Goal: Answer question/provide support: Share knowledge or assist other users

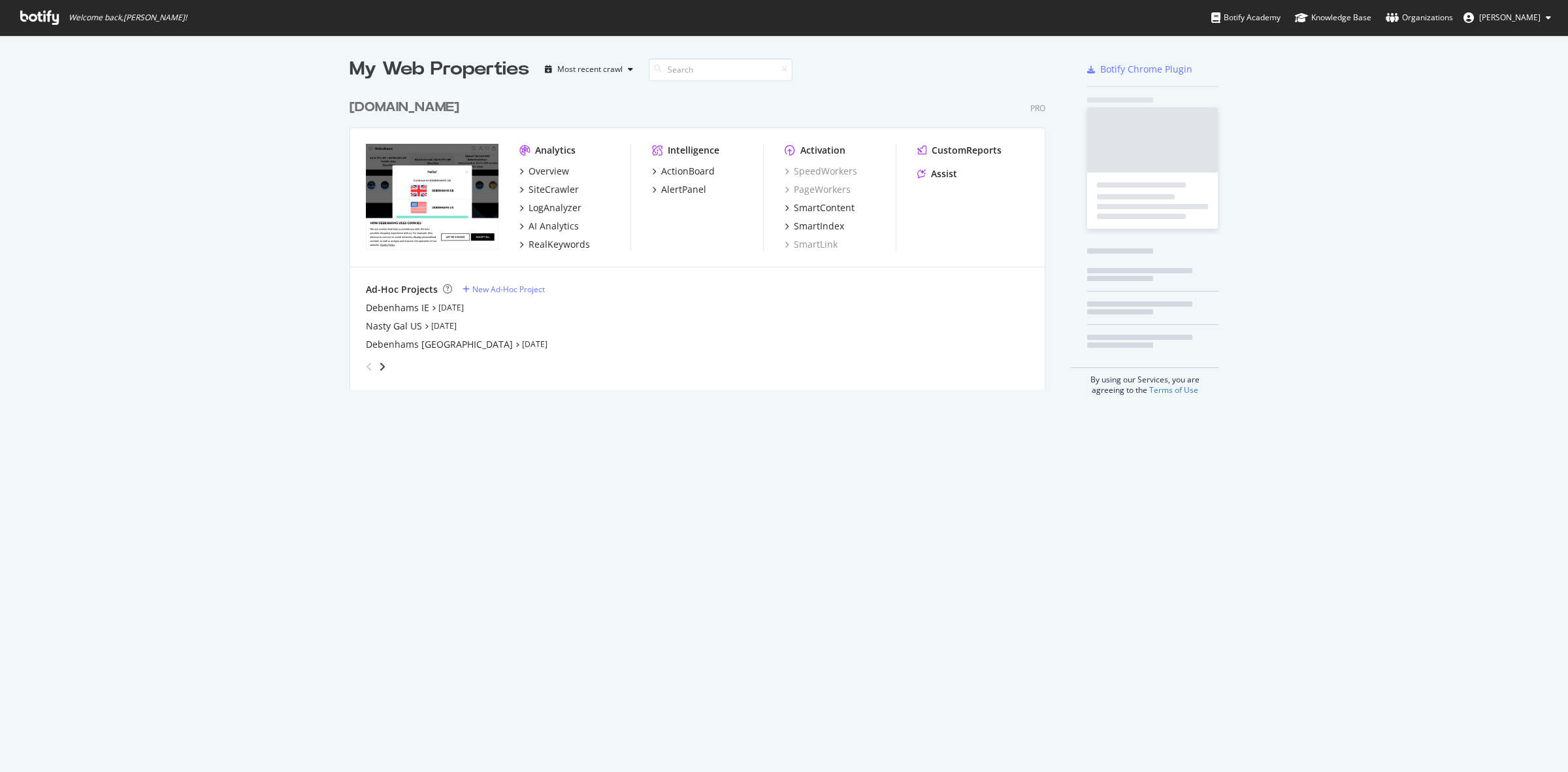
scroll to position [760, 1543]
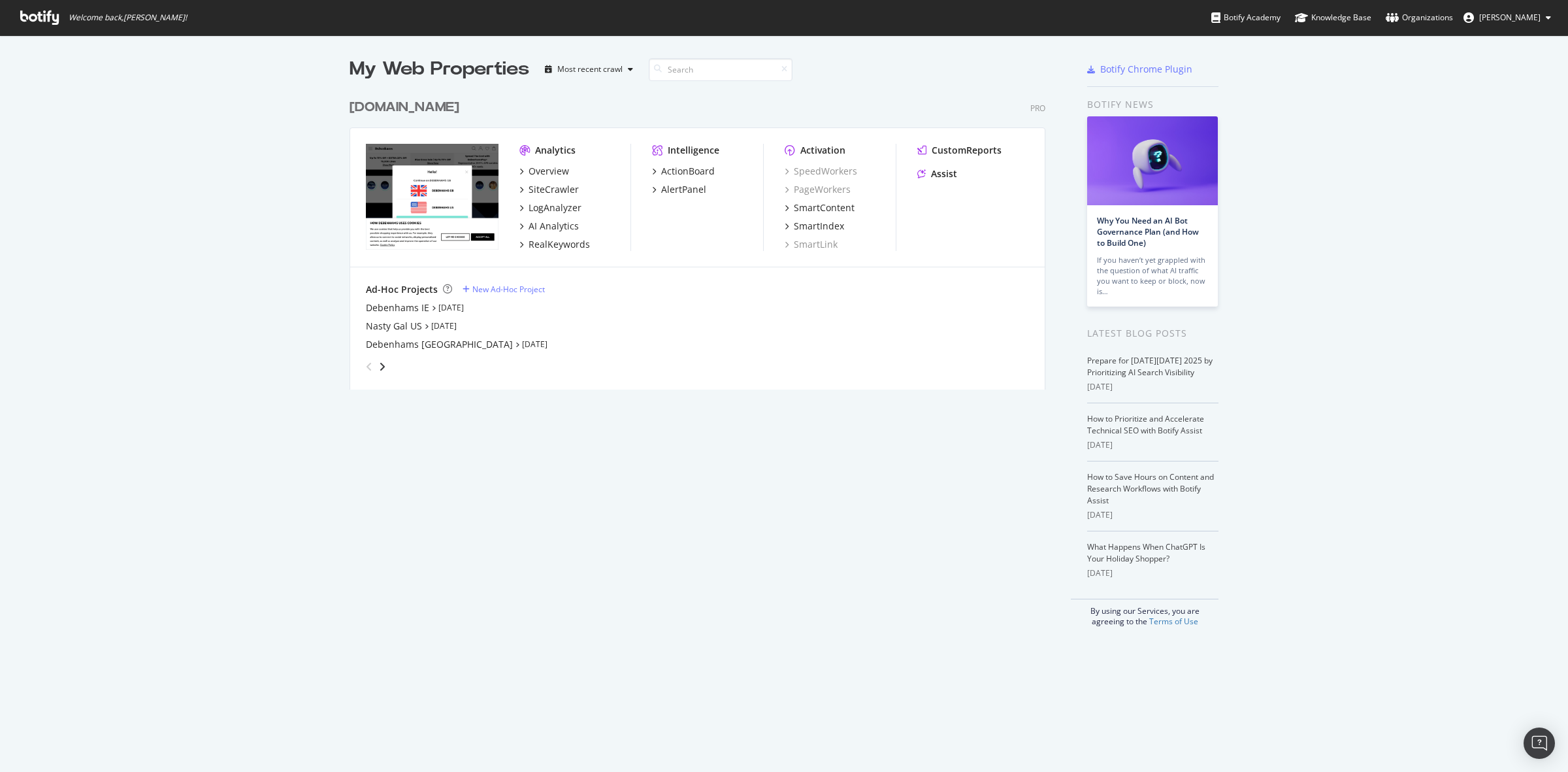
click at [376, 106] on div "[DOMAIN_NAME]" at bounding box center [404, 107] width 110 height 19
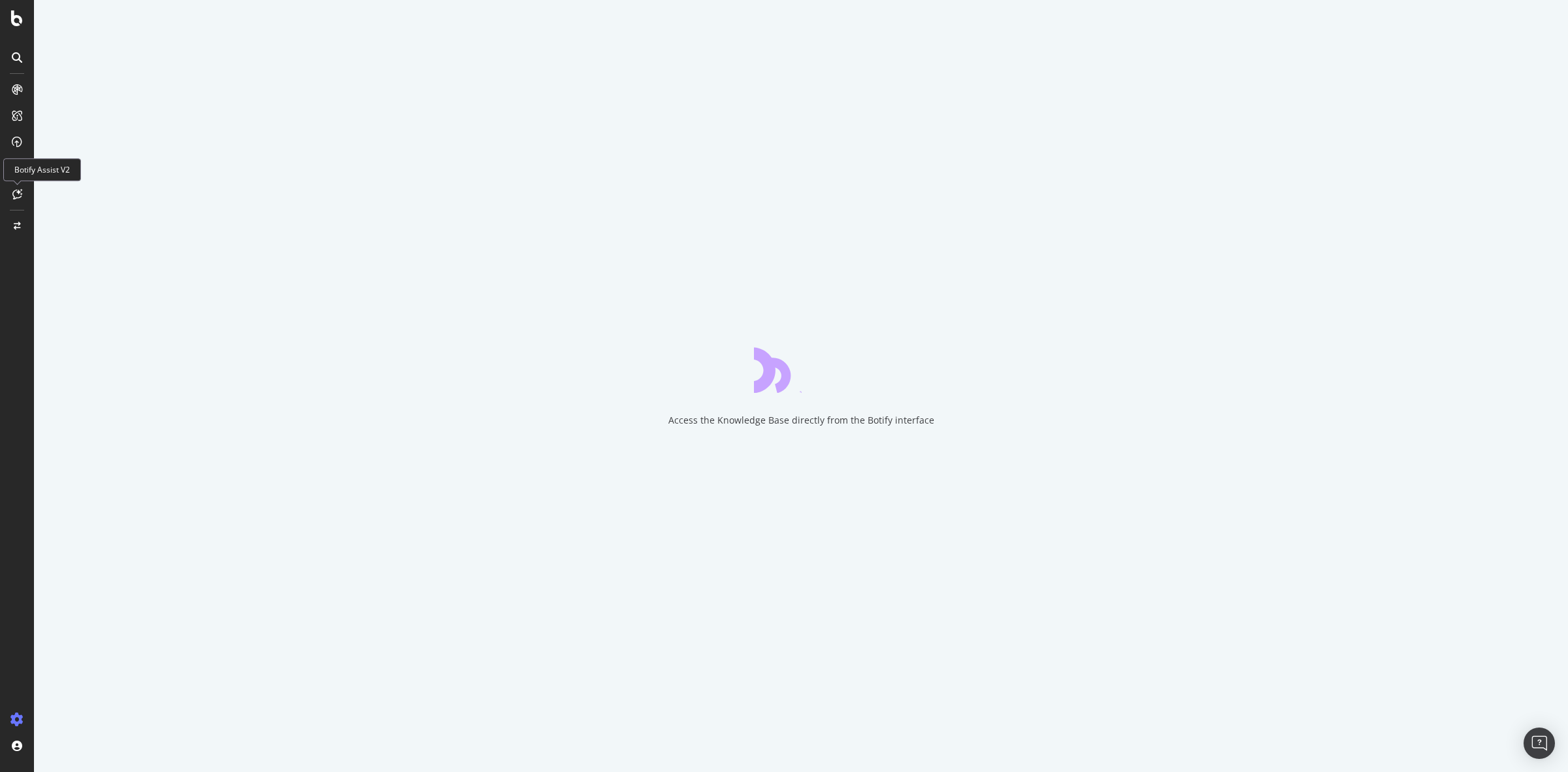
click at [15, 187] on div at bounding box center [17, 193] width 21 height 21
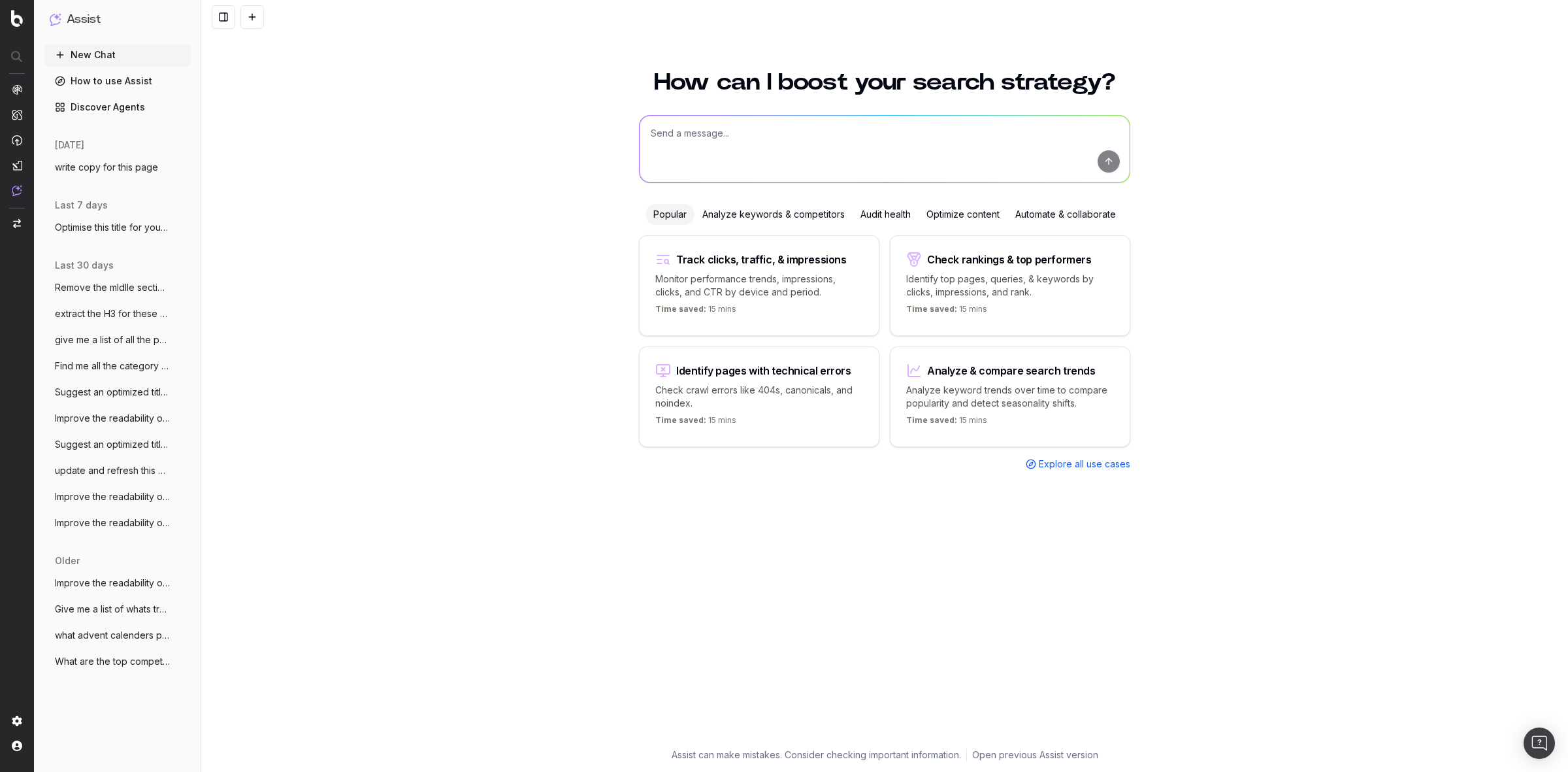
click at [123, 162] on span "write copy for this page" at bounding box center [106, 168] width 103 height 13
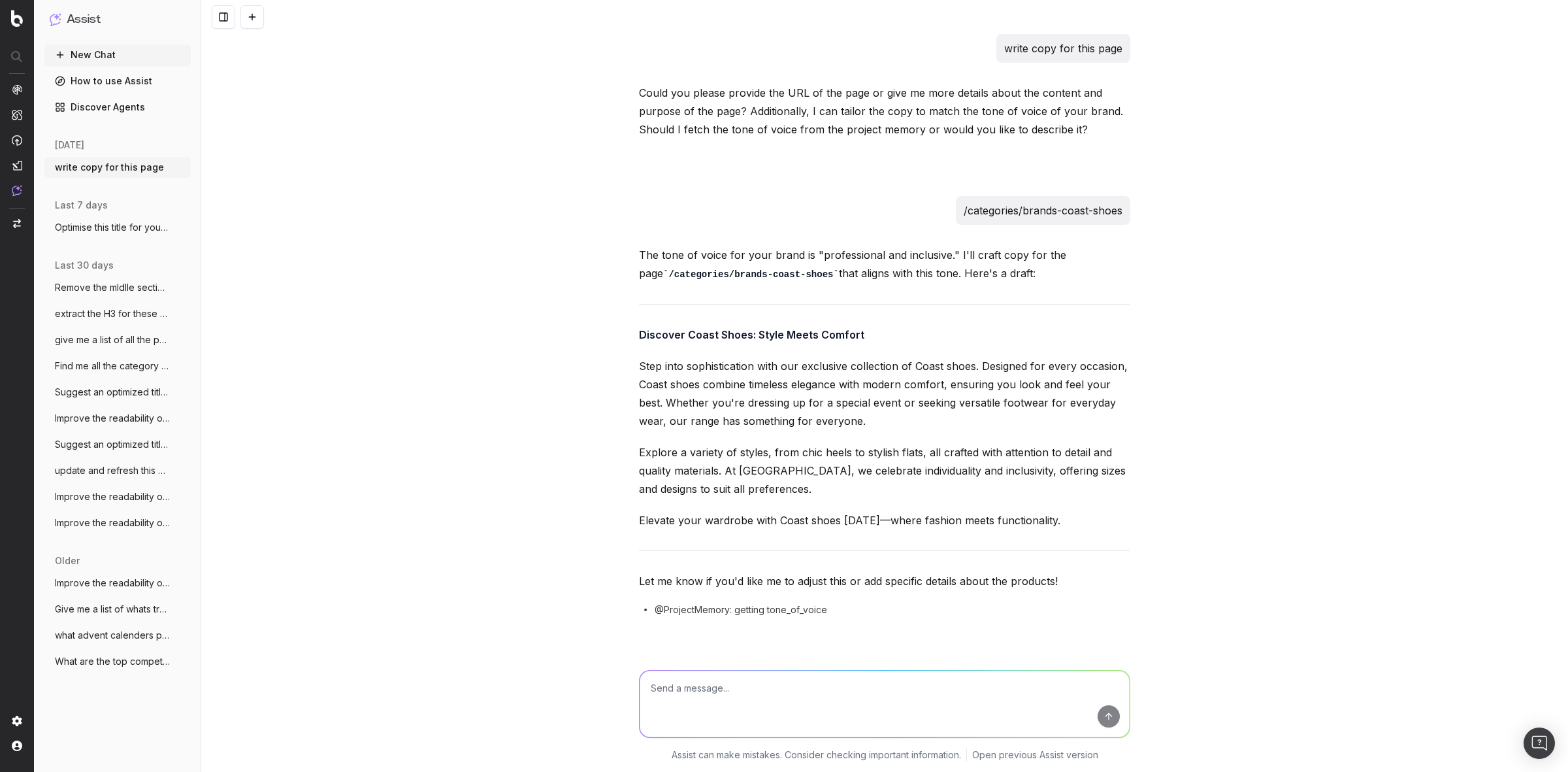
scroll to position [16085, 0]
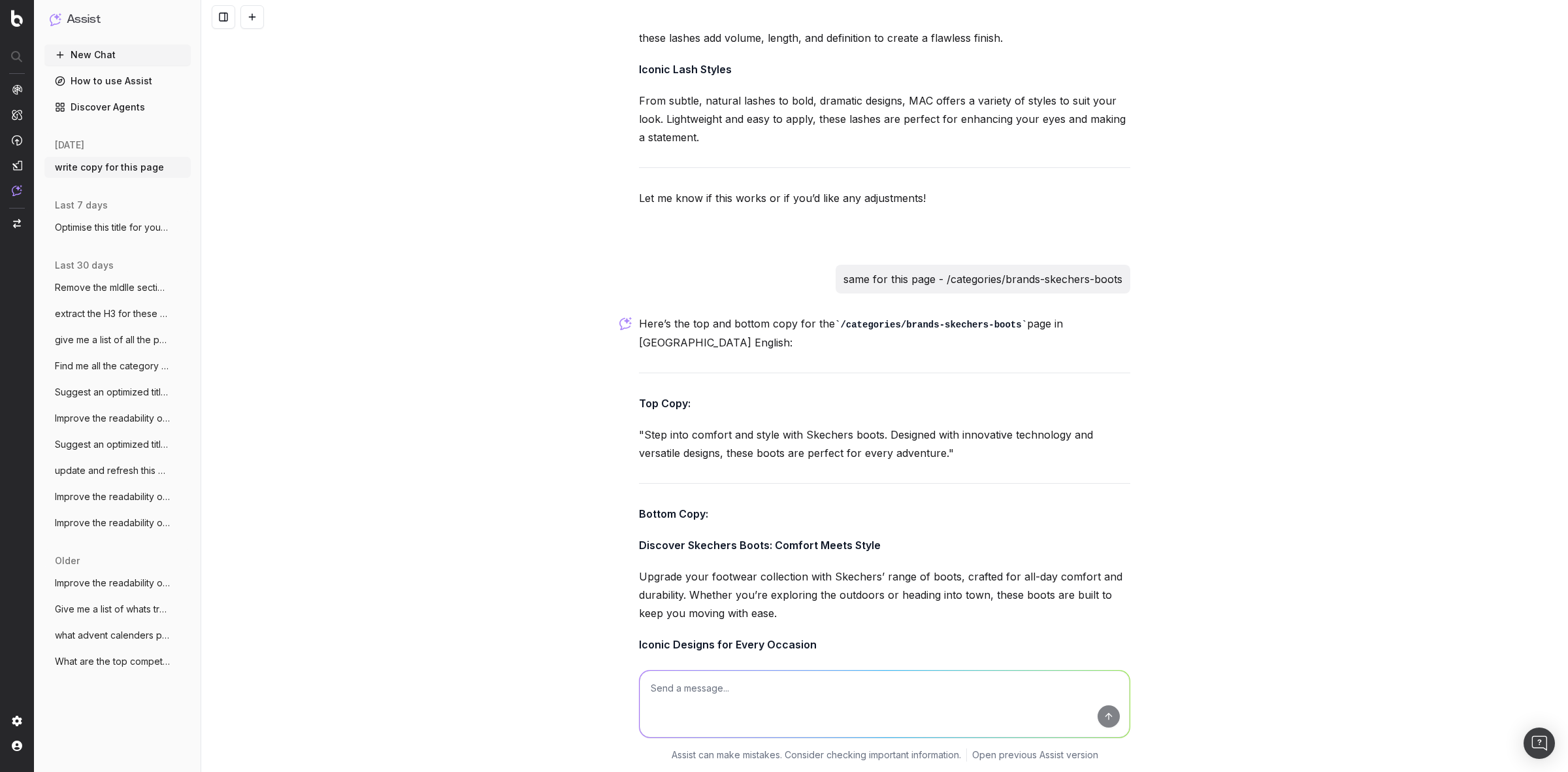
click at [782, 694] on textarea at bounding box center [885, 704] width 490 height 66
paste textarea "/categories/brands-skechers-boots"
paste textarea "/categories/womens-sale-tops-crop-tops"
type textarea "same for this page - /categories/womens-sale-tops-crop-tops"
click at [1102, 713] on button "submit" at bounding box center [1108, 716] width 22 height 22
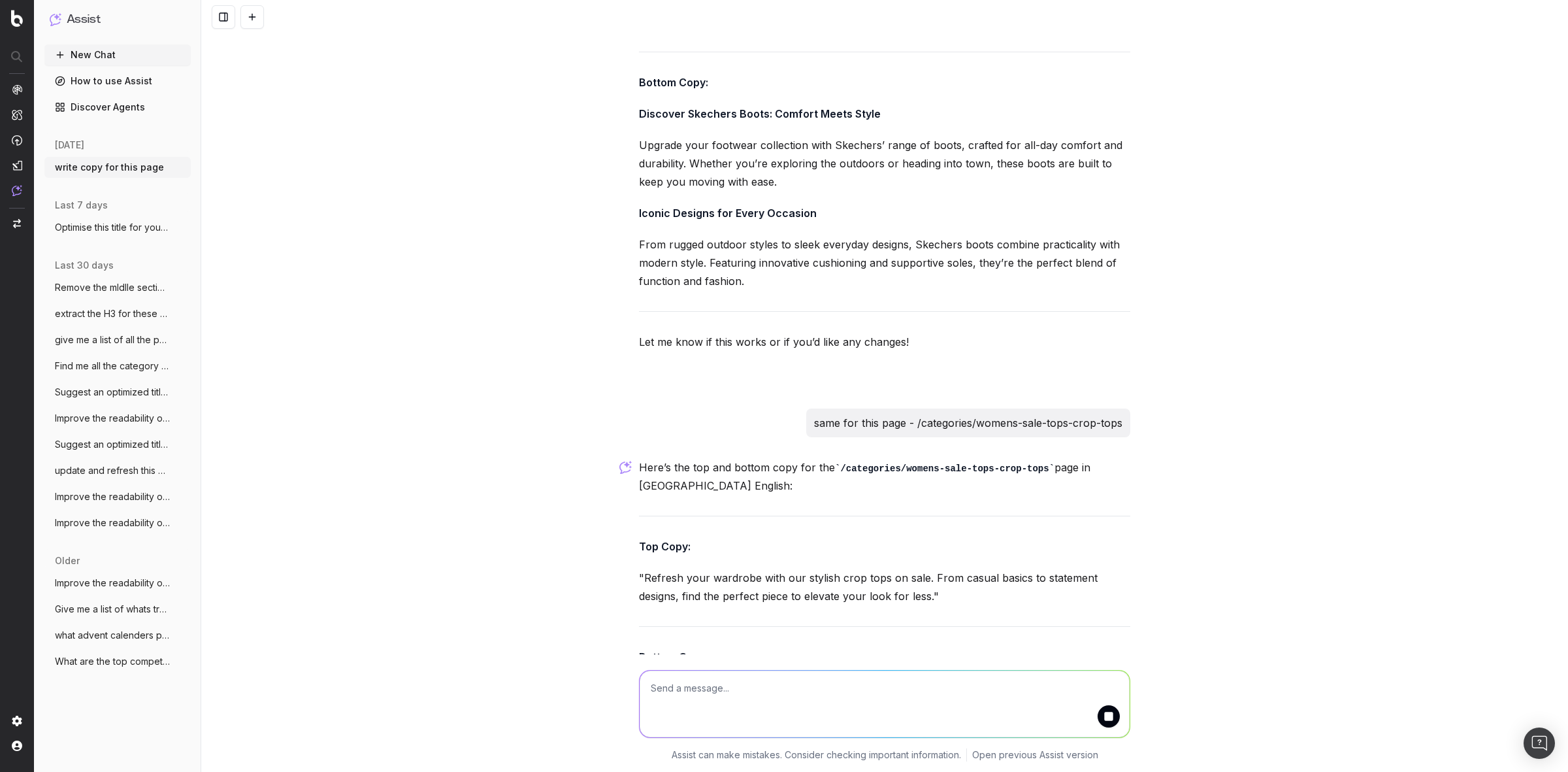
scroll to position [16517, 0]
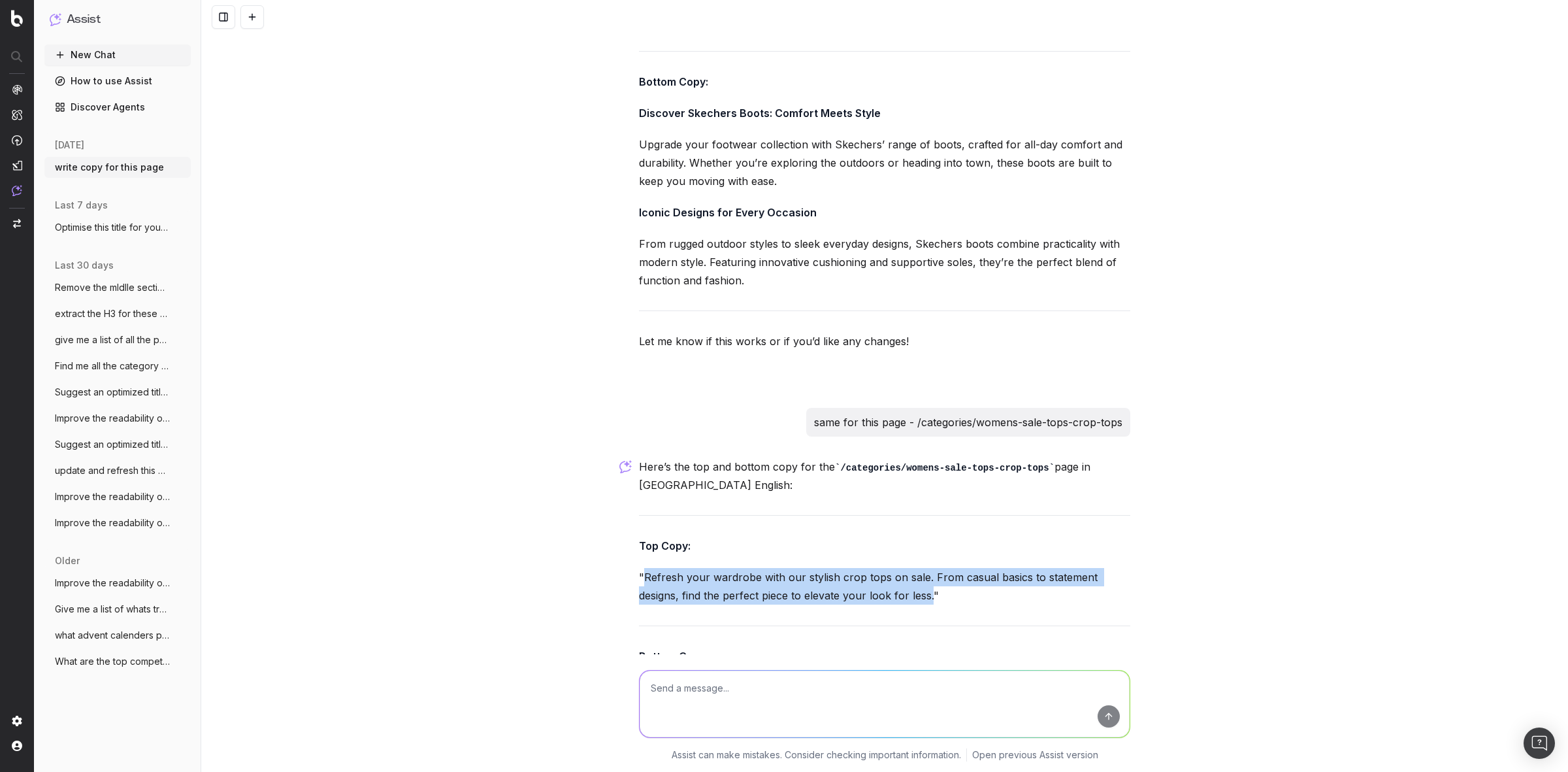
drag, startPoint x: 638, startPoint y: 389, endPoint x: 925, endPoint y: 410, distance: 287.8
click at [925, 568] on p ""Refresh your wardrobe with our stylish crop tops on sale. From casual basics t…" at bounding box center [885, 586] width 491 height 37
copy p "Refresh your wardrobe with our stylish crop tops on sale. From casual basics to…"
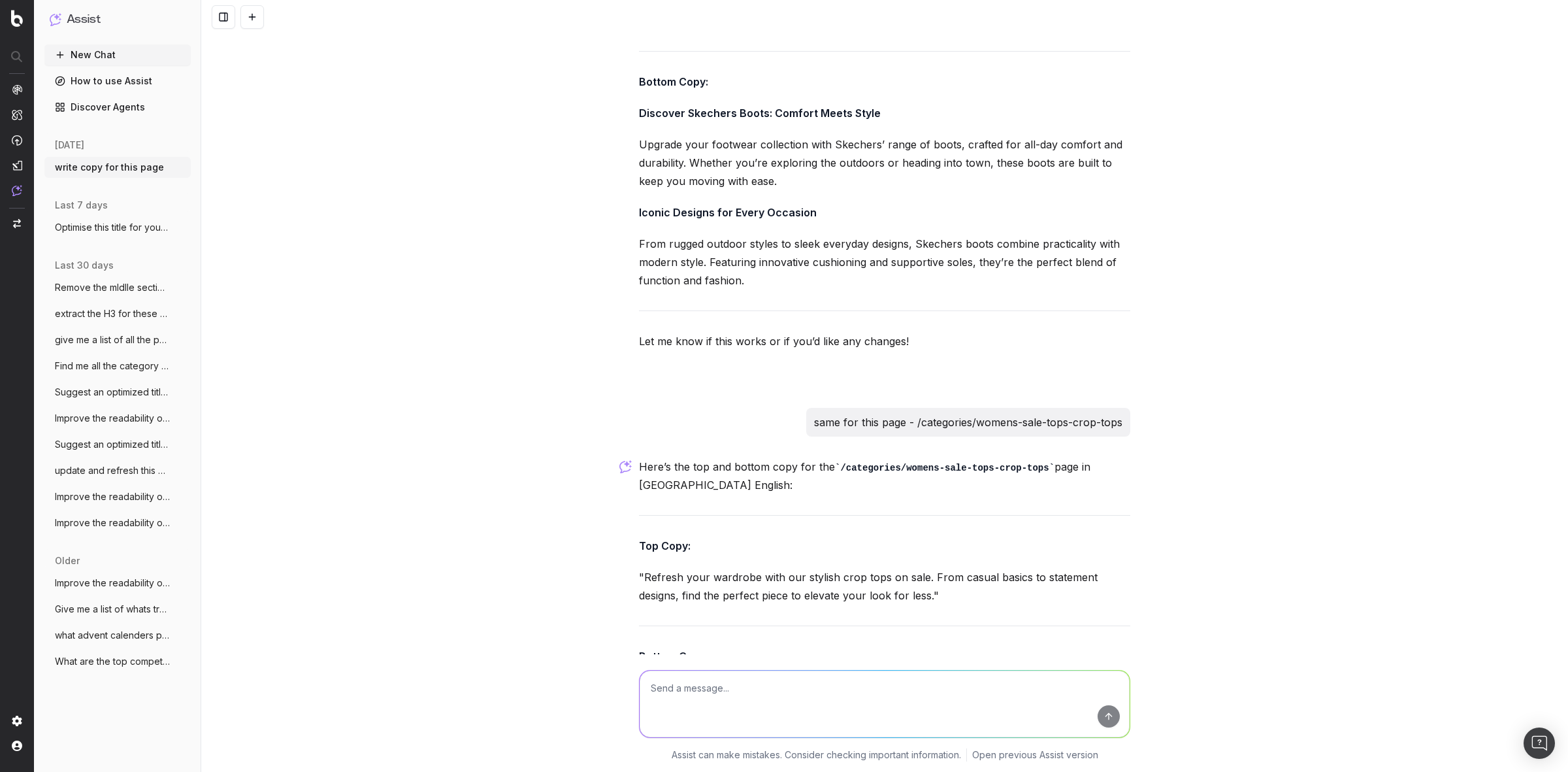
click at [621, 444] on div "write copy for this page Could you please provide the URL of the page or give m…" at bounding box center [884, 386] width 1367 height 772
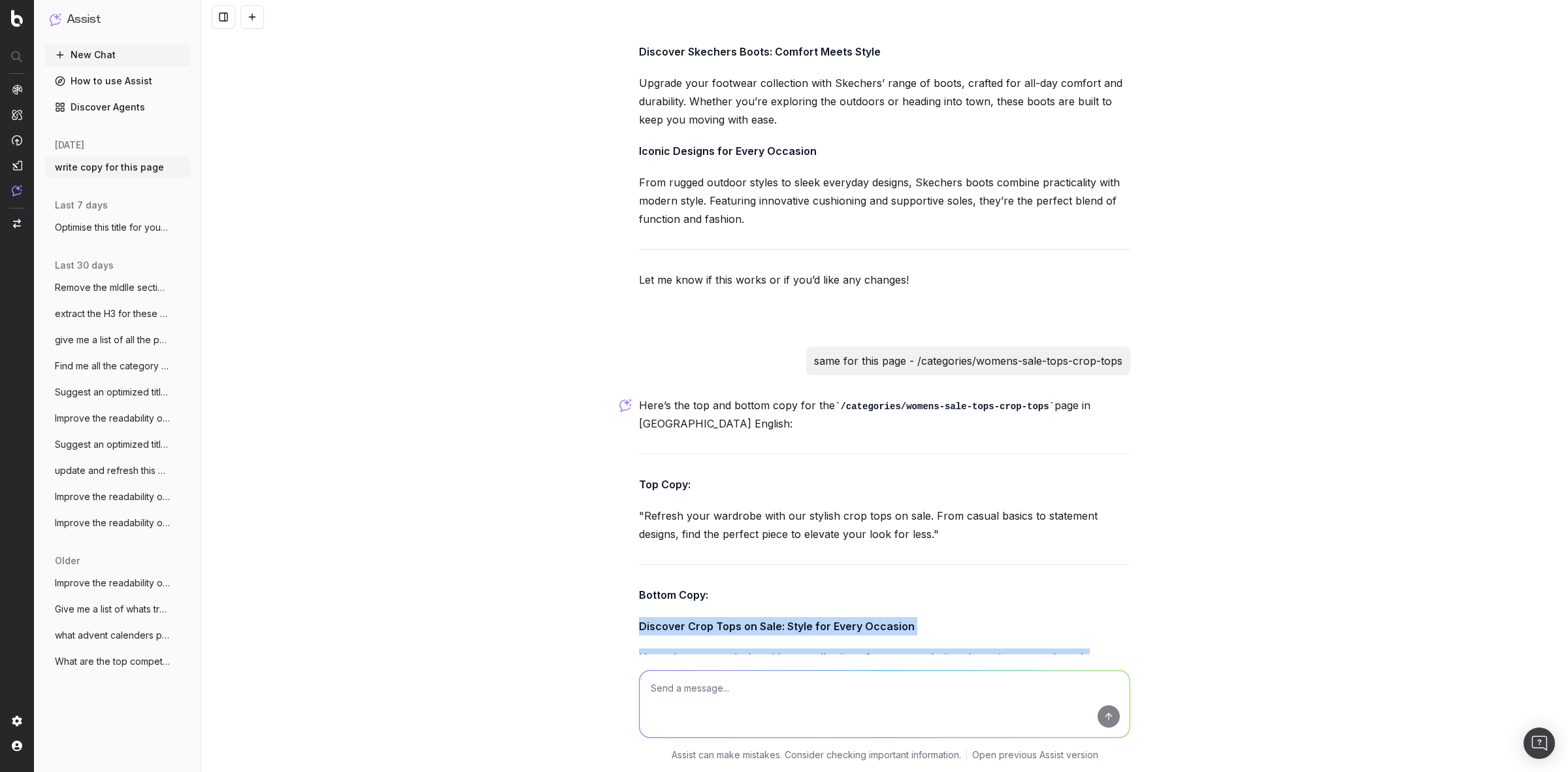
scroll to position [16641, 0]
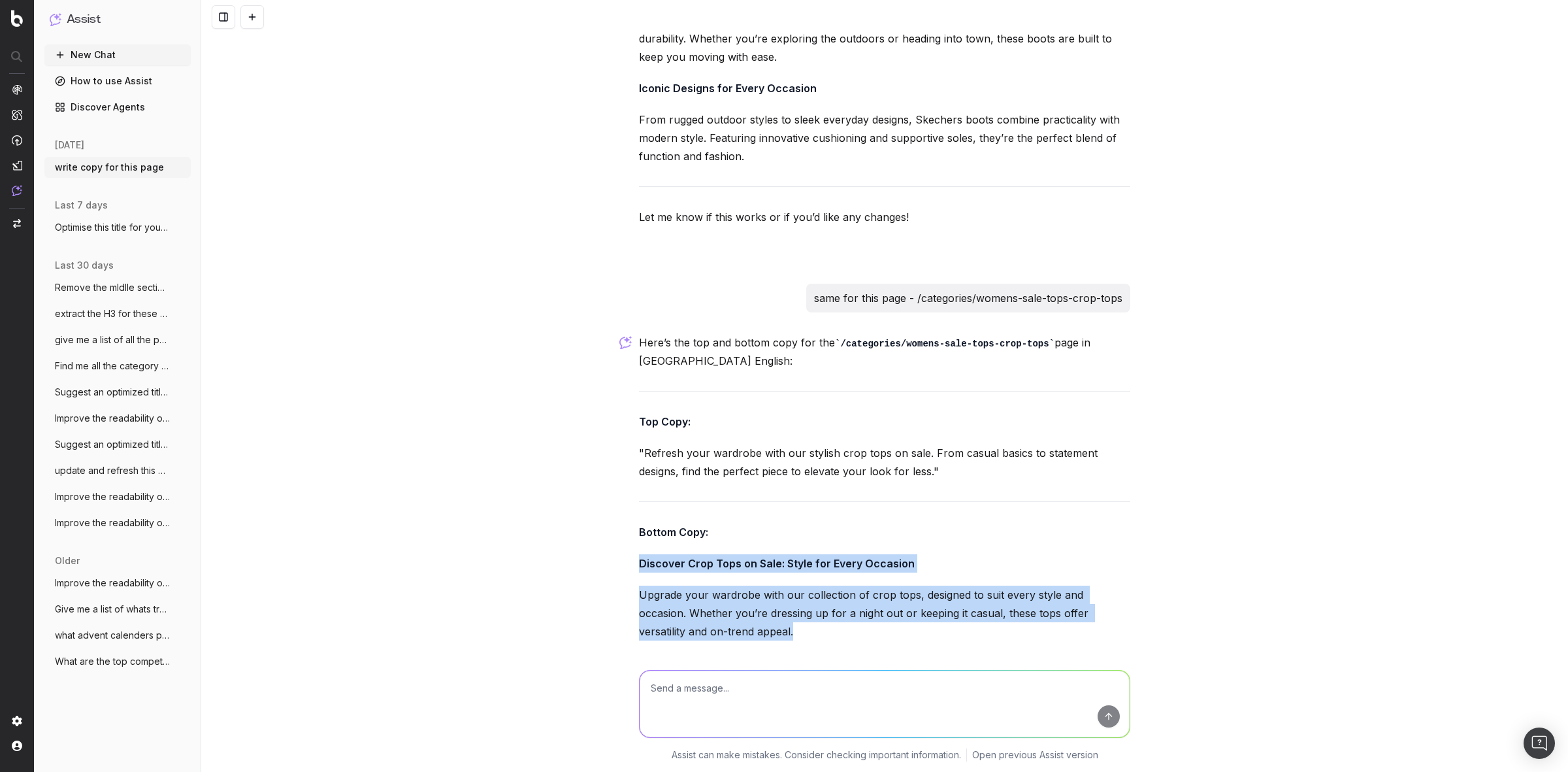
drag, startPoint x: 631, startPoint y: 502, endPoint x: 745, endPoint y: 442, distance: 128.8
copy div "Discover Crop Tops on Sale: Style for Every Occasion Upgrade your wardrobe with…"
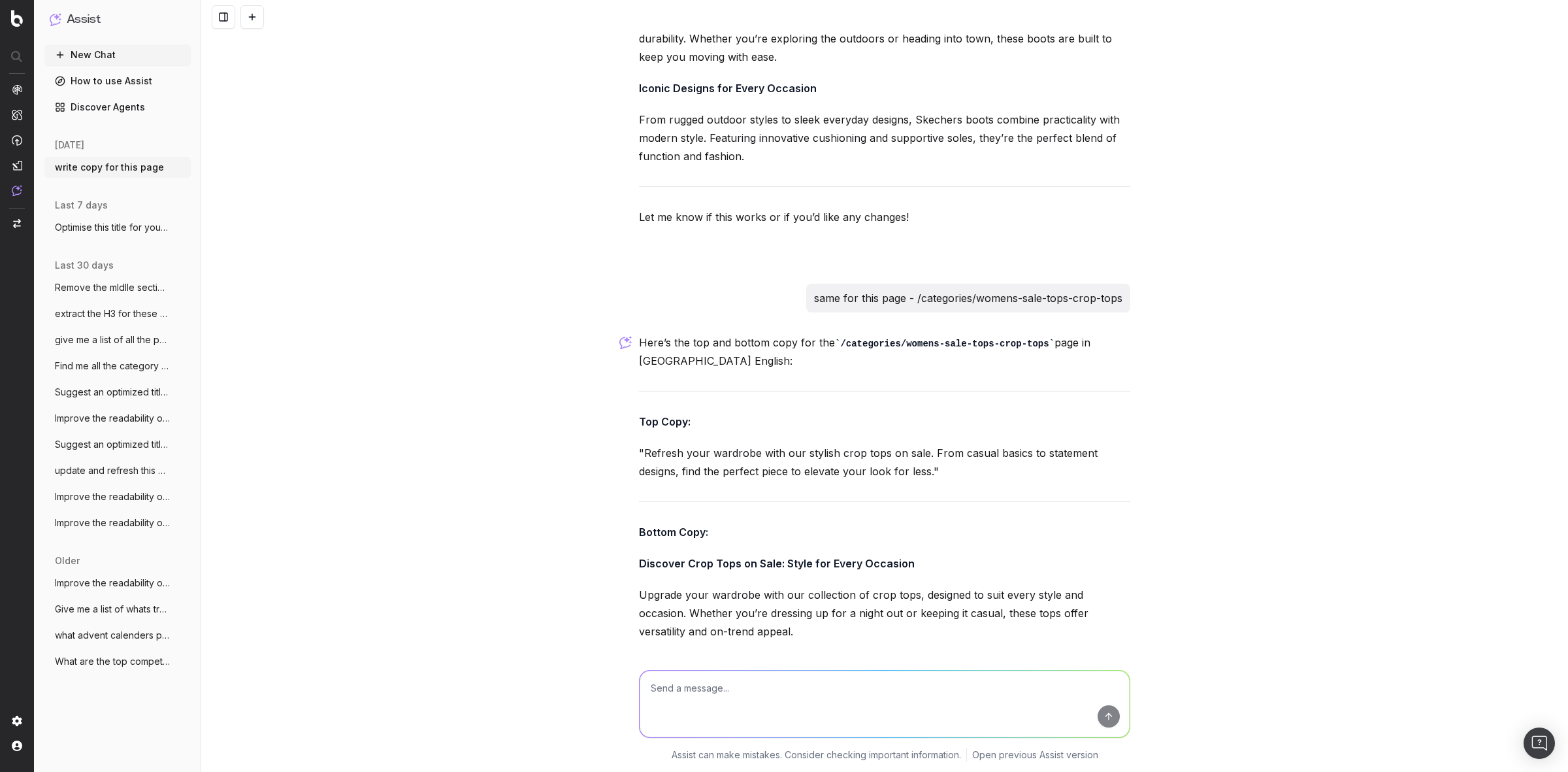
click at [657, 686] on textarea at bounding box center [885, 704] width 490 height 66
type textarea "same for this page"
paste textarea "/categories/beauty-brands-lancome-face"
type textarea "/categories/beauty-brands-lancome-face"
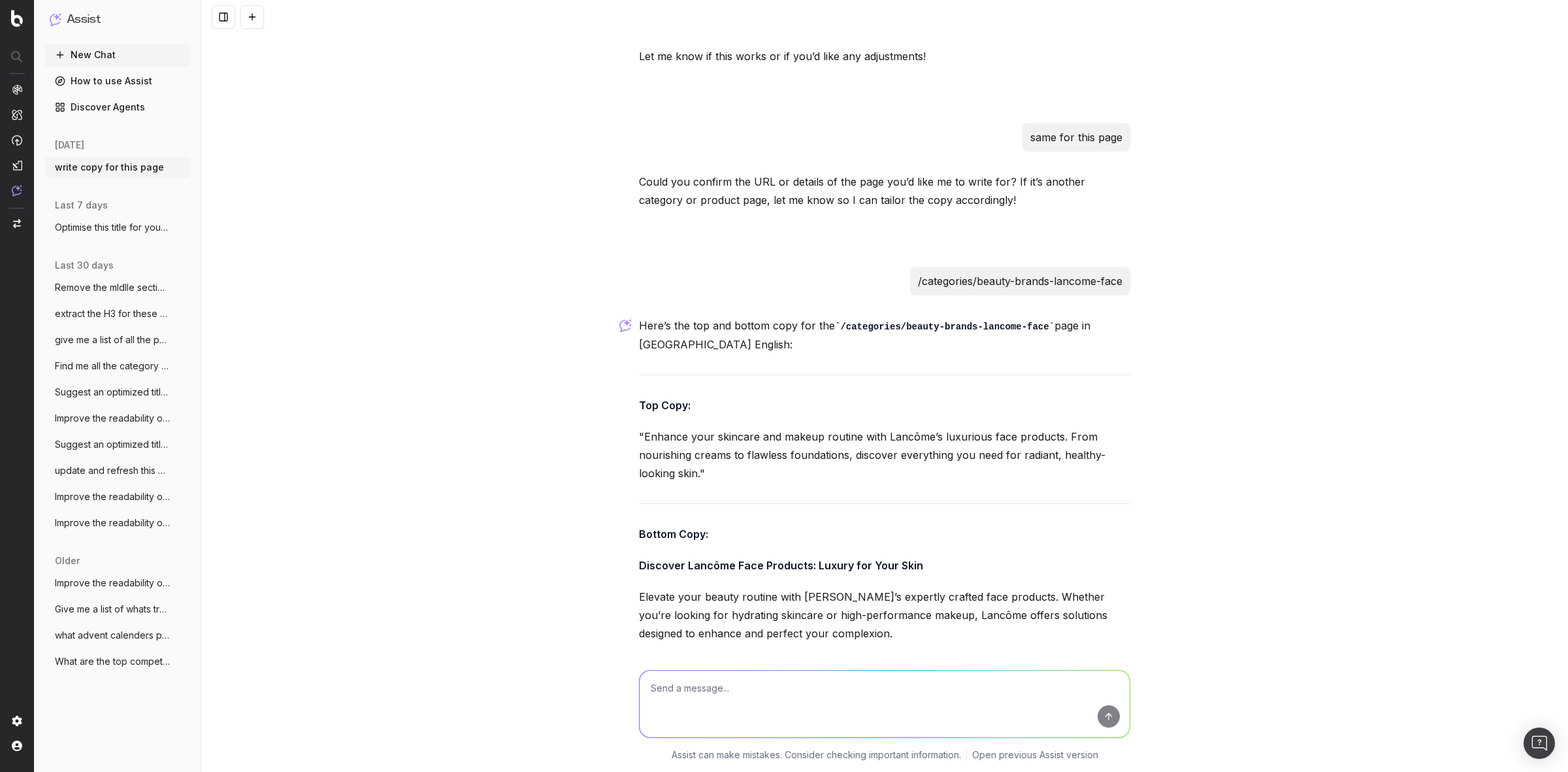
scroll to position [17378, 0]
click at [720, 686] on textarea at bounding box center [885, 704] width 490 height 66
type textarea "its about lancome makeup"
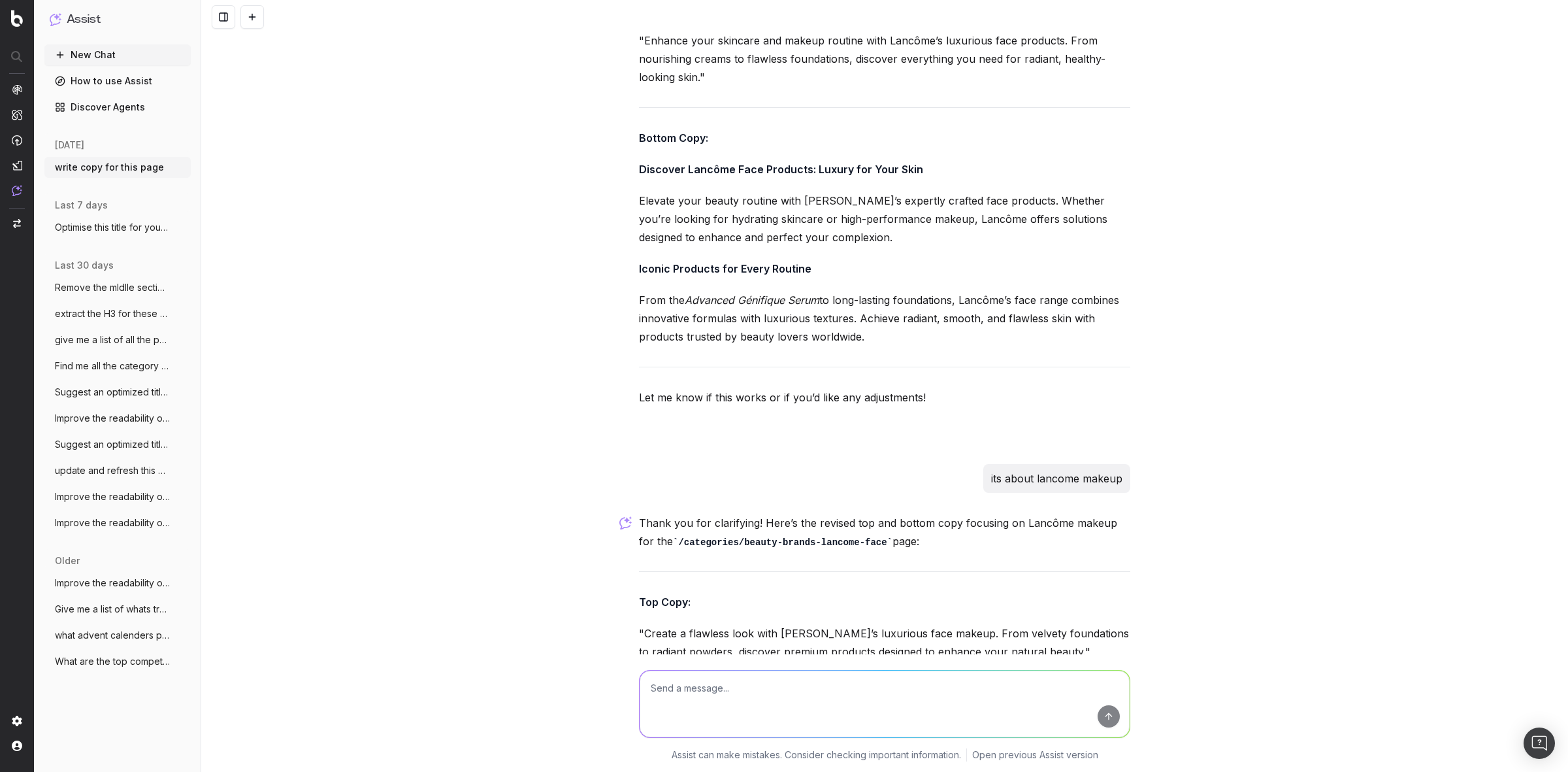
scroll to position [17952, 0]
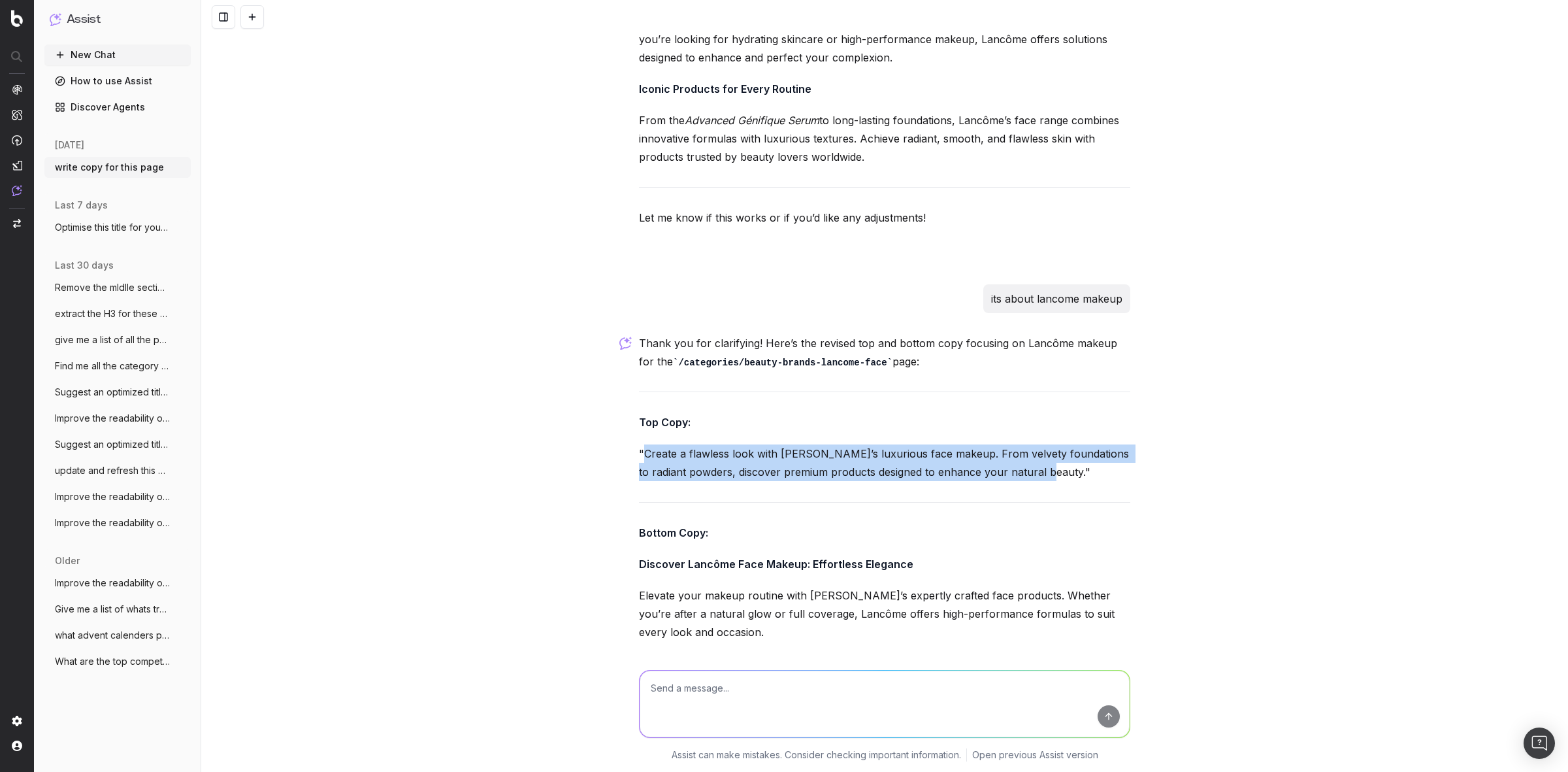
drag, startPoint x: 640, startPoint y: 250, endPoint x: 1024, endPoint y: 272, distance: 384.6
click at [1024, 444] on p ""Create a flawless look with Lancôme’s luxurious face makeup. From velvety foun…" at bounding box center [885, 462] width 491 height 37
copy p "Create a flawless look with Lancôme’s luxurious face makeup. From velvety found…"
drag, startPoint x: 631, startPoint y: 354, endPoint x: 1044, endPoint y: 520, distance: 445.1
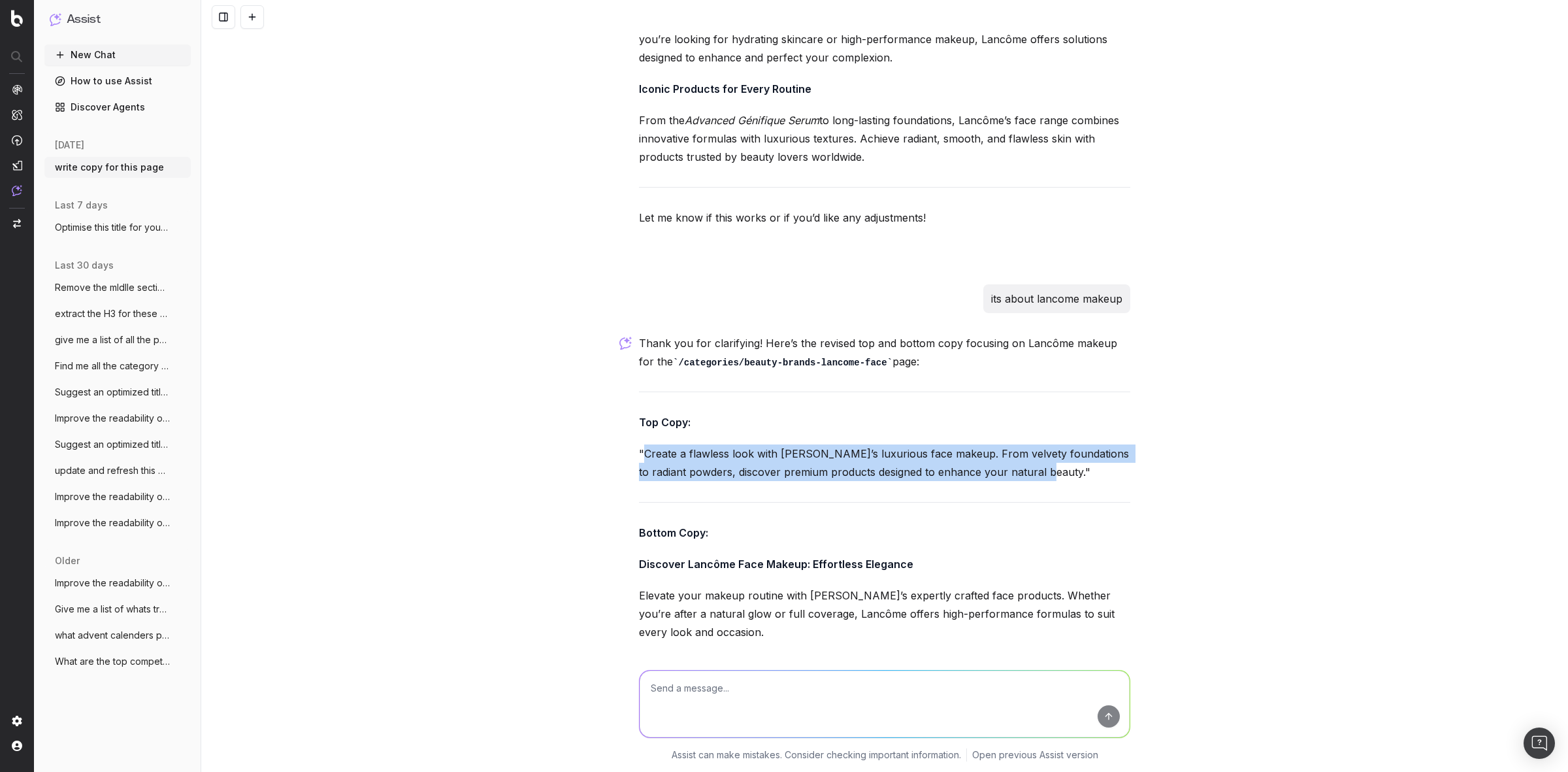
copy div "Discover Lancôme Face Makeup: Effortless Elegance Elevate your makeup routine w…"
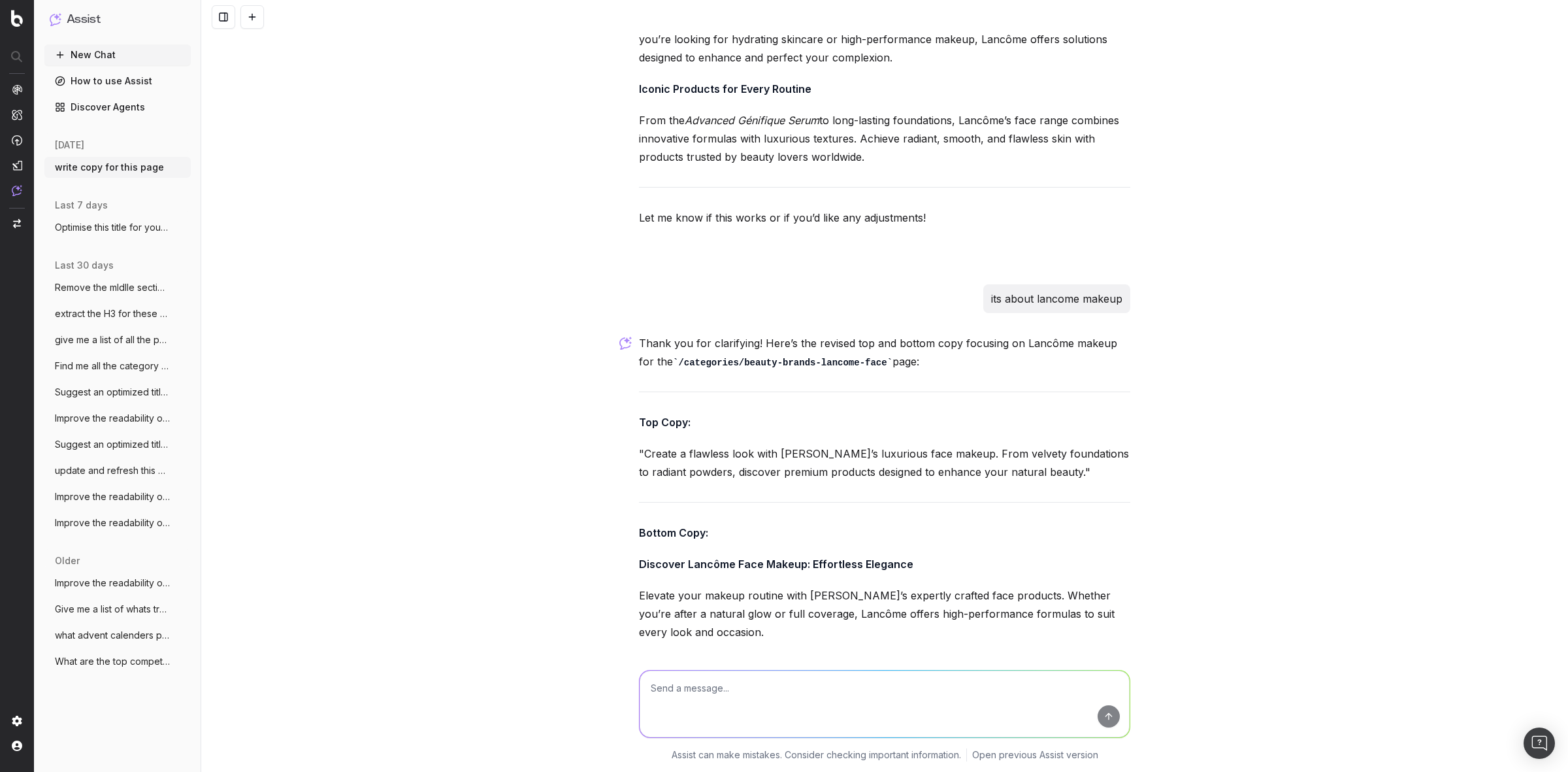
click at [701, 680] on textarea at bounding box center [885, 704] width 490 height 66
paste textarea "/categories/beauty-brands-benefit-eyelash-primers"
type textarea "same fot his page - /categories/beauty-brands-benefit-eyelash-primers"
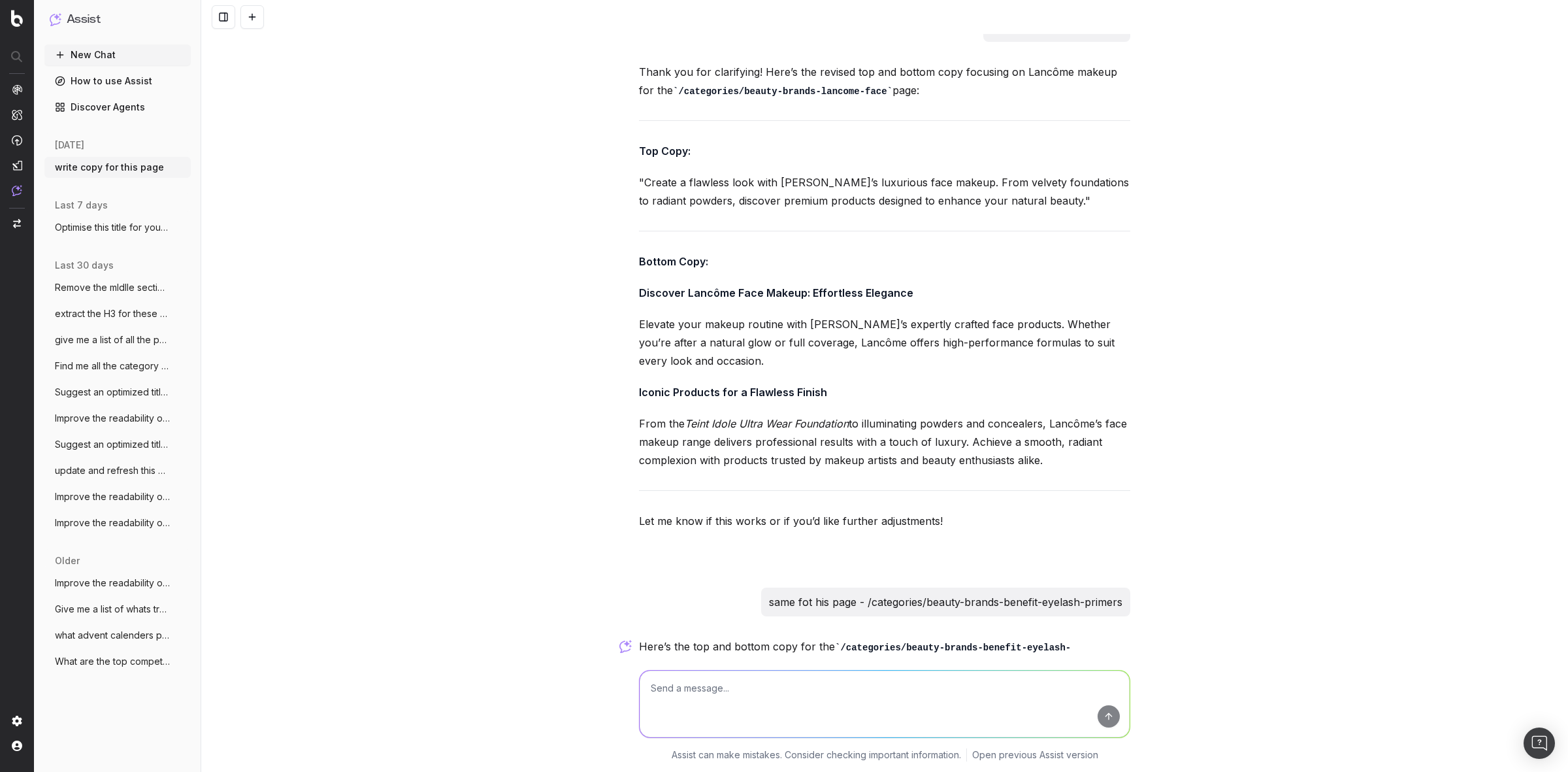
scroll to position [18527, 0]
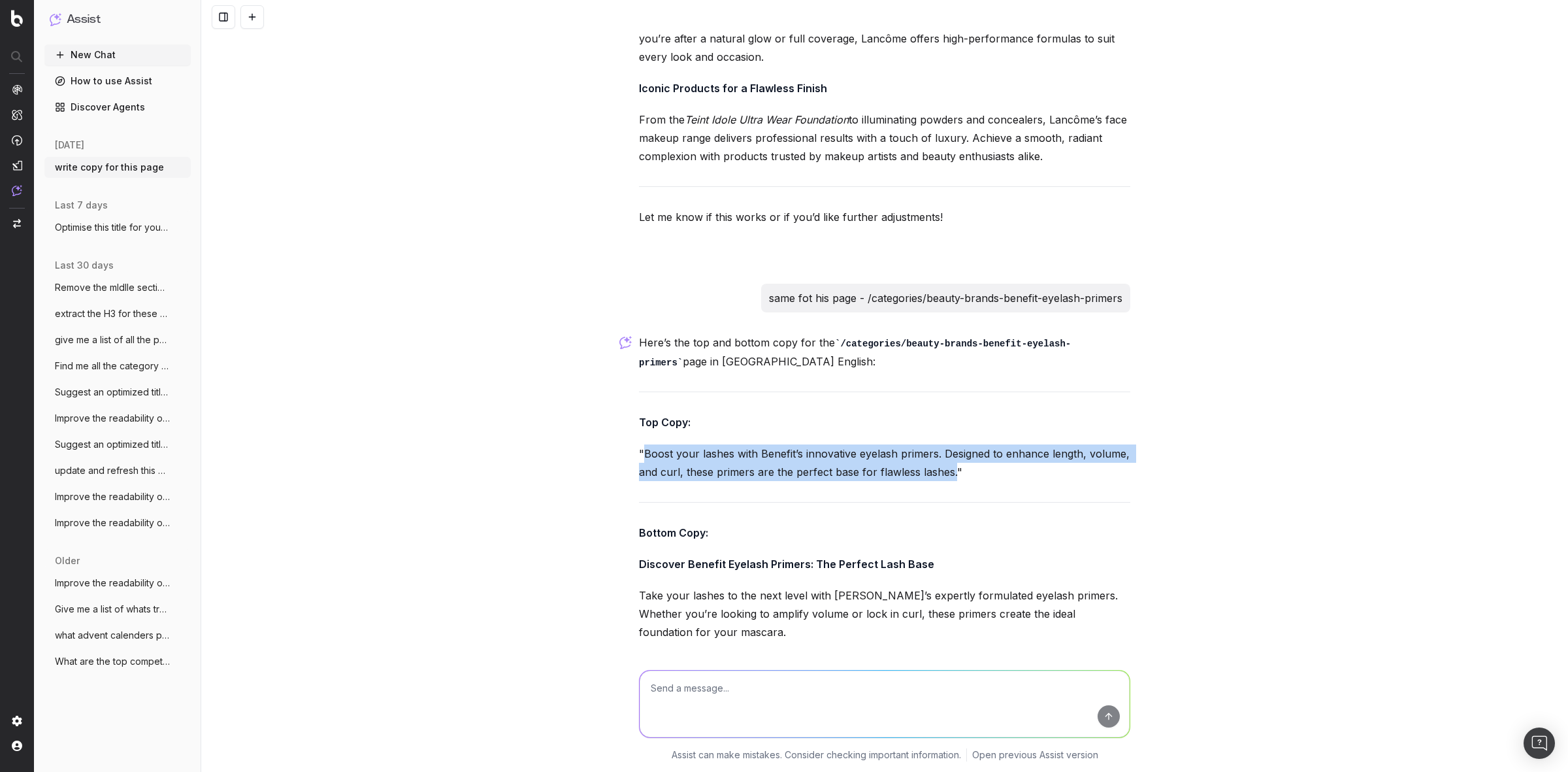
drag, startPoint x: 636, startPoint y: 250, endPoint x: 940, endPoint y: 270, distance: 304.7
click at [947, 444] on p ""Boost your lashes with Benefit’s innovative eyelash primers. Designed to enhan…" at bounding box center [885, 462] width 491 height 37
copy p "Boost your lashes with Benefit’s innovative eyelash primers. Designed to enhanc…"
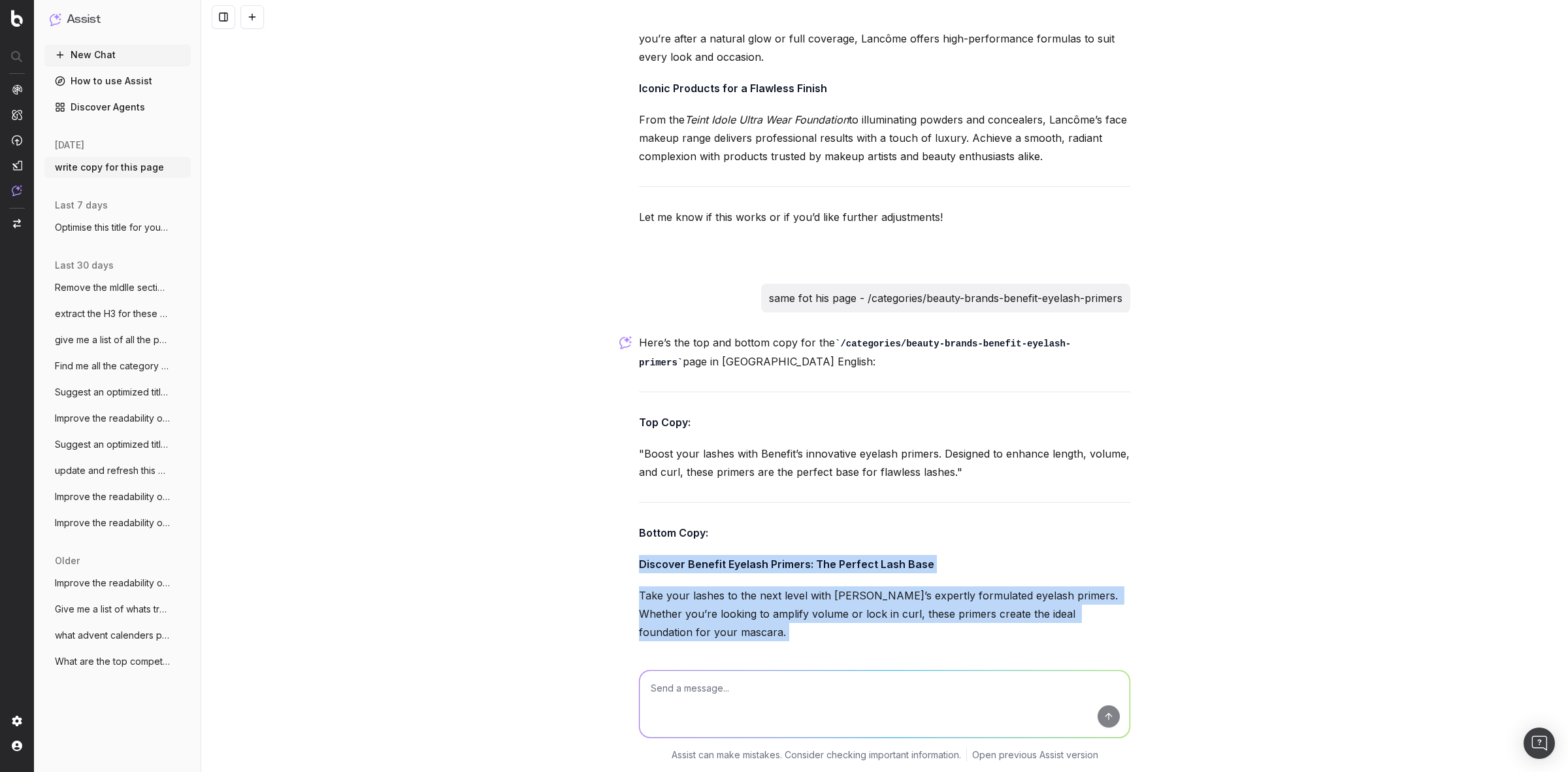
drag, startPoint x: 622, startPoint y: 352, endPoint x: 822, endPoint y: 520, distance: 261.2
click at [822, 520] on div "write copy for this page Could you please provide the URL of the page or give m…" at bounding box center [884, 386] width 1367 height 772
copy div "Discover Benefit Eyelash Primers: The Perfect Lash Base Take your lashes to the…"
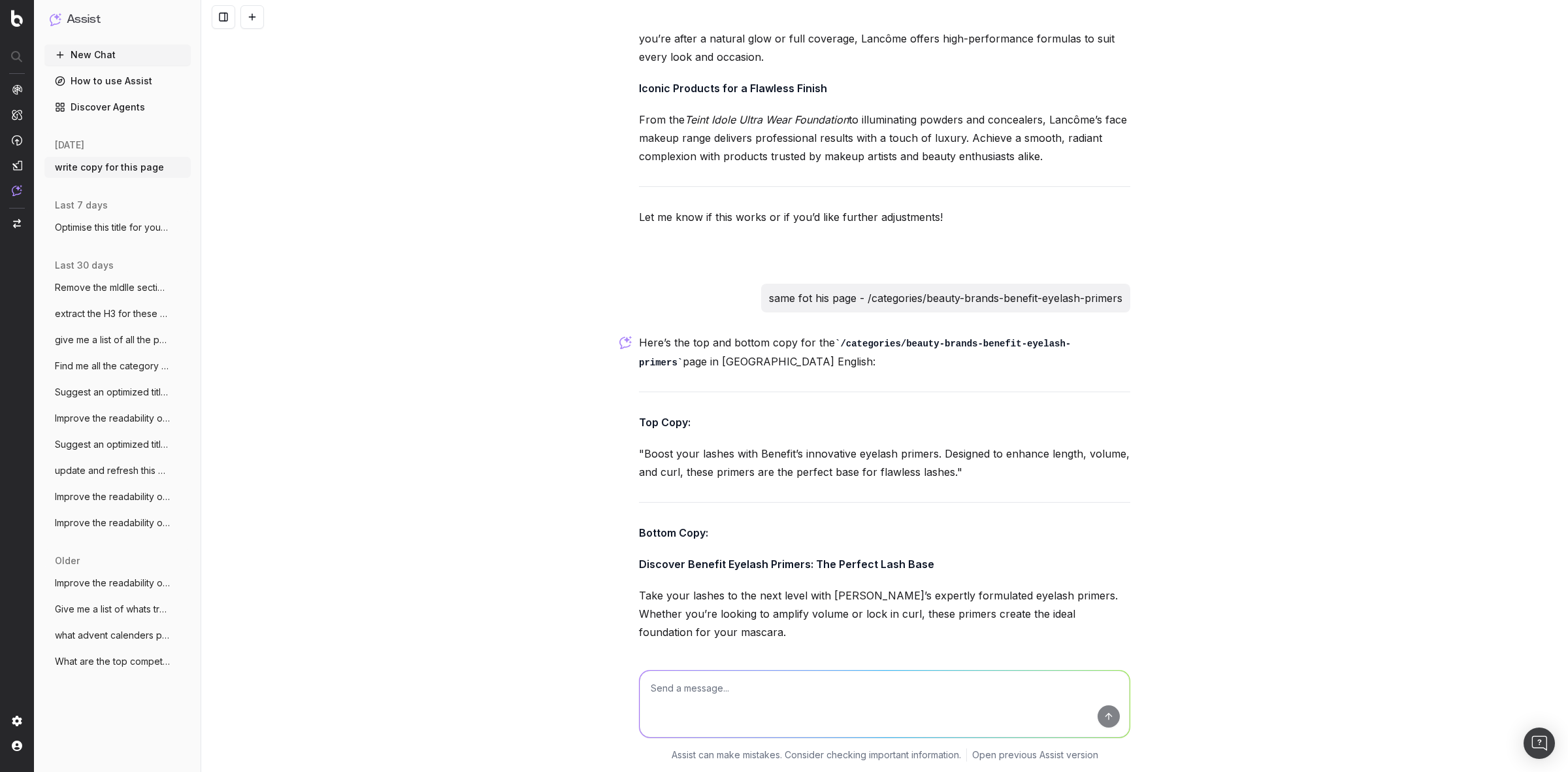
click at [751, 696] on textarea at bounding box center [885, 704] width 490 height 66
paste textarea "/categories/beauty-fragrance-parfum-mens"
type textarea "same for this page - /categories/beauty-fragrance-parfum-mens"
click at [824, 677] on textarea at bounding box center [885, 704] width 490 height 66
paste textarea "/categories/beauty-fragrance-parfum-mens"
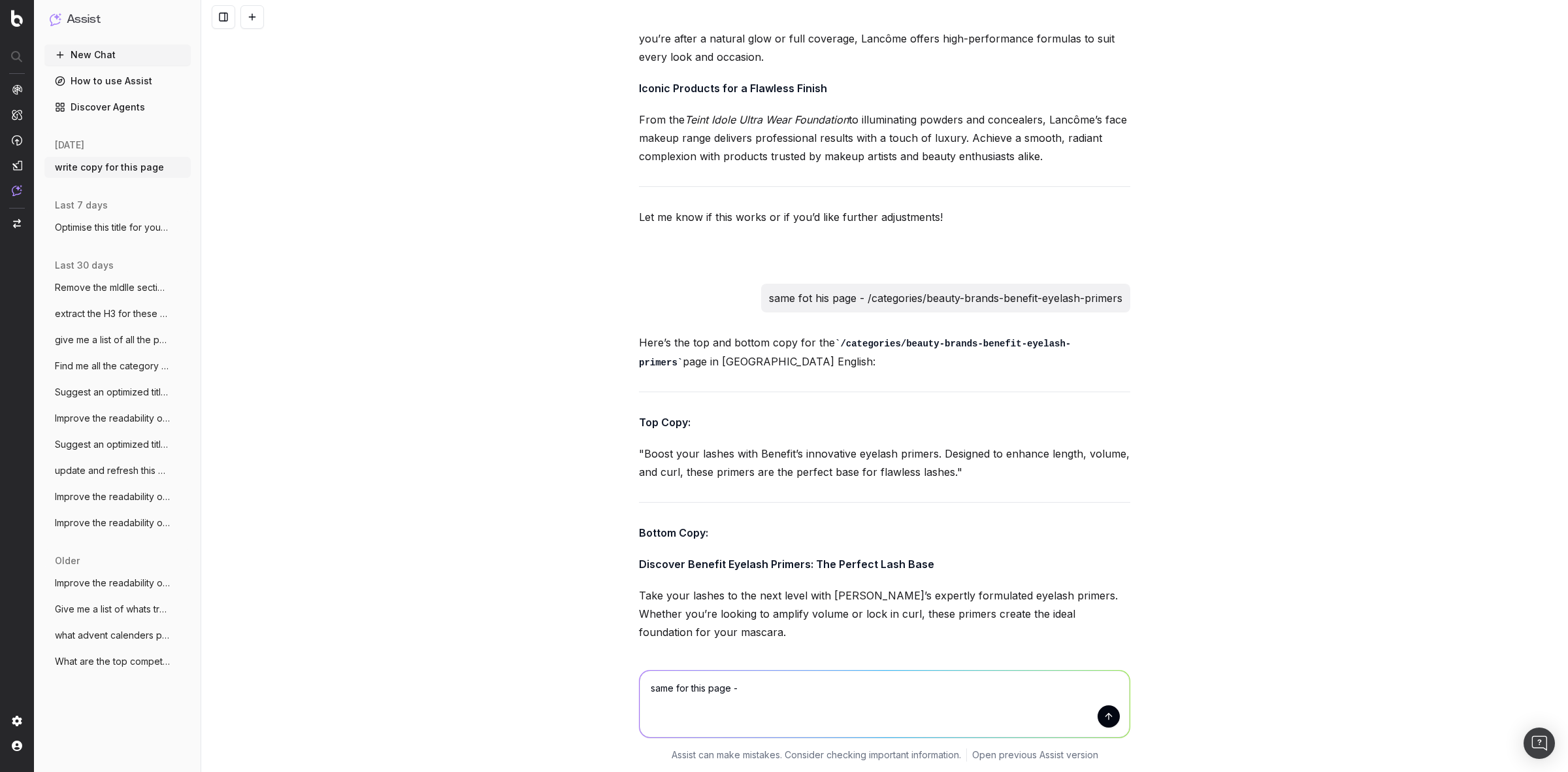
type textarea "same for this page - /categories/beauty-fragrance-parfum-mens"
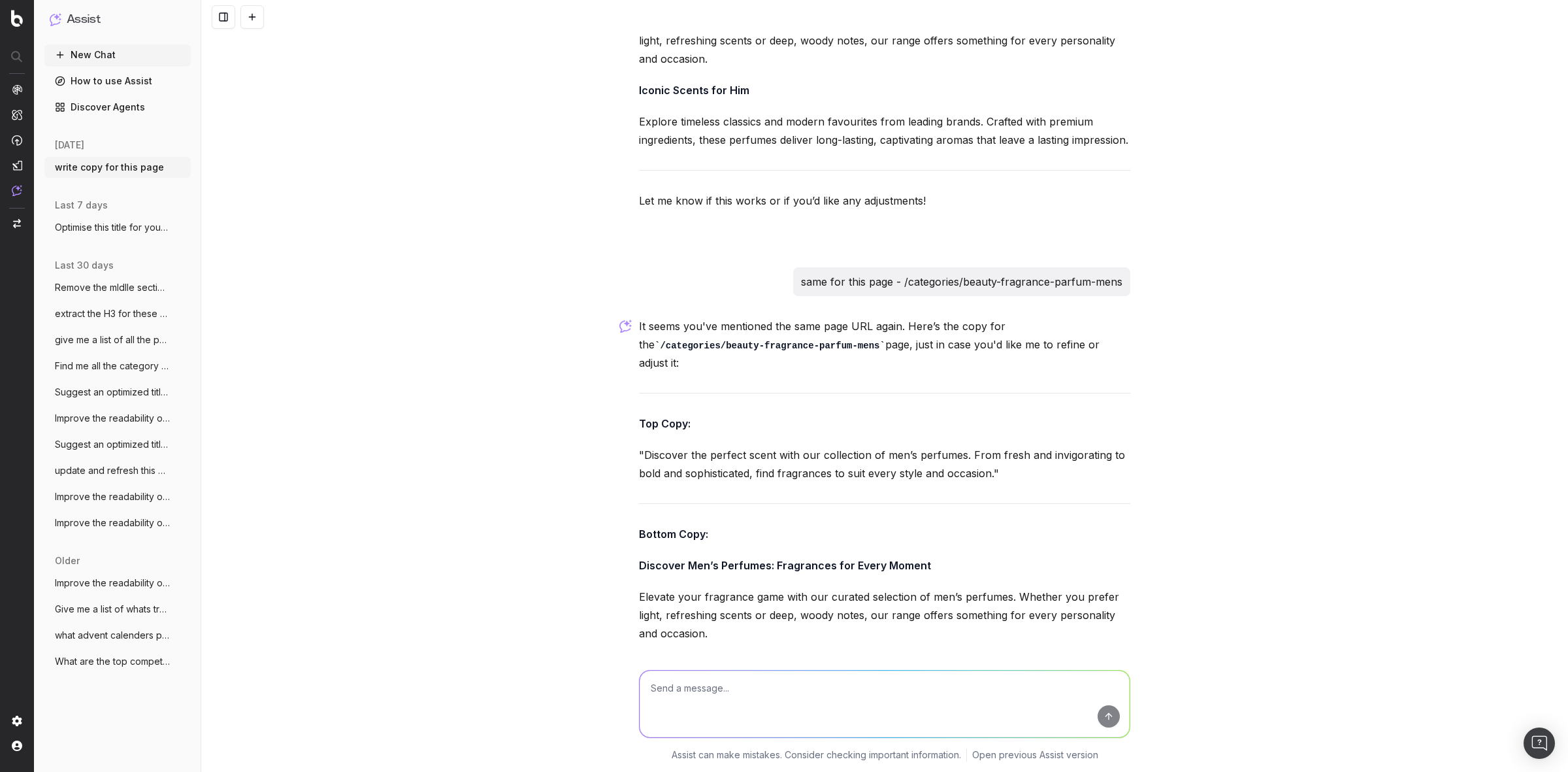
scroll to position [19677, 0]
click at [788, 695] on textarea at bounding box center [885, 704] width 490 height 66
paste textarea "Men's Eau De Parfum"
type textarea "the page is about Men's Eau De Parfum"
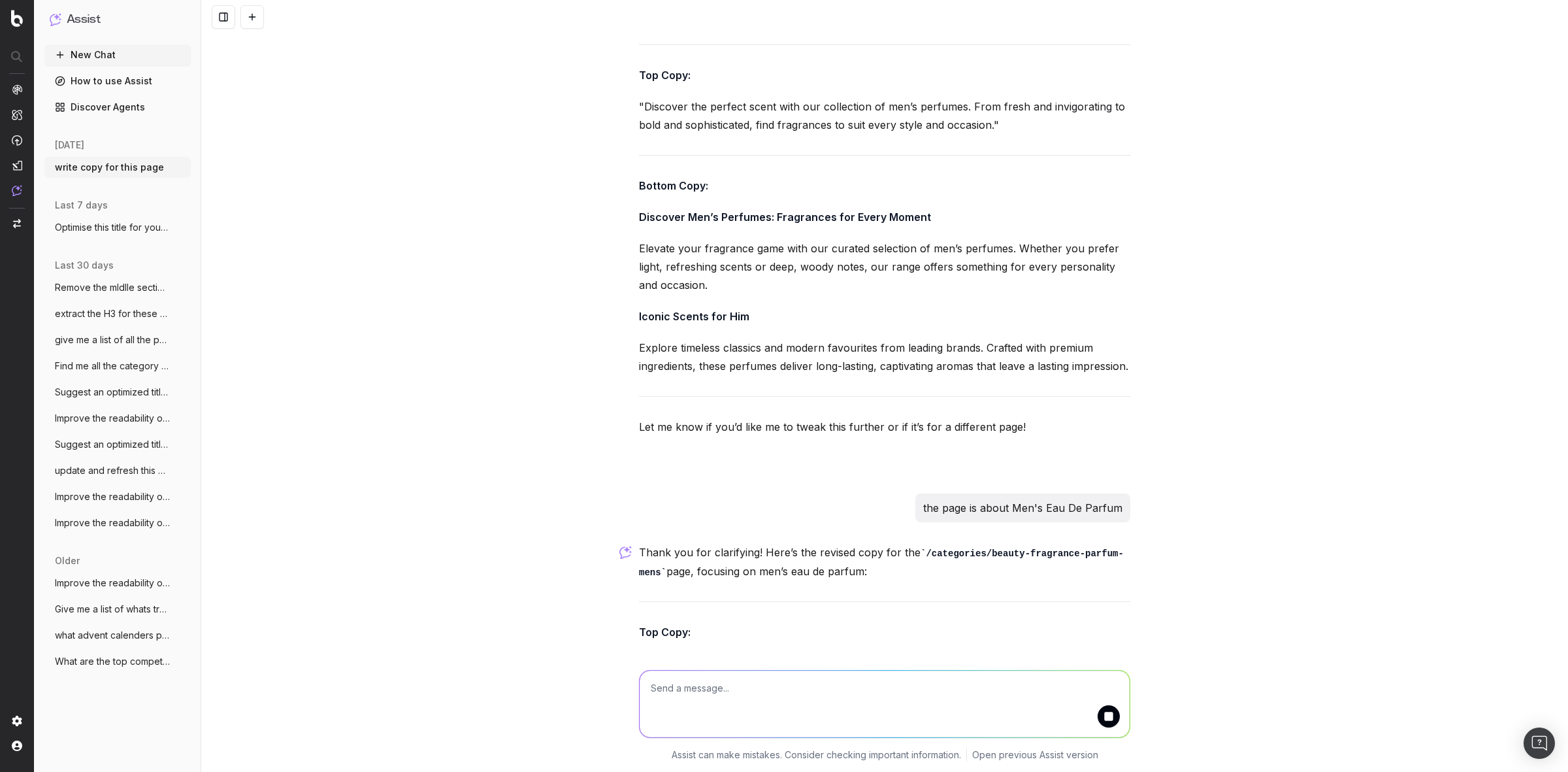
scroll to position [20029, 0]
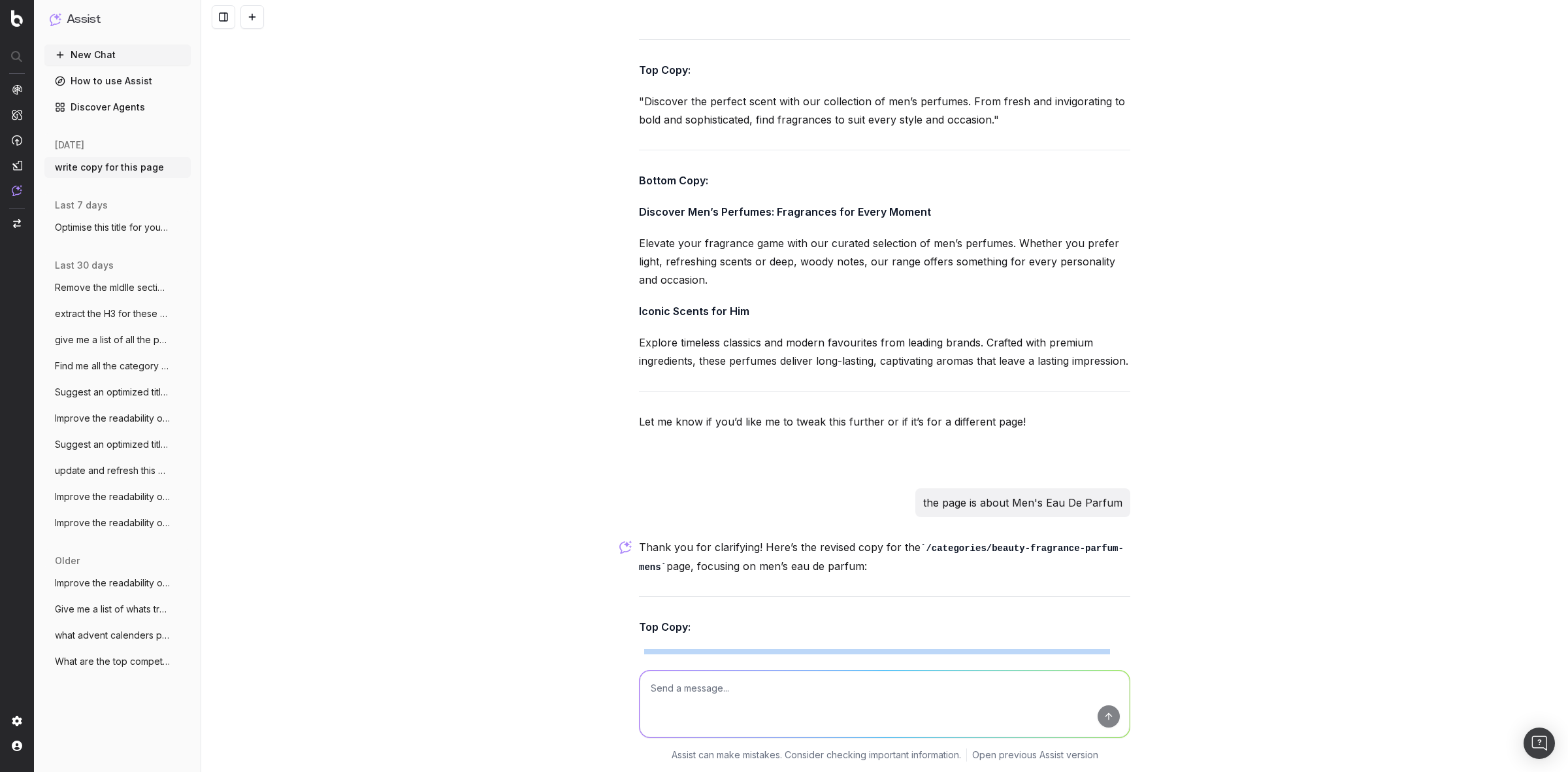
drag, startPoint x: 637, startPoint y: 472, endPoint x: 999, endPoint y: 495, distance: 362.7
click at [999, 649] on p ""Discover our collection of men’s eau de parfum, offering rich, long-lasting fr…" at bounding box center [885, 667] width 491 height 37
copy p "Discover our collection of men’s eau de parfum, offering rich, long-lasting fra…"
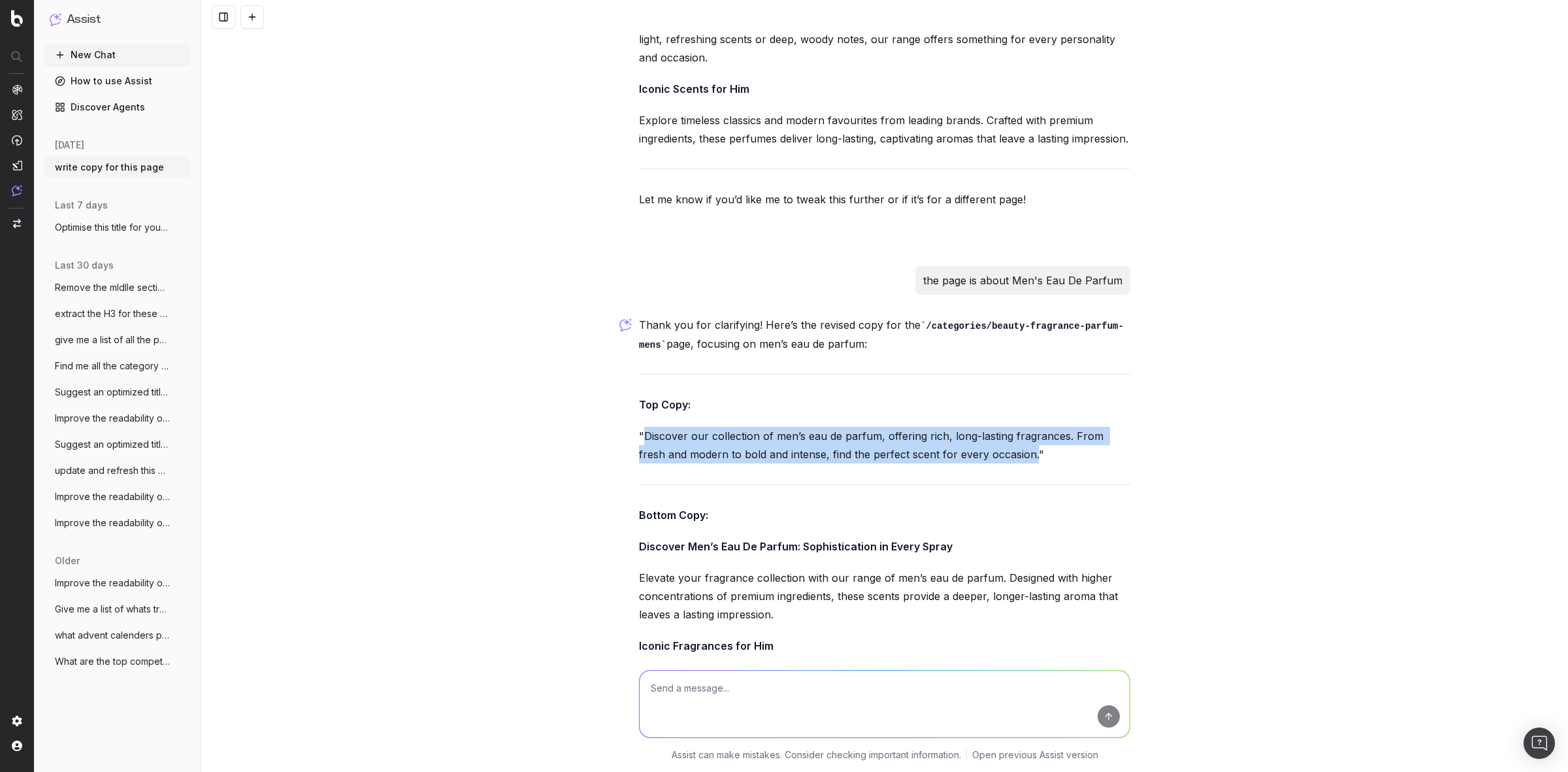
scroll to position [20251, 0]
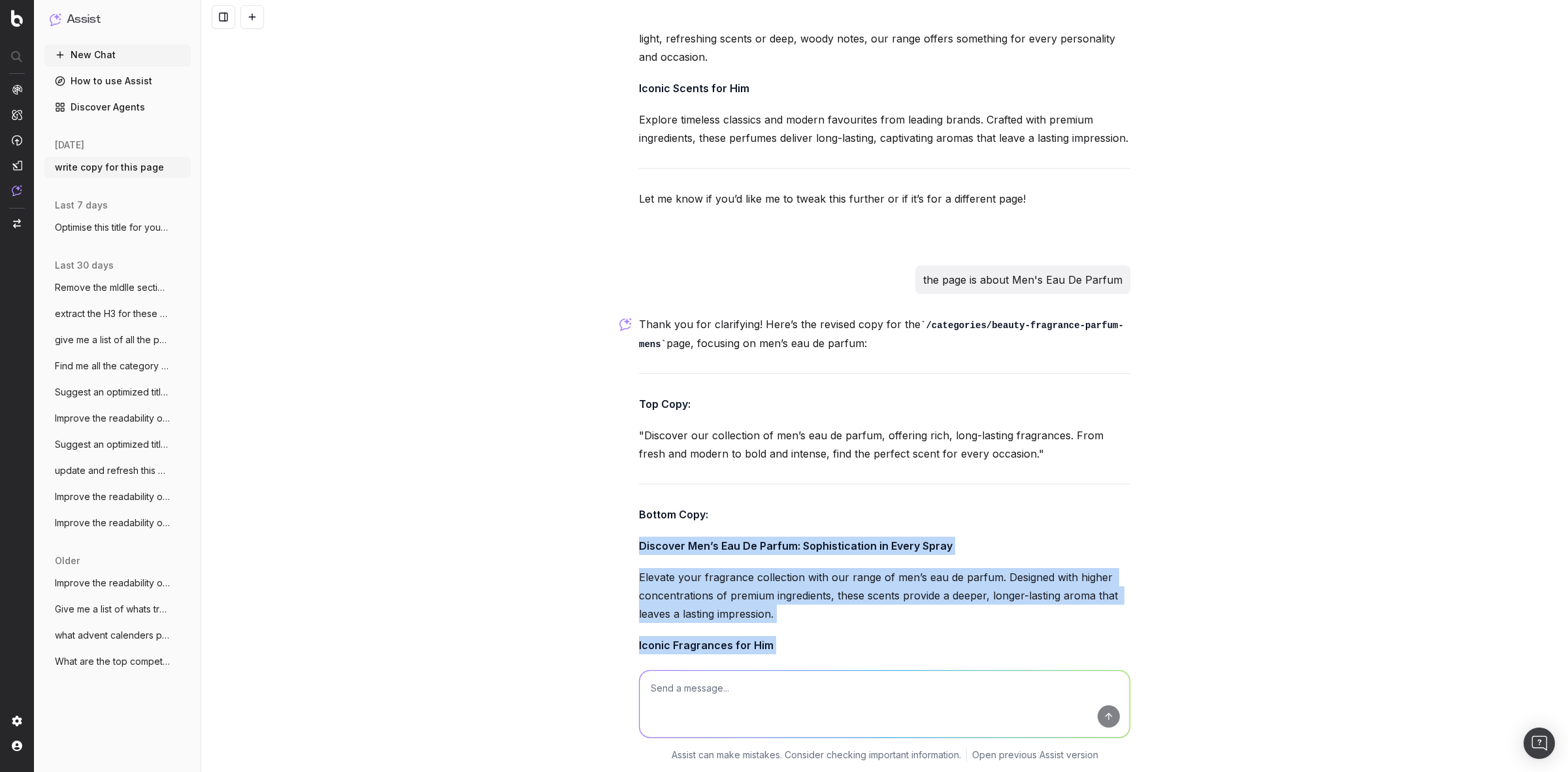
drag, startPoint x: 625, startPoint y: 354, endPoint x: 867, endPoint y: 520, distance: 293.5
click at [867, 520] on div "write copy for this page Could you please provide the URL of the page or give m…" at bounding box center [884, 386] width 1367 height 772
copy div "Discover Men’s Eau De Parfum: Sophistication in Every Spray Elevate your fragra…"
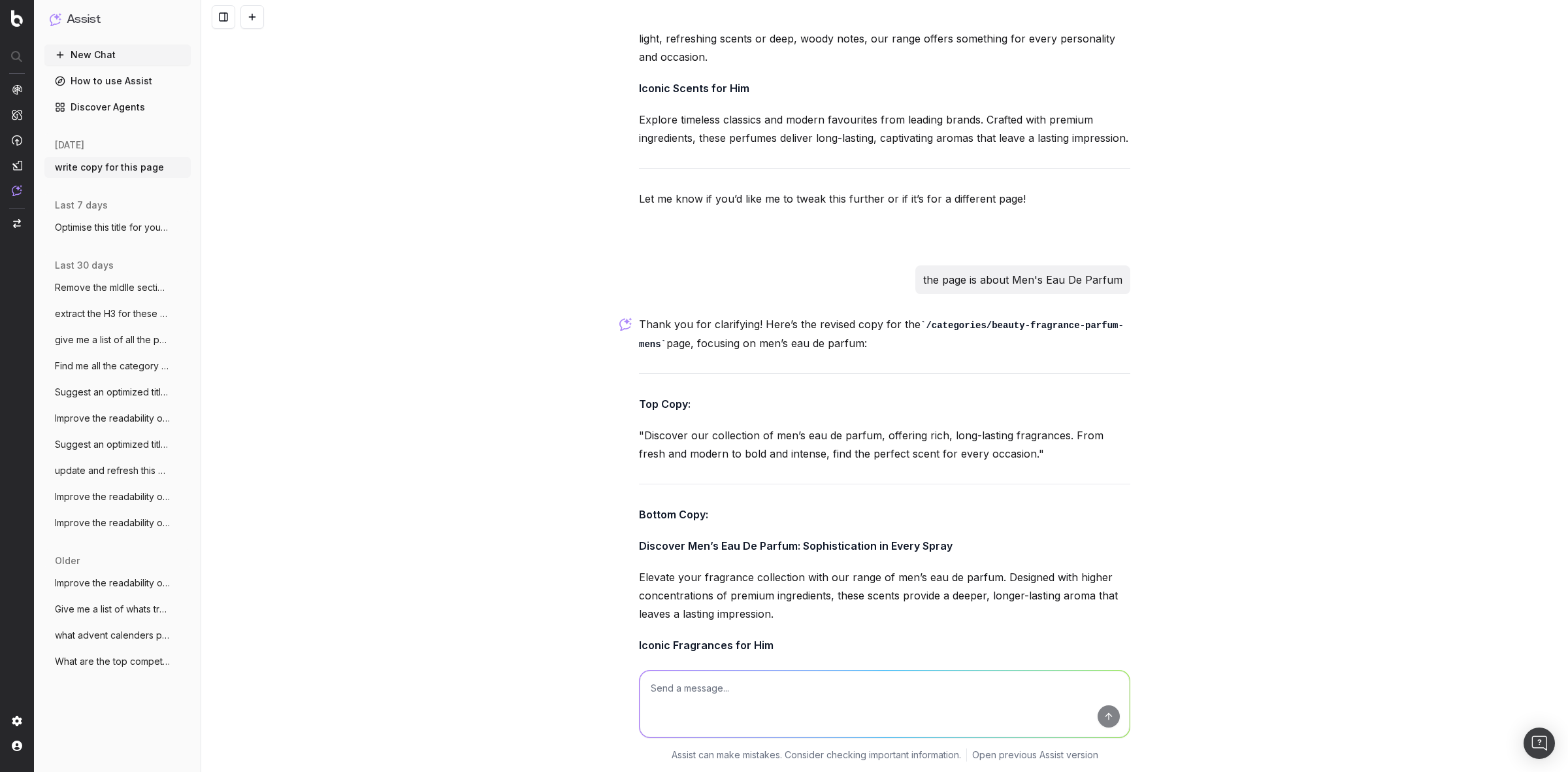
click at [726, 680] on textarea at bounding box center [885, 704] width 490 height 66
drag, startPoint x: 724, startPoint y: 681, endPoint x: 569, endPoint y: 570, distance: 190.6
click at [569, 570] on div "write copy for this page Could you please provide the URL of the page or give m…" at bounding box center [884, 386] width 1367 height 772
click at [706, 686] on textarea at bounding box center [885, 704] width 490 height 66
paste textarea "/categories/beauty-brands-urban-decay-lashes"
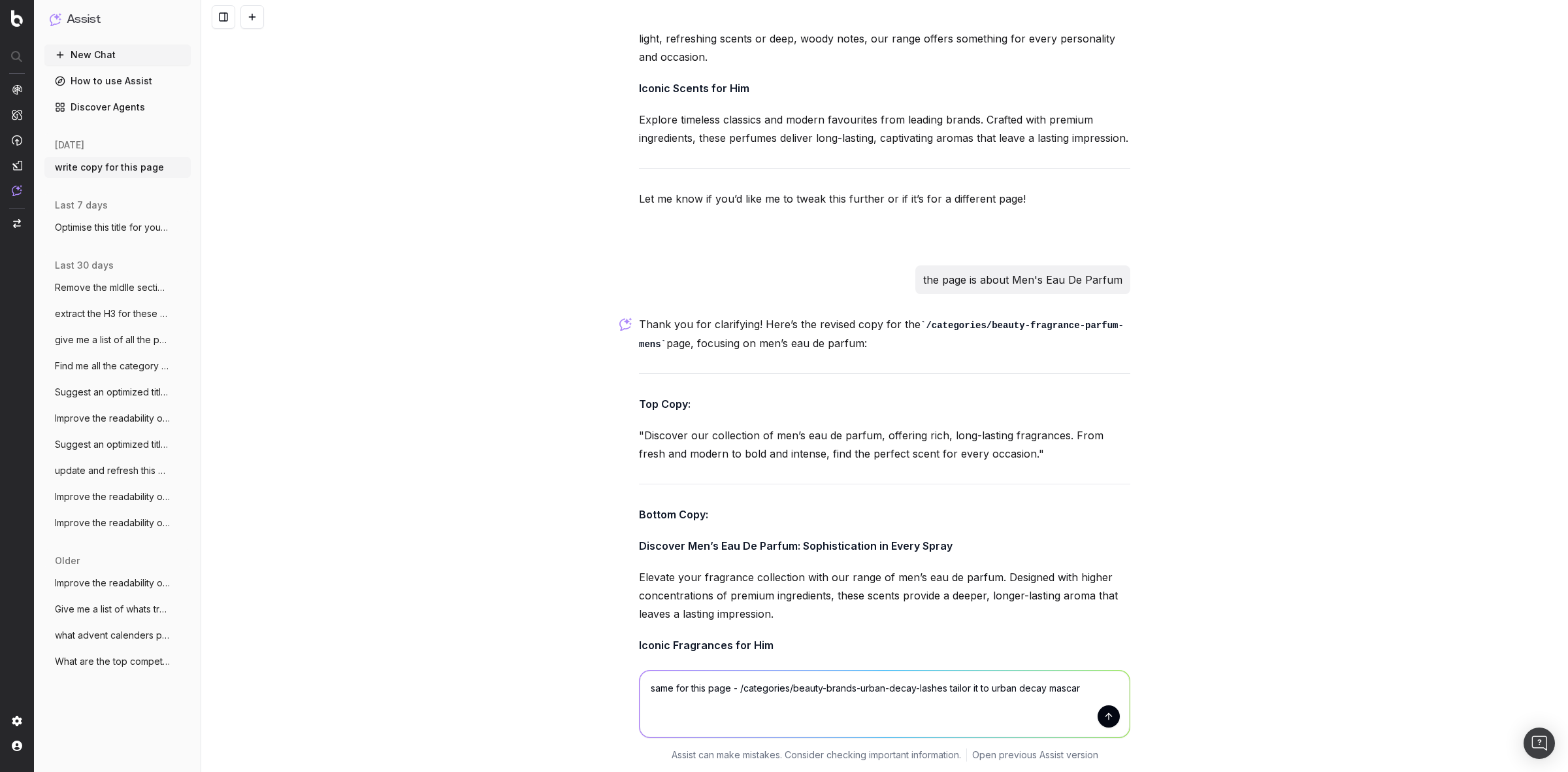
type textarea "same for this page - /categories/beauty-brands-urban-decay-lashes tailor it to …"
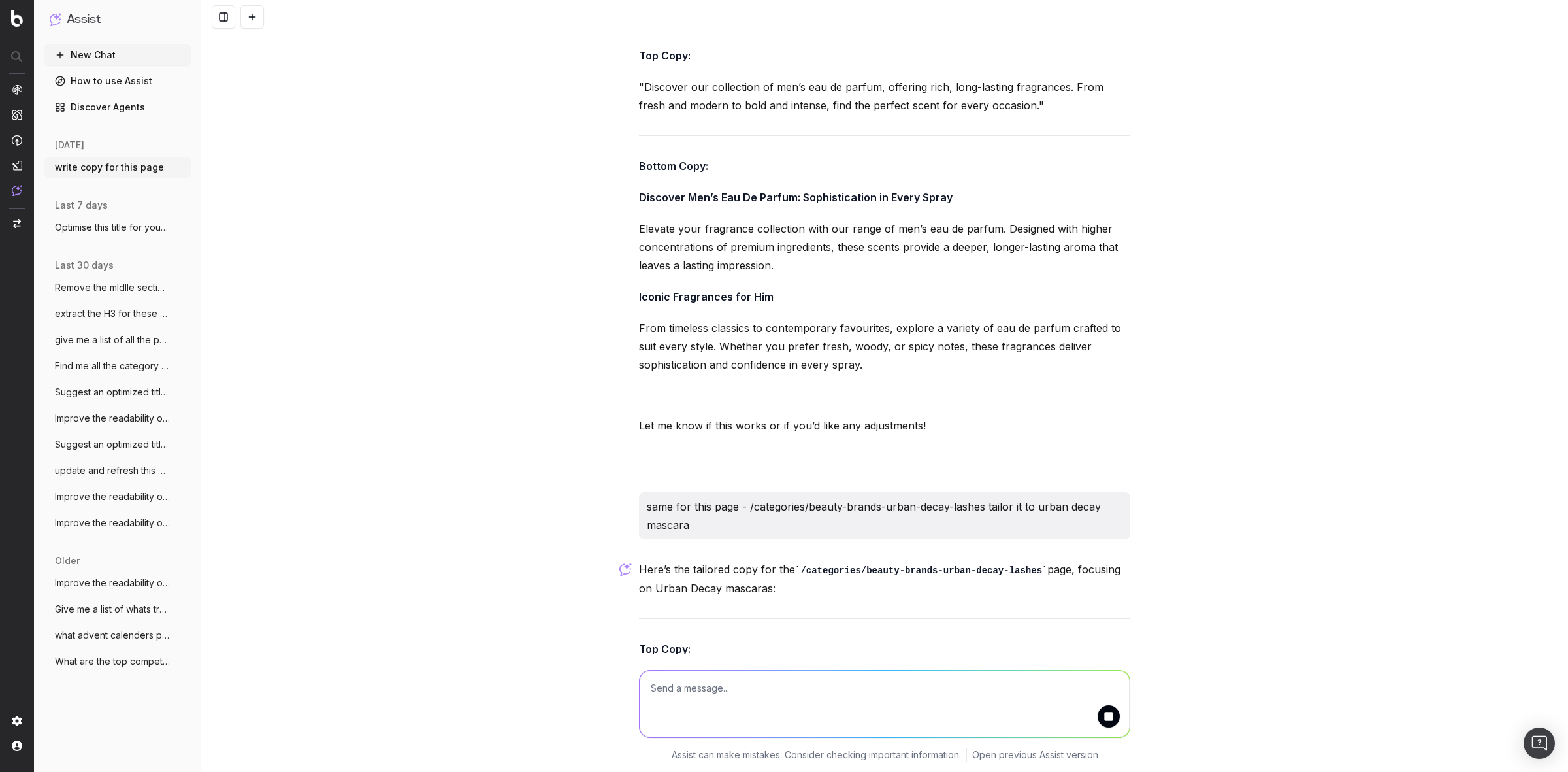
scroll to position [20603, 0]
drag, startPoint x: 637, startPoint y: 489, endPoint x: 1014, endPoint y: 508, distance: 377.5
click at [1014, 668] on p ""Achieve bold, beautiful lashes with Urban Decay’s high-performance mascaras. F…" at bounding box center [885, 686] width 491 height 37
copy p "Achieve bold, beautiful lashes with Urban Decay’s high-performance mascaras. Fr…"
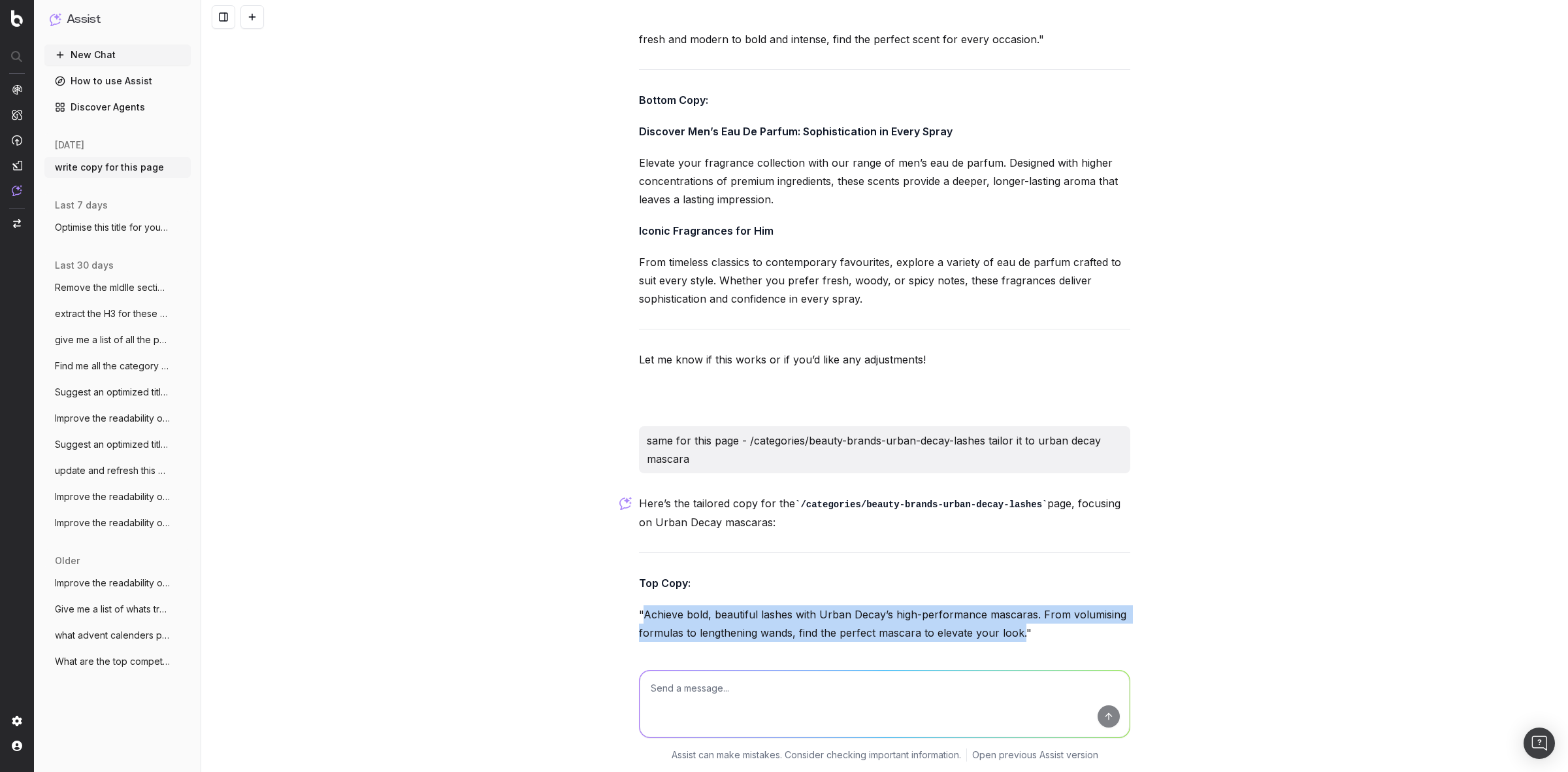
scroll to position [20826, 0]
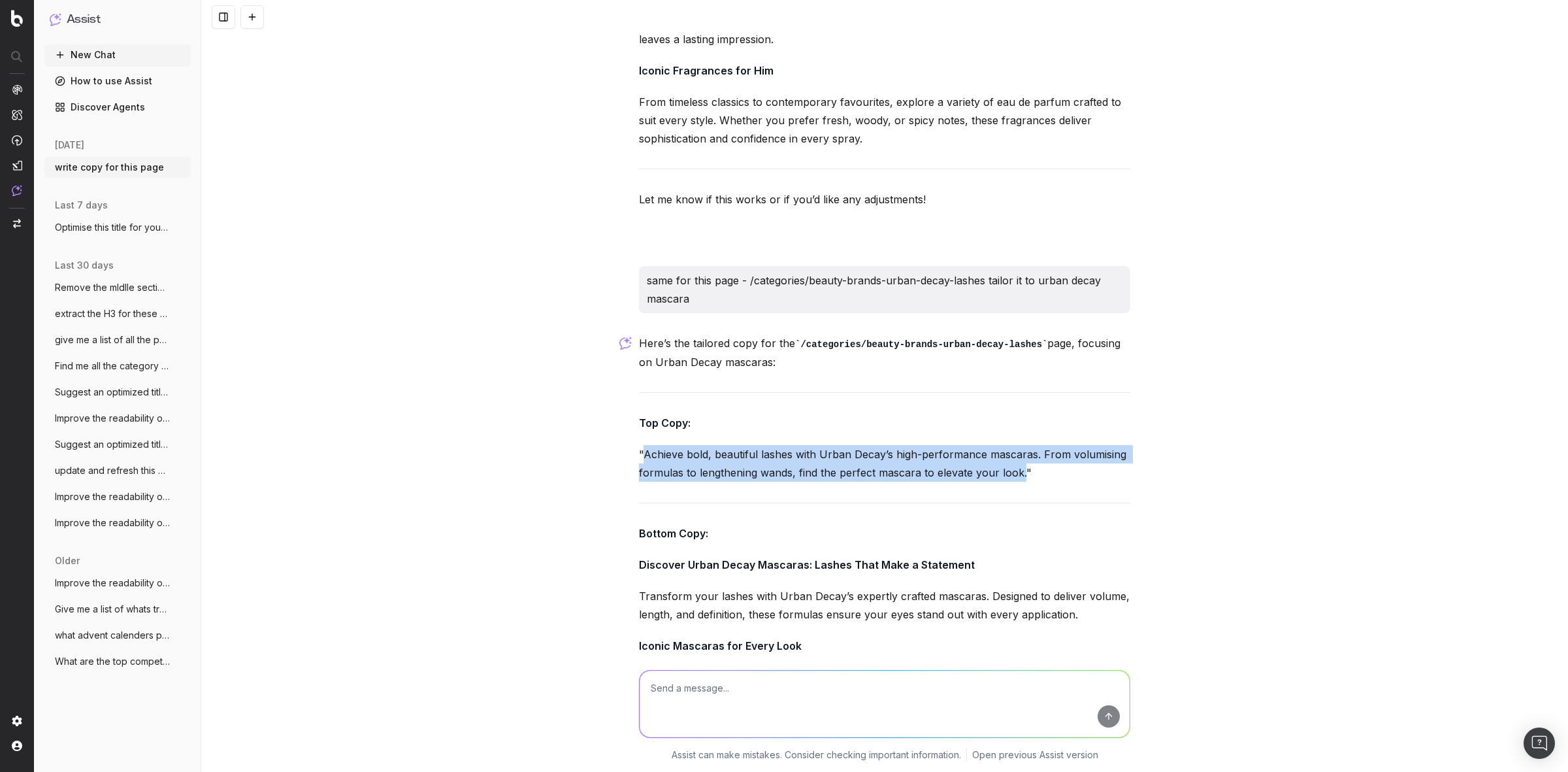
drag, startPoint x: 634, startPoint y: 376, endPoint x: 805, endPoint y: 533, distance: 232.1
click at [805, 533] on div "Here’s the tailored copy for the /categories/beauty-brands-urban-decay-lashes p…" at bounding box center [885, 587] width 491 height 507
copy div "Discover Urban Decay Mascaras: Lashes That Make a Statement Transform your lash…"
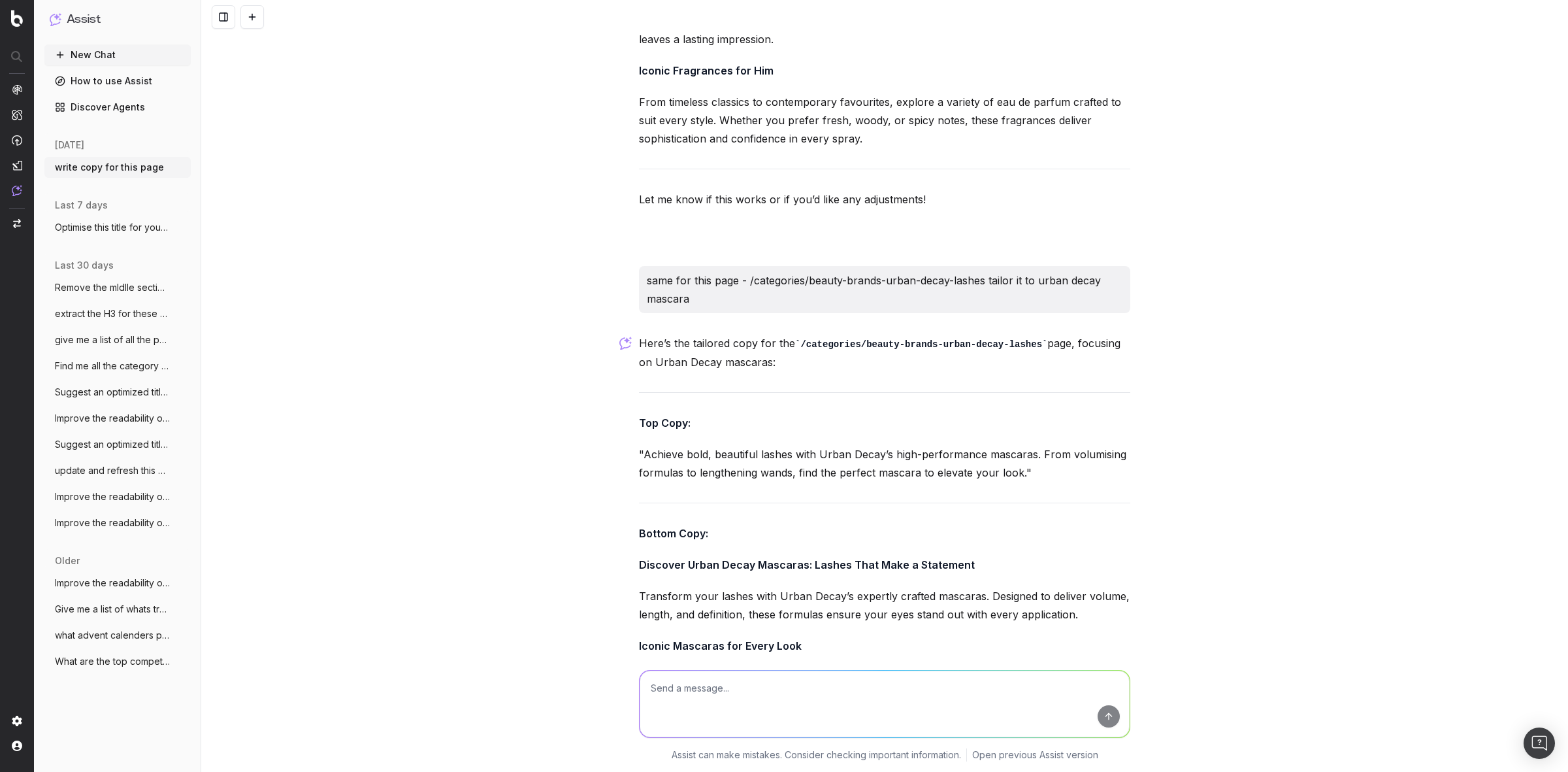
click at [772, 696] on textarea at bounding box center [885, 704] width 490 height 66
paste textarea "/categories/mens-sale-shirts-Long-sleeve-shirts"
type textarea "same for this page - /categories/mens-sale-shirts-Long-sleeve-shirts"
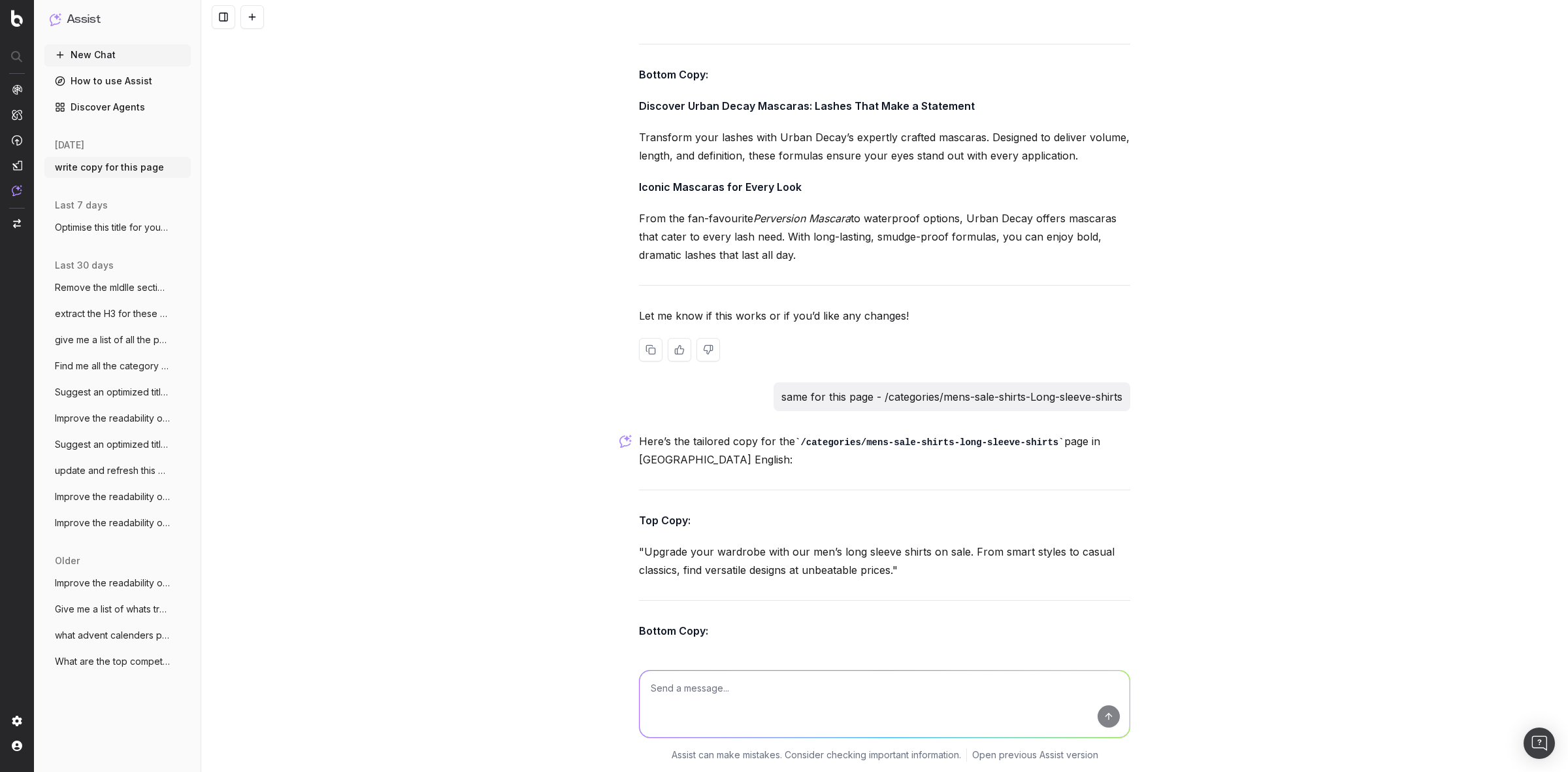
scroll to position [21382, 0]
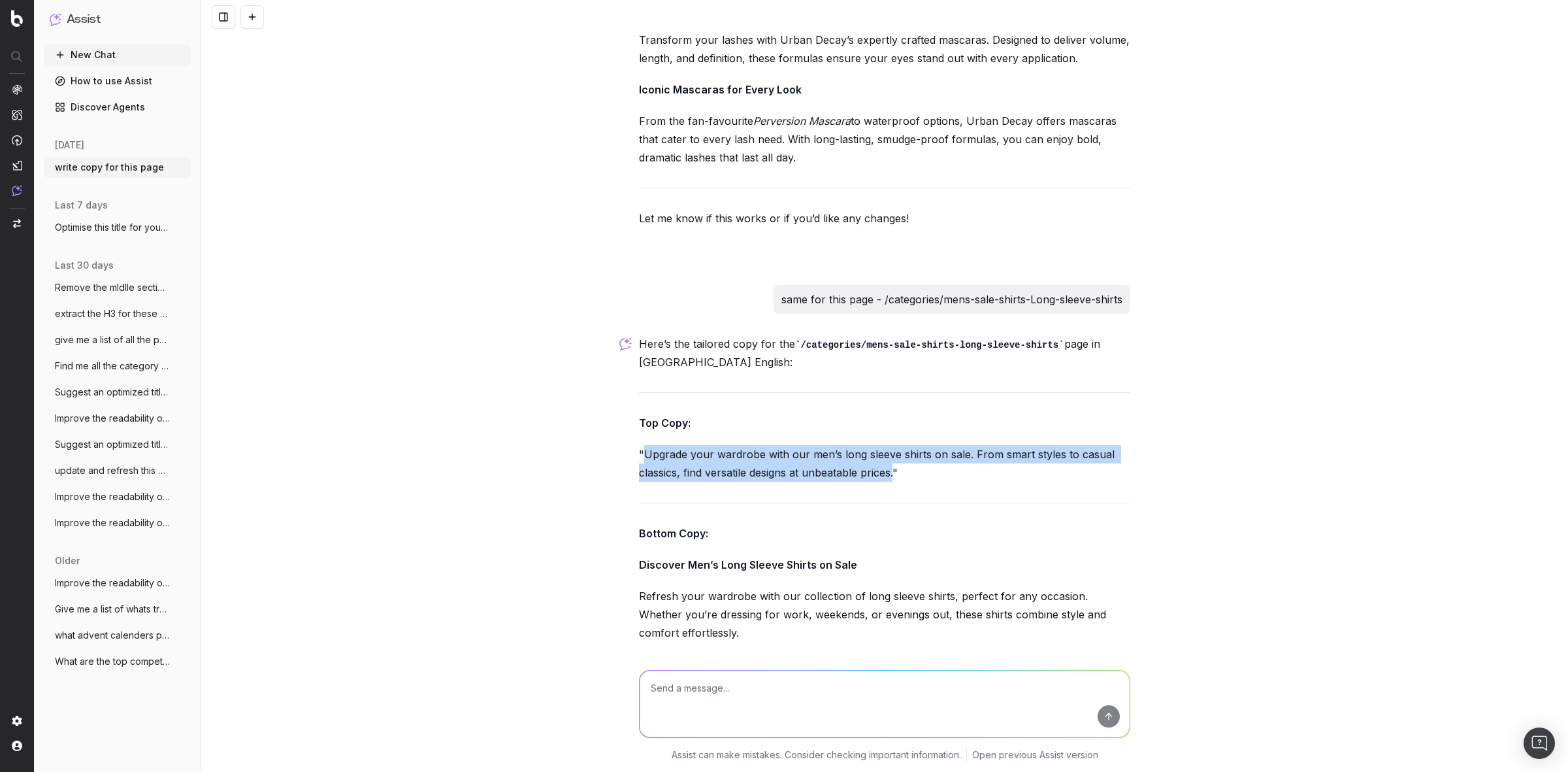
drag, startPoint x: 637, startPoint y: 266, endPoint x: 854, endPoint y: 280, distance: 217.5
click at [889, 445] on p ""Upgrade your wardrobe with our men’s long sleeve shirts on sale. From smart st…" at bounding box center [885, 463] width 491 height 37
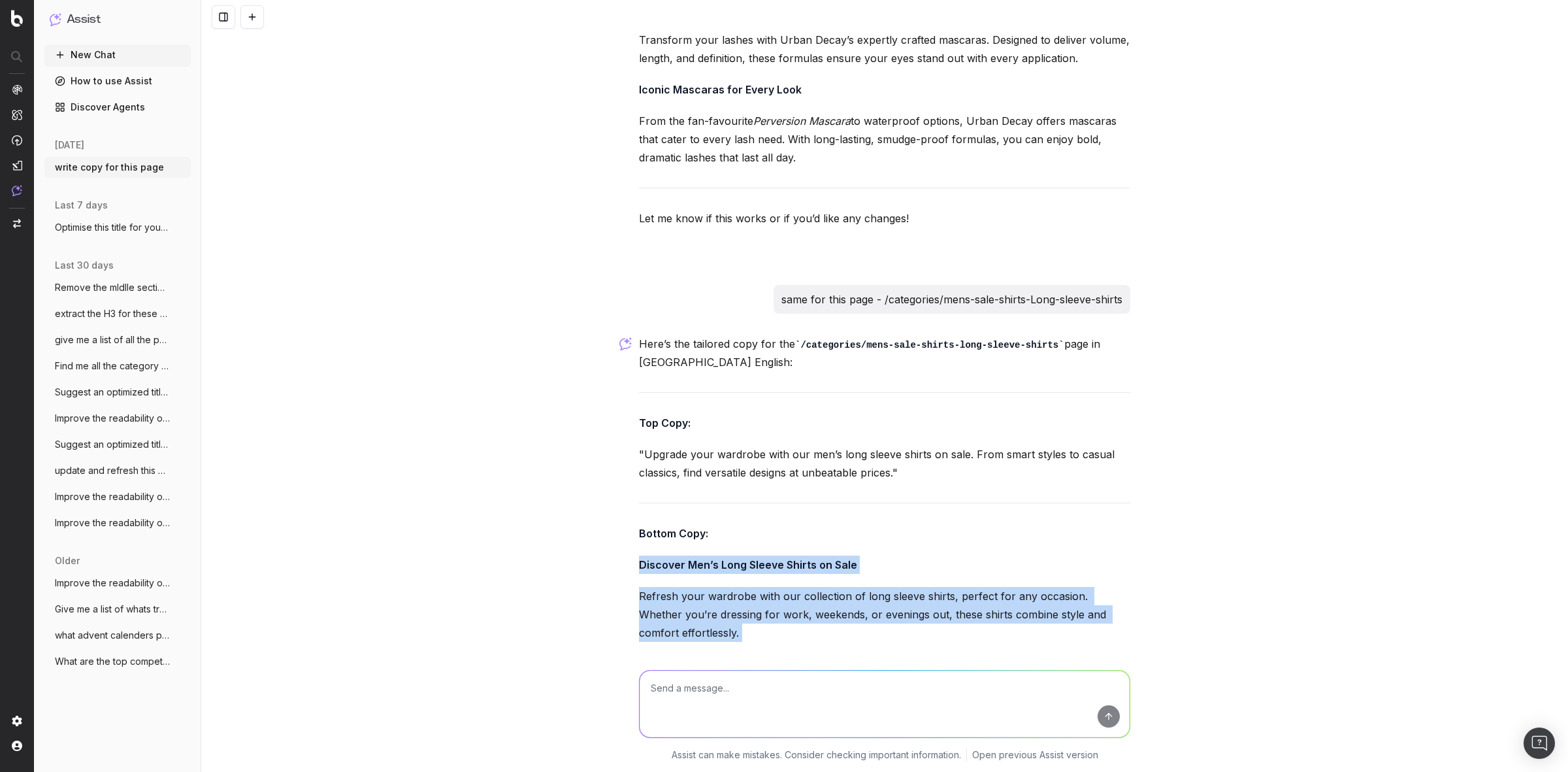
drag, startPoint x: 624, startPoint y: 376, endPoint x: 1033, endPoint y: 531, distance: 437.4
click at [1033, 531] on div "write copy for this page Could you please provide the URL of the page or give m…" at bounding box center [884, 386] width 1367 height 772
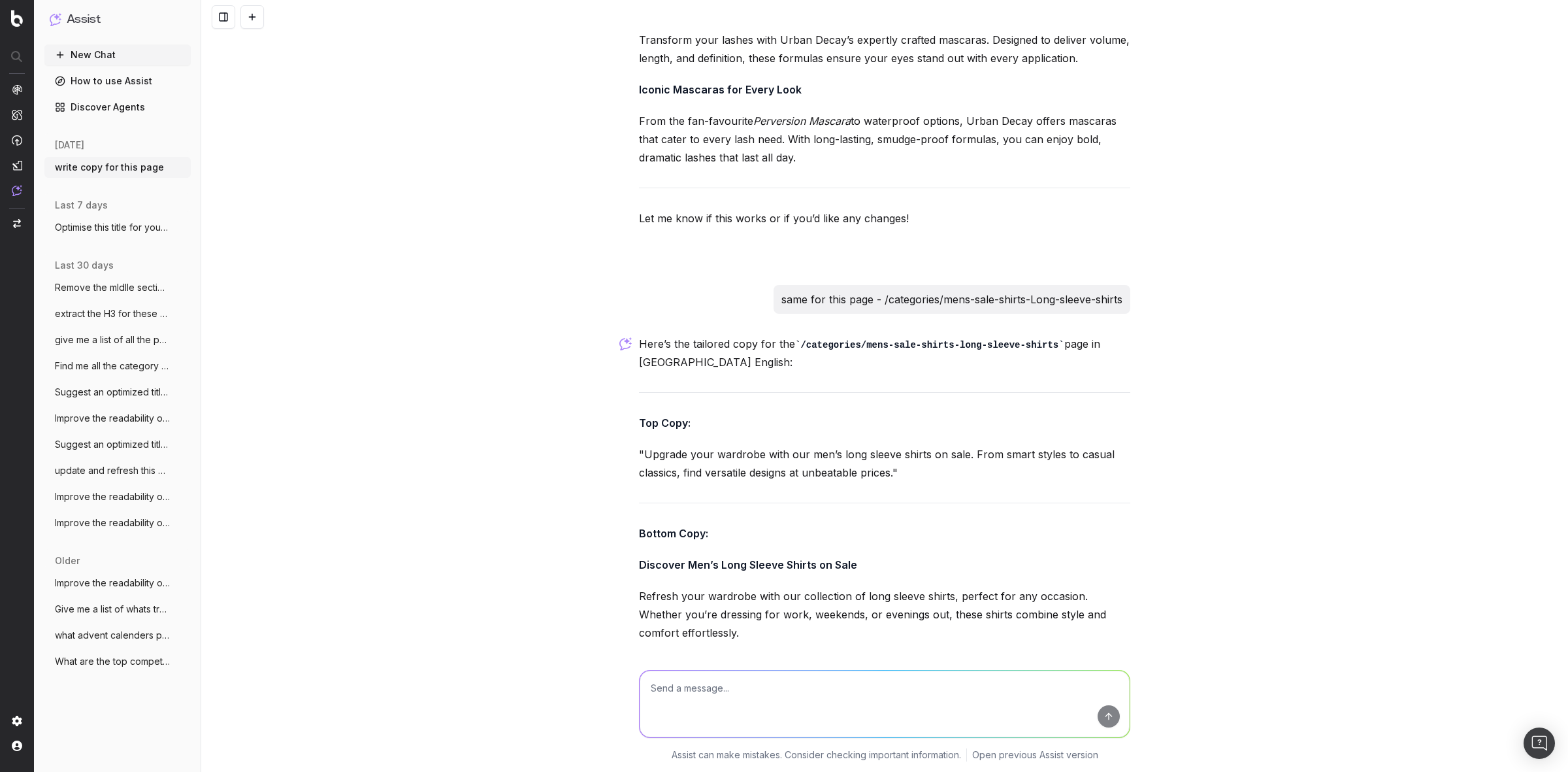
click at [725, 702] on textarea at bounding box center [885, 704] width 490 height 66
paste textarea "/categories/mens-hoodies-sweatshirts-half-zip-sweatshirts"
type textarea "same for this page - /categories/mens-hoodies-sweatshirts-half-zip-sweatshirts"
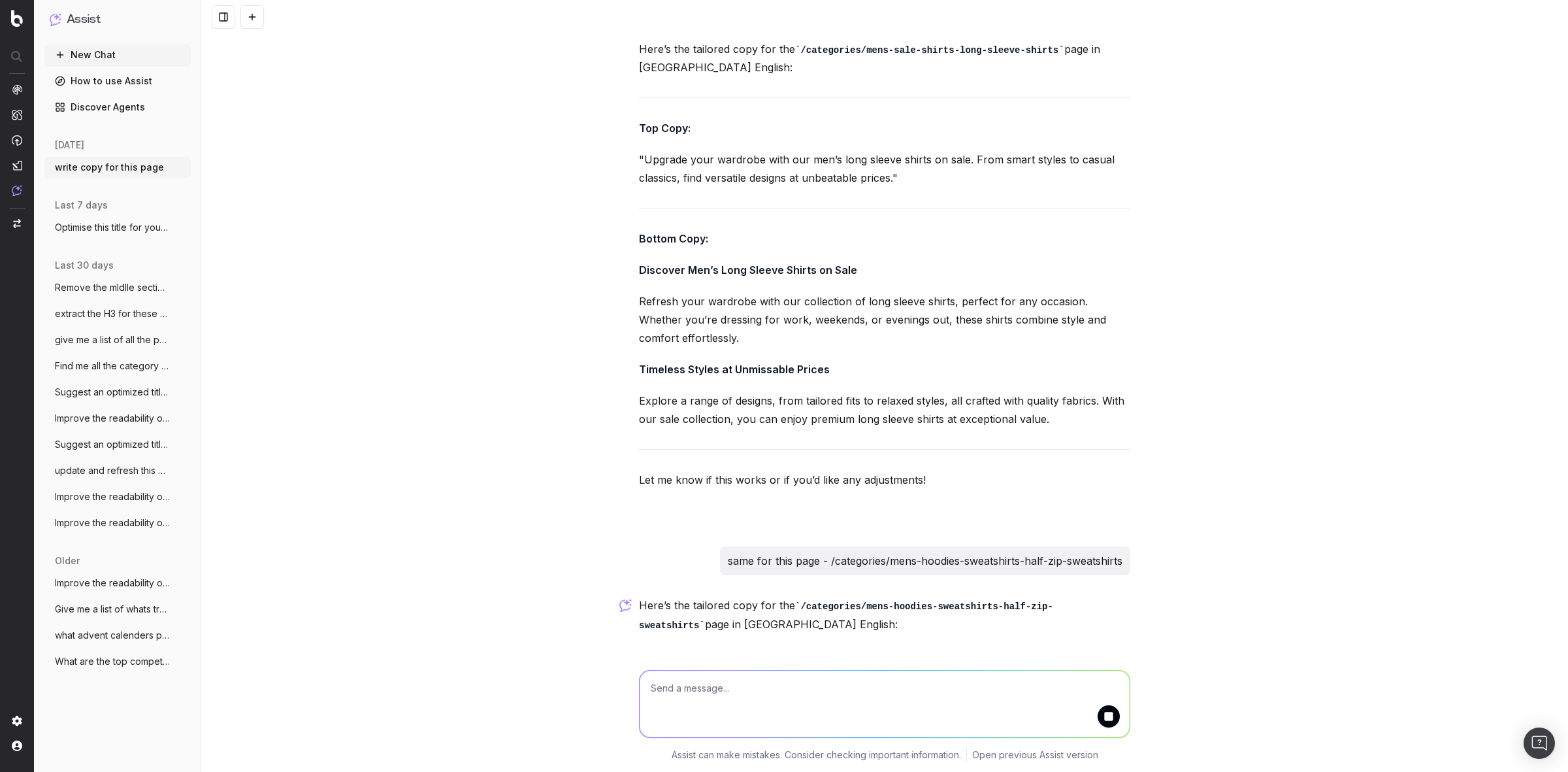
scroll to position [21685, 0]
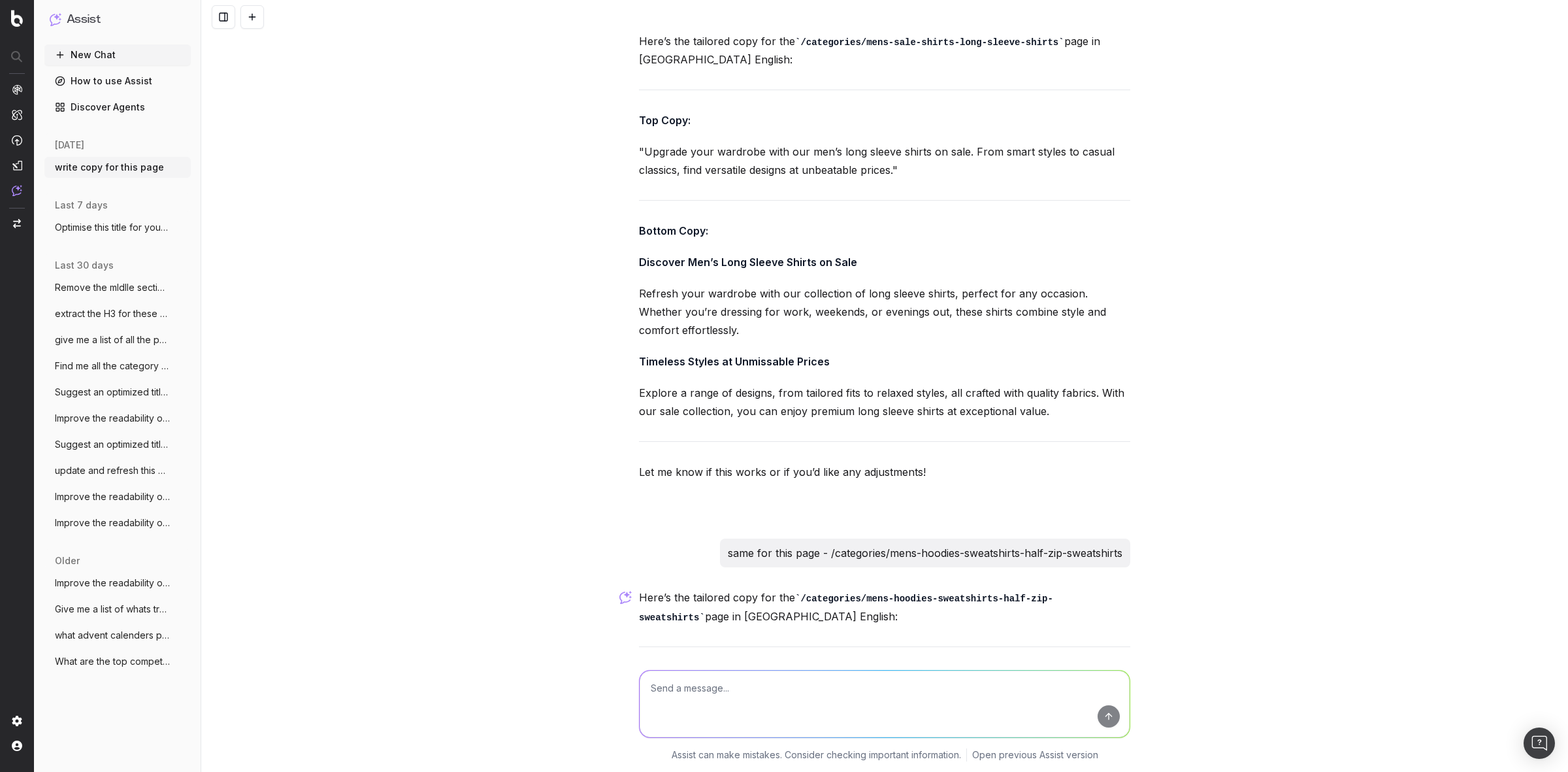
drag, startPoint x: 637, startPoint y: 515, endPoint x: 913, endPoint y: 536, distance: 276.8
click at [938, 699] on p ""Stay stylish and comfortable with our collection of men’s half-zip sweatshirts…" at bounding box center [885, 717] width 491 height 37
drag, startPoint x: 913, startPoint y: 535, endPoint x: 947, endPoint y: 551, distance: 37.6
drag, startPoint x: 943, startPoint y: 540, endPoint x: 638, endPoint y: 517, distance: 305.9
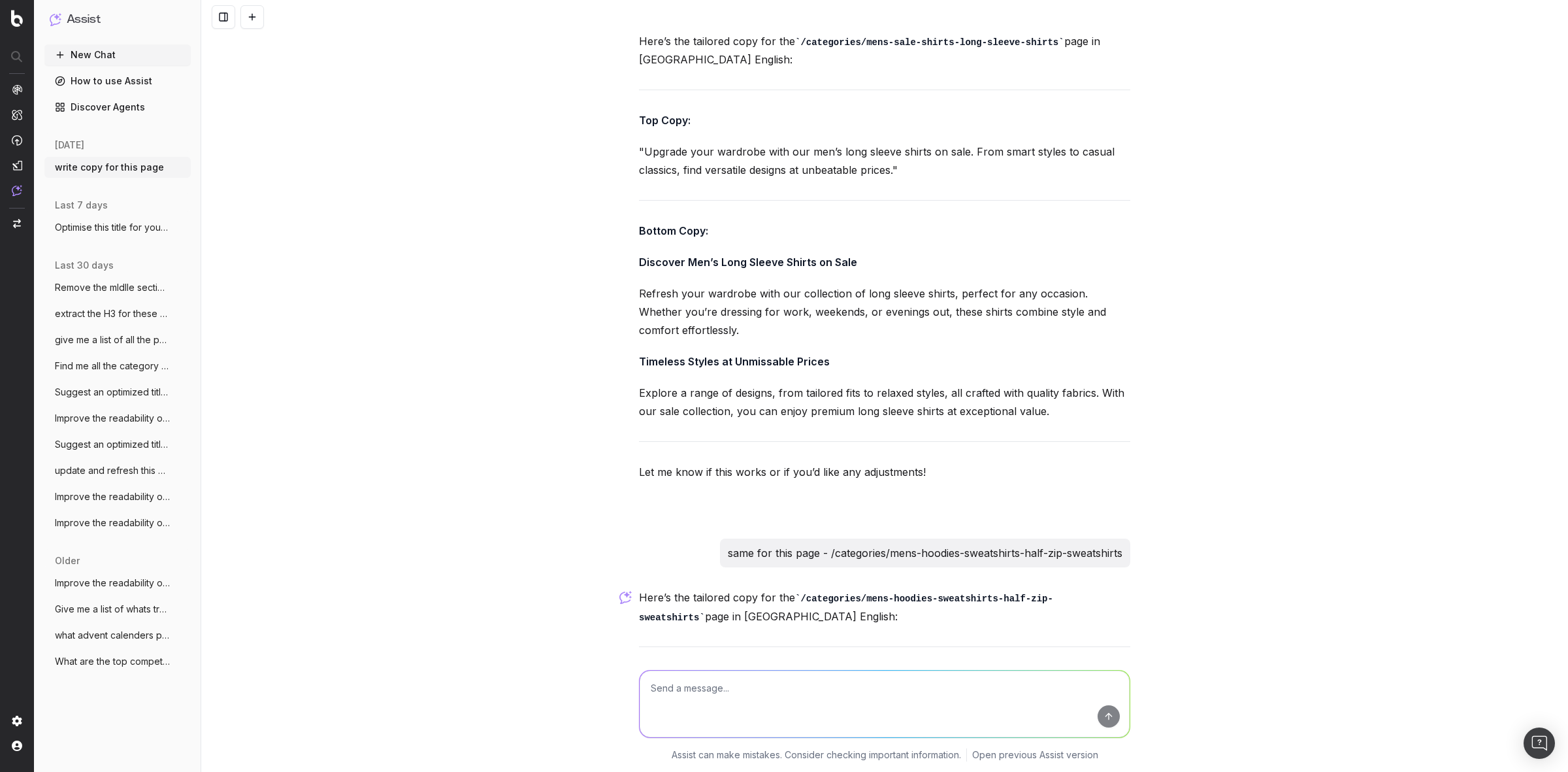
click at [639, 699] on p ""Stay stylish and comfortable with our collection of men’s half-zip sweatshirts…" at bounding box center [885, 717] width 491 height 37
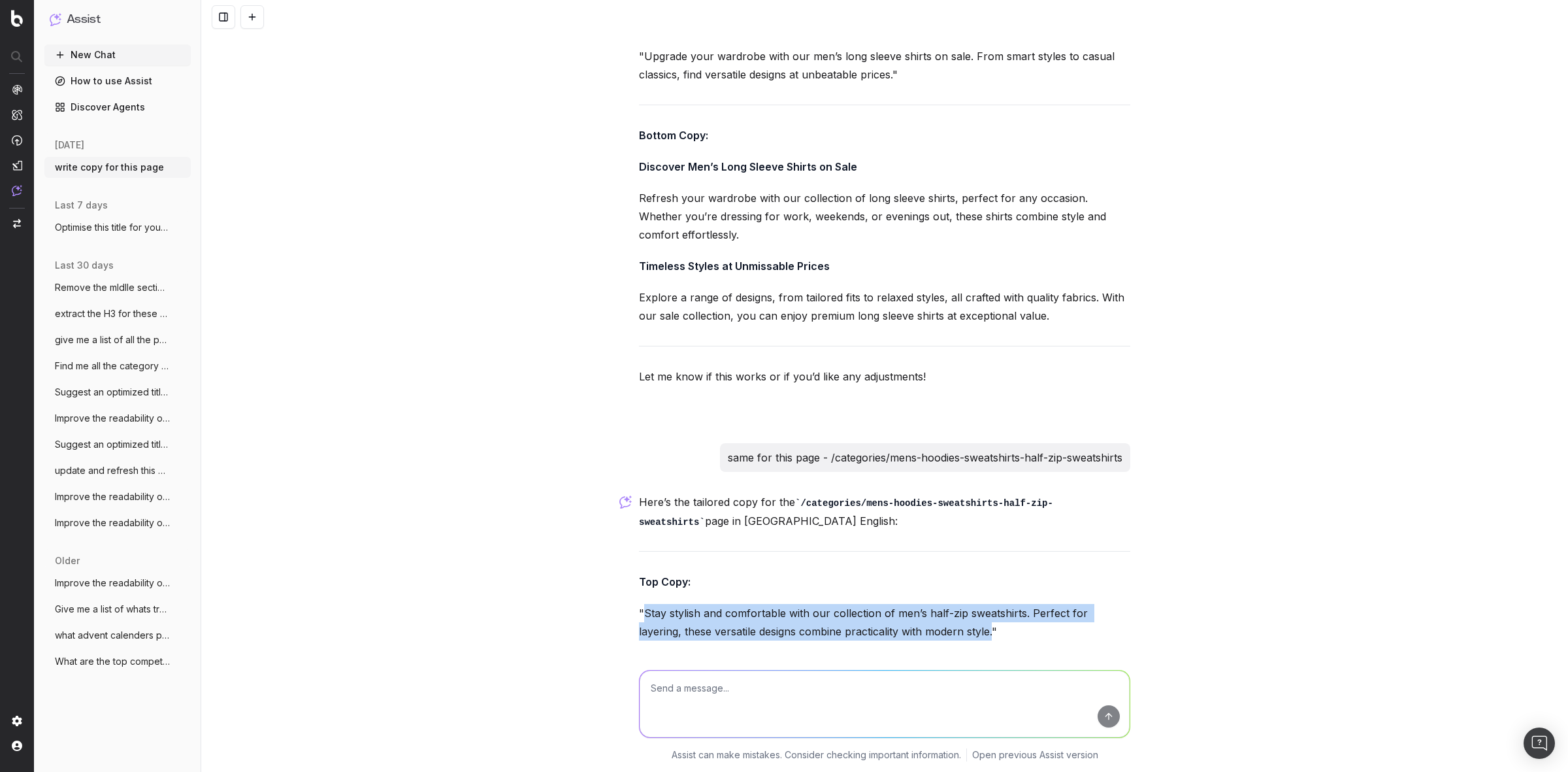
scroll to position [21930, 0]
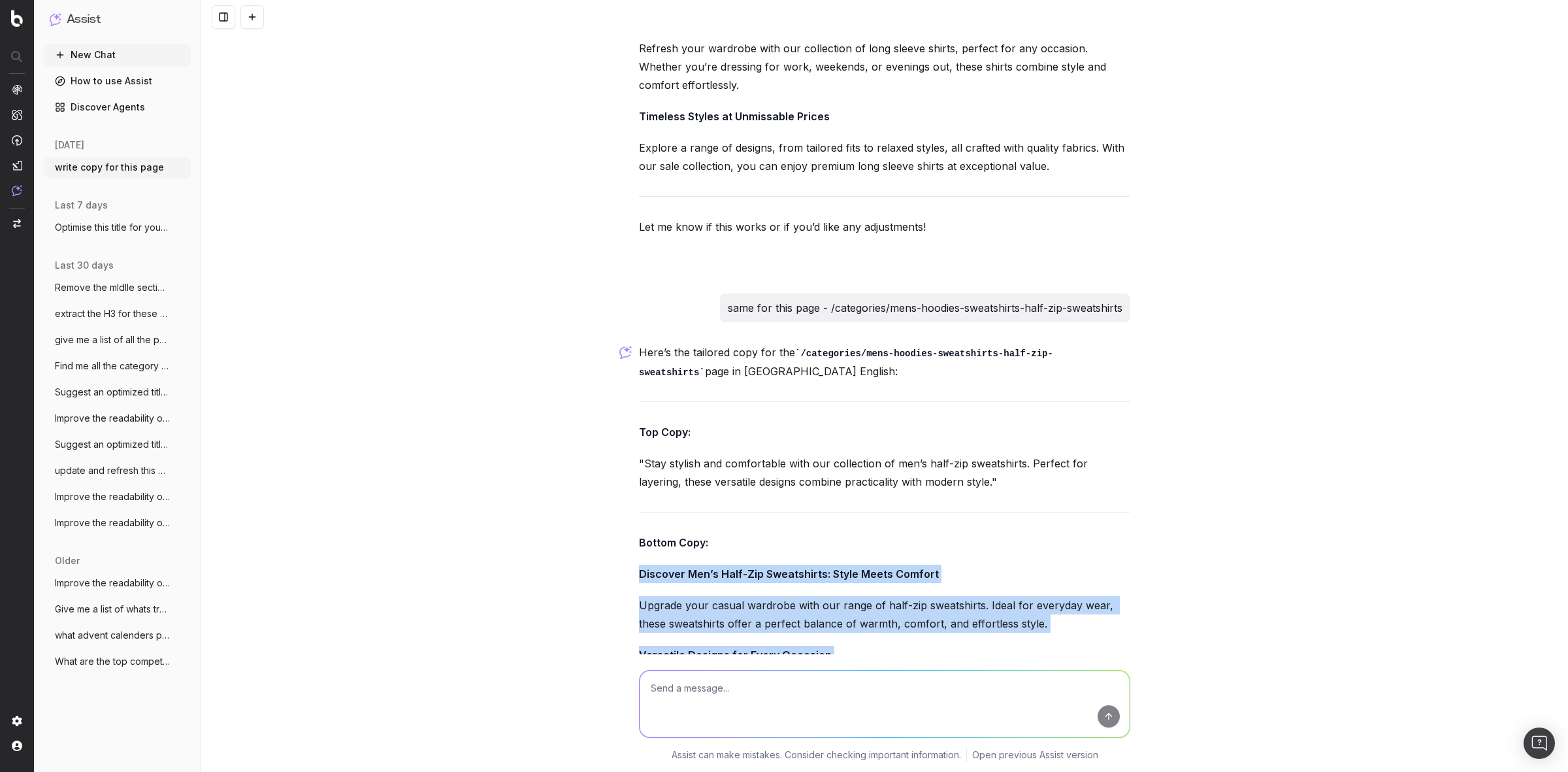
drag, startPoint x: 634, startPoint y: 387, endPoint x: 740, endPoint y: 530, distance: 178.0
click at [517, 302] on div "write copy for this page Could you please provide the URL of the page or give m…" at bounding box center [884, 386] width 1367 height 772
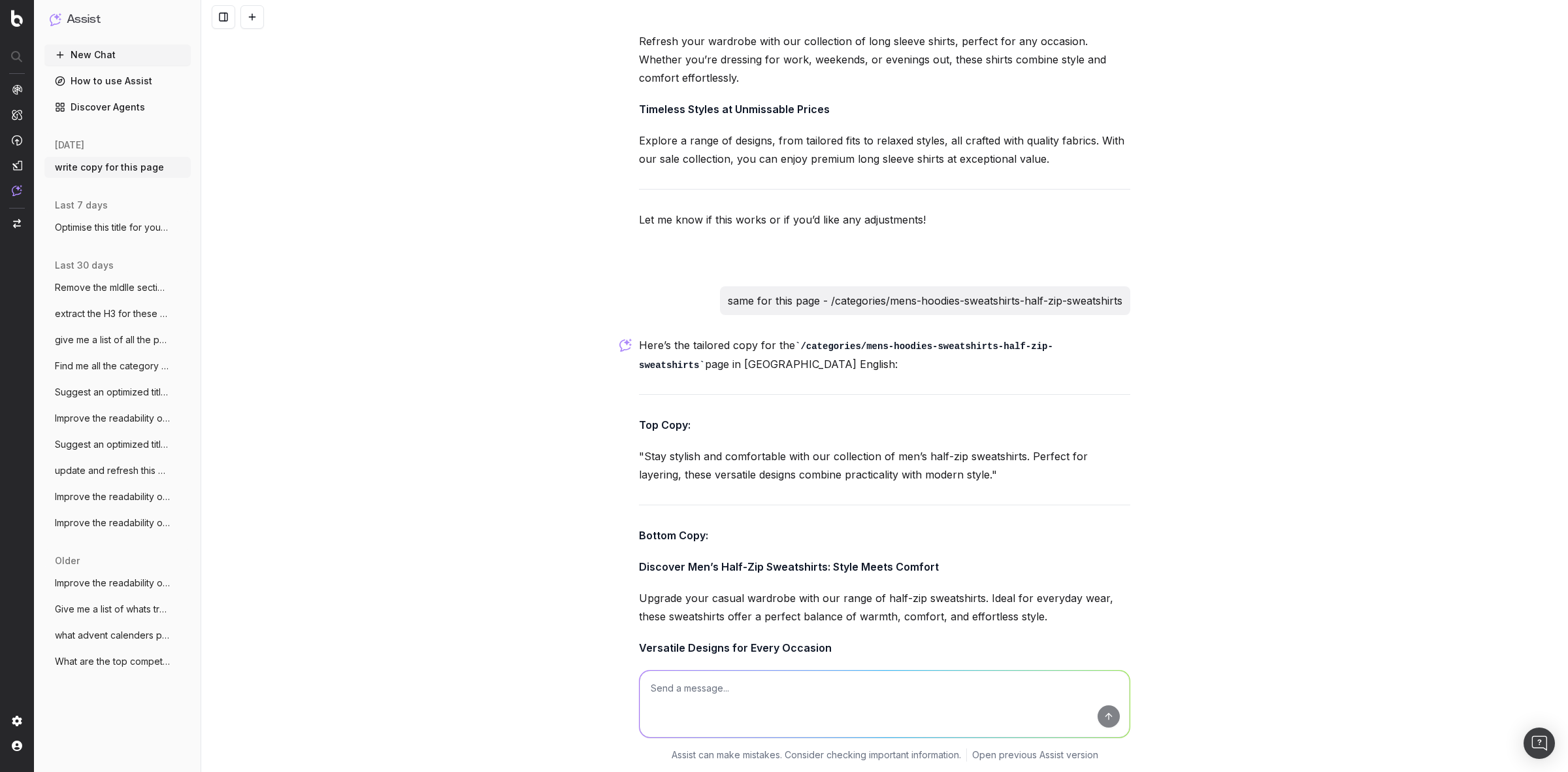
scroll to position [21938, 0]
click at [696, 700] on textarea at bounding box center [885, 704] width 490 height 66
paste textarea "/categories/mens-swimwear-swim-trunks"
type textarea "same for this page - /categories/mens-swimwear-swim-trunks"
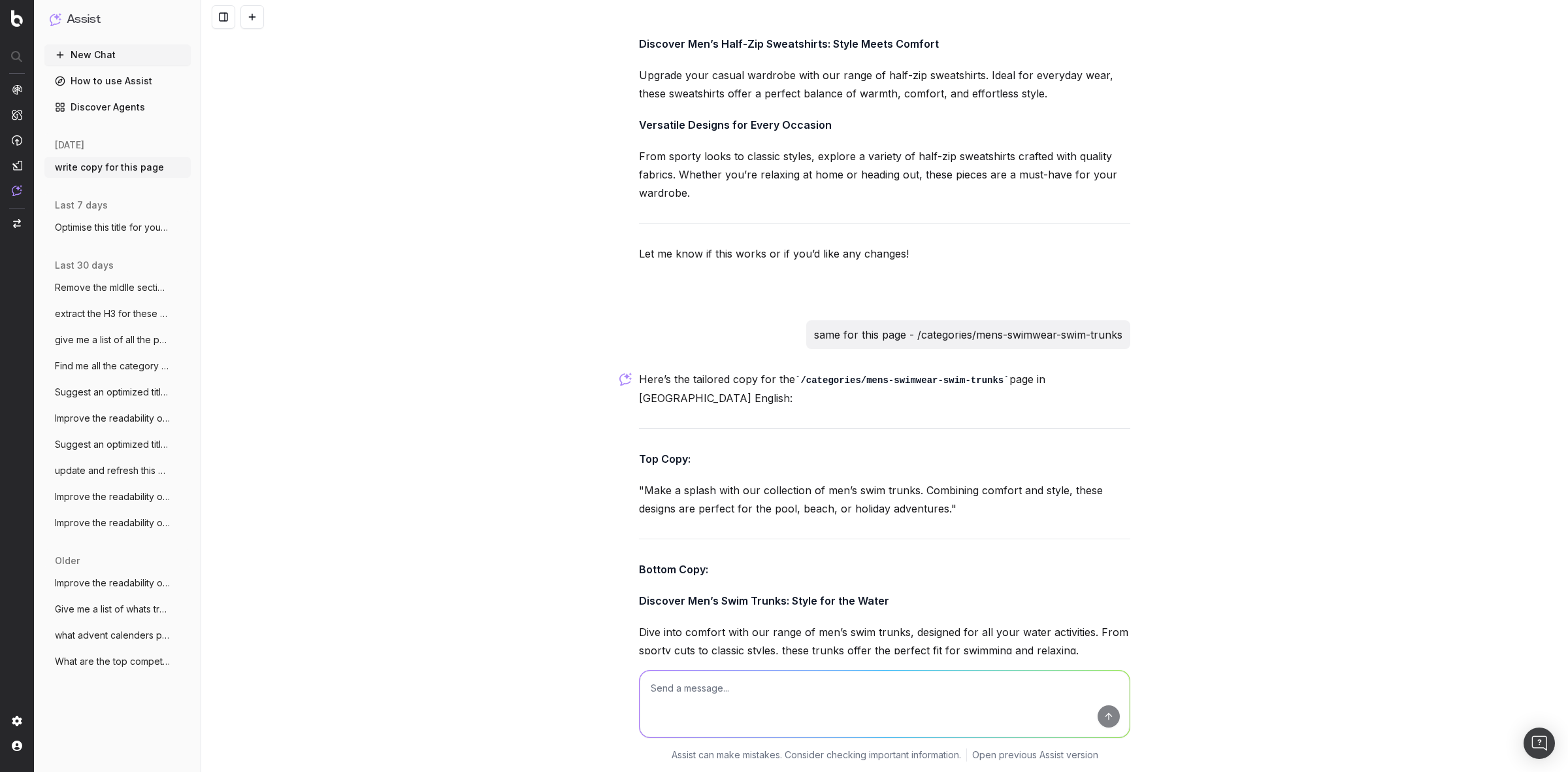
scroll to position [22477, 0]
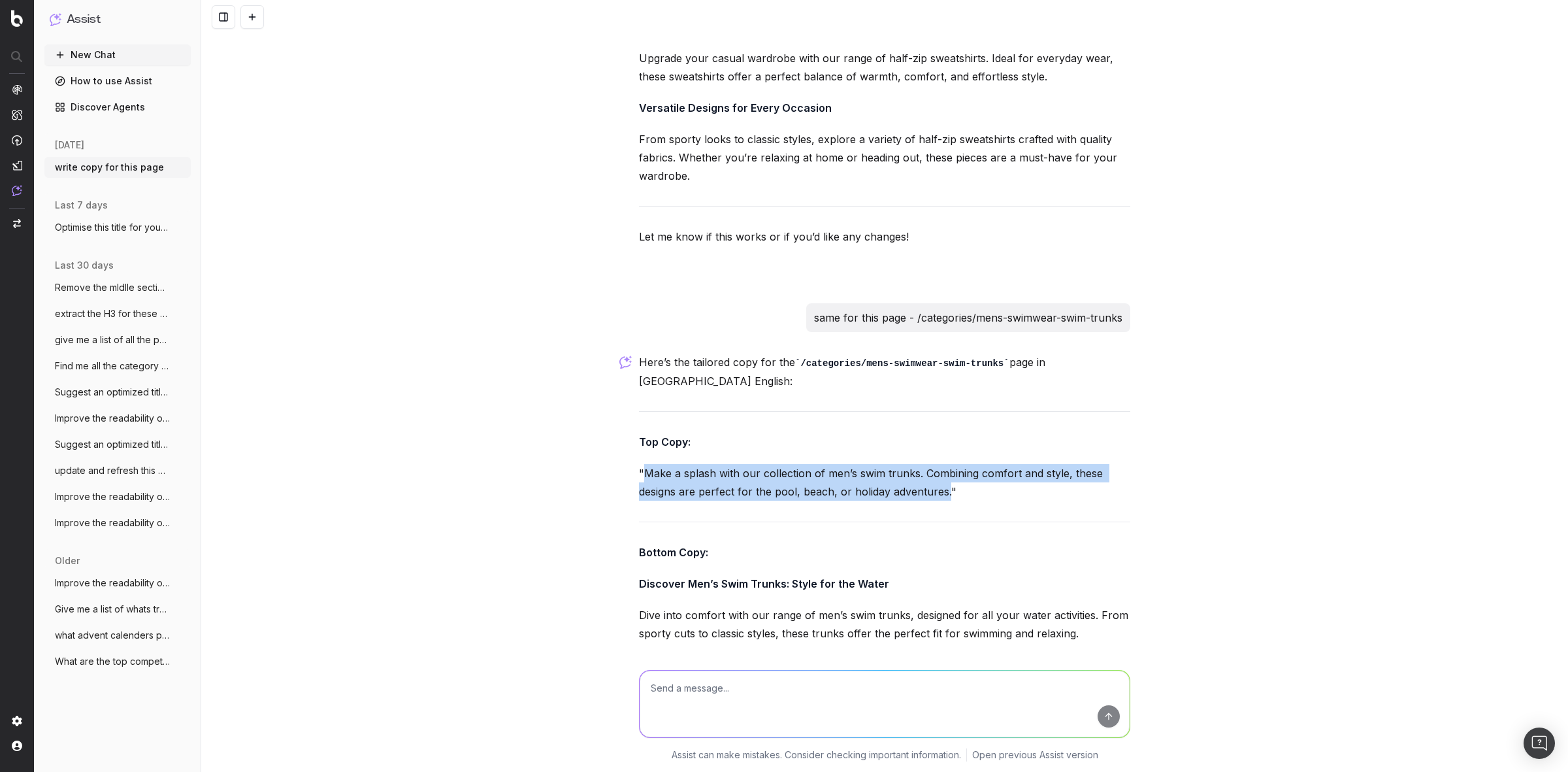
drag, startPoint x: 638, startPoint y: 269, endPoint x: 919, endPoint y: 286, distance: 281.5
click at [935, 464] on p ""Make a splash with our collection of men’s swim trunks. Combining comfort and …" at bounding box center [885, 482] width 491 height 37
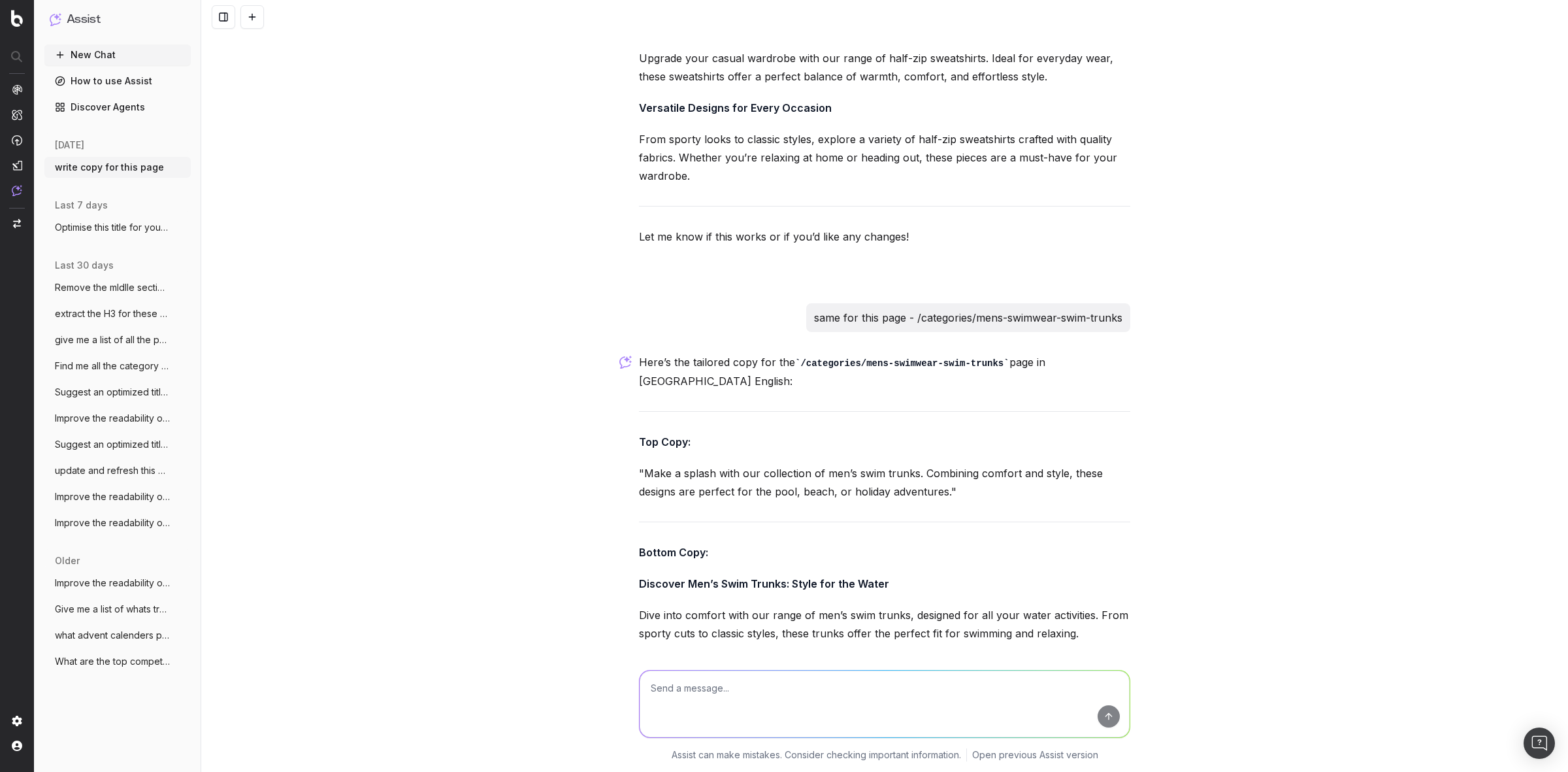
drag, startPoint x: 919, startPoint y: 286, endPoint x: 855, endPoint y: 318, distance: 71.6
click at [837, 353] on div "Here’s the tailored copy for the /categories/mens-swimwear-swim-trunks page in …" at bounding box center [885, 606] width 491 height 507
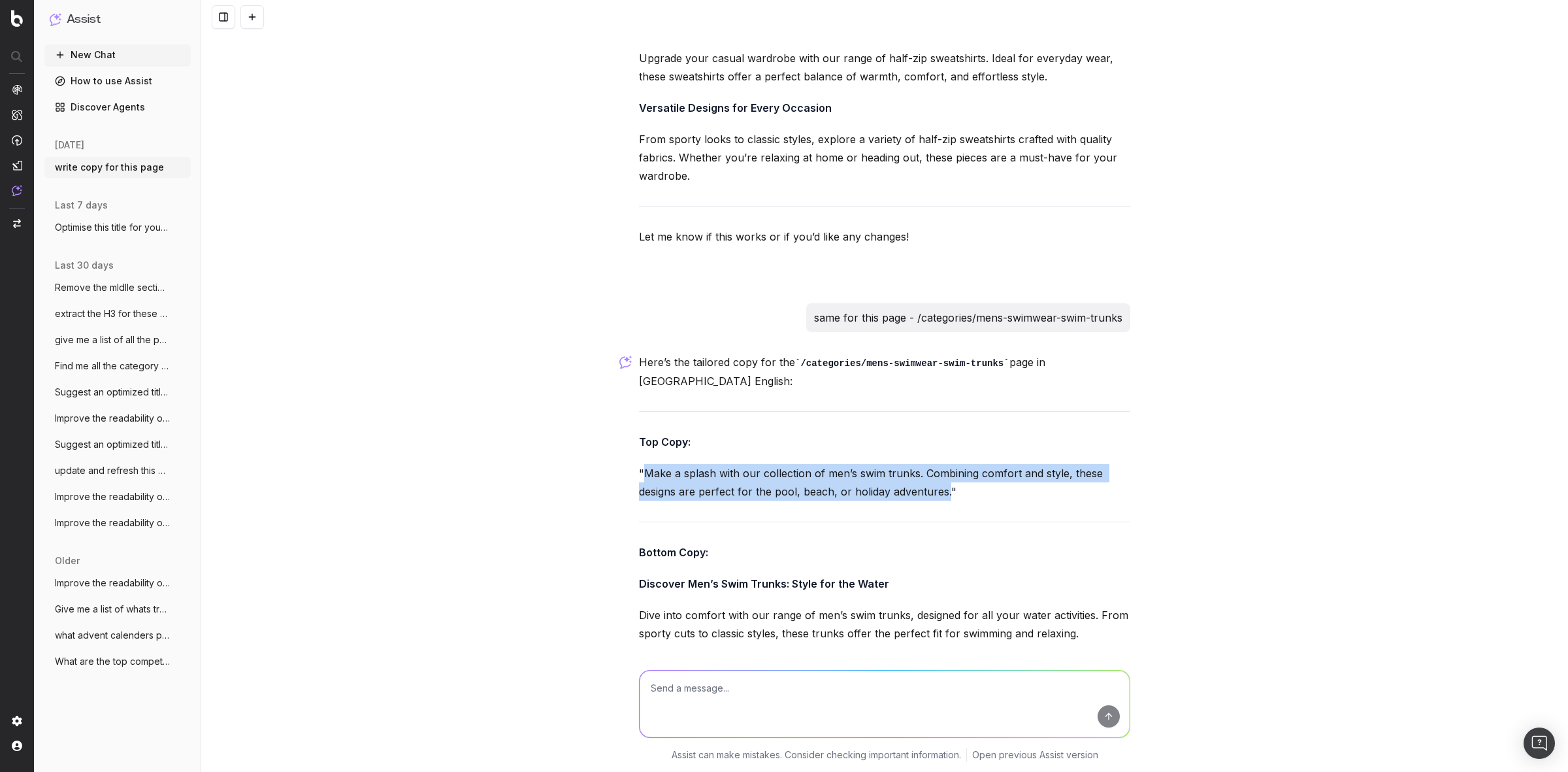
drag, startPoint x: 939, startPoint y: 287, endPoint x: 668, endPoint y: 266, distance: 271.8
click at [639, 464] on p ""Make a splash with our collection of men’s swim trunks. Combining comfort and …" at bounding box center [885, 482] width 491 height 37
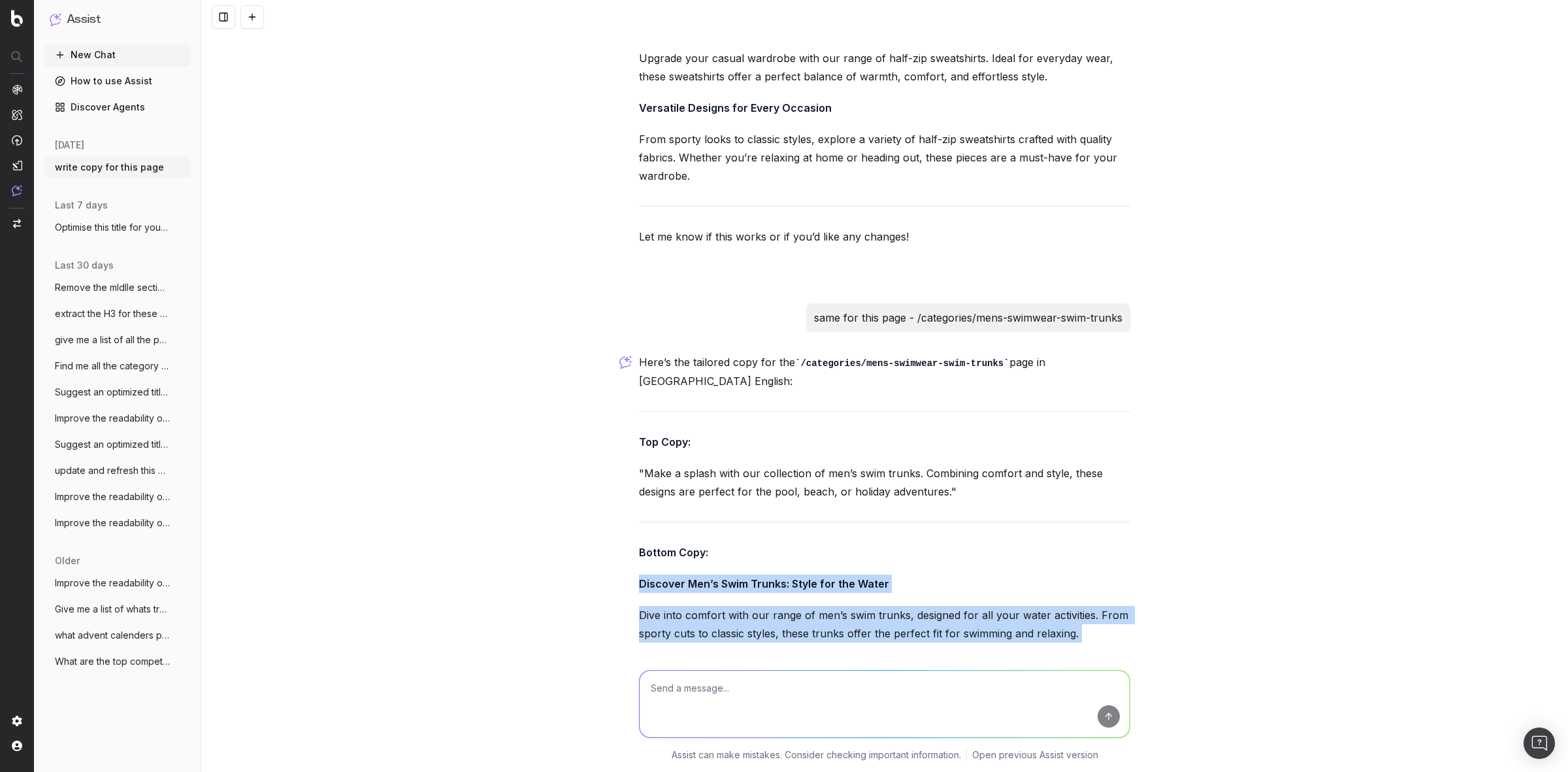
drag, startPoint x: 626, startPoint y: 374, endPoint x: 774, endPoint y: 502, distance: 195.7
click at [815, 530] on div "write copy for this page Could you please provide the URL of the page or give m…" at bounding box center [884, 386] width 1367 height 772
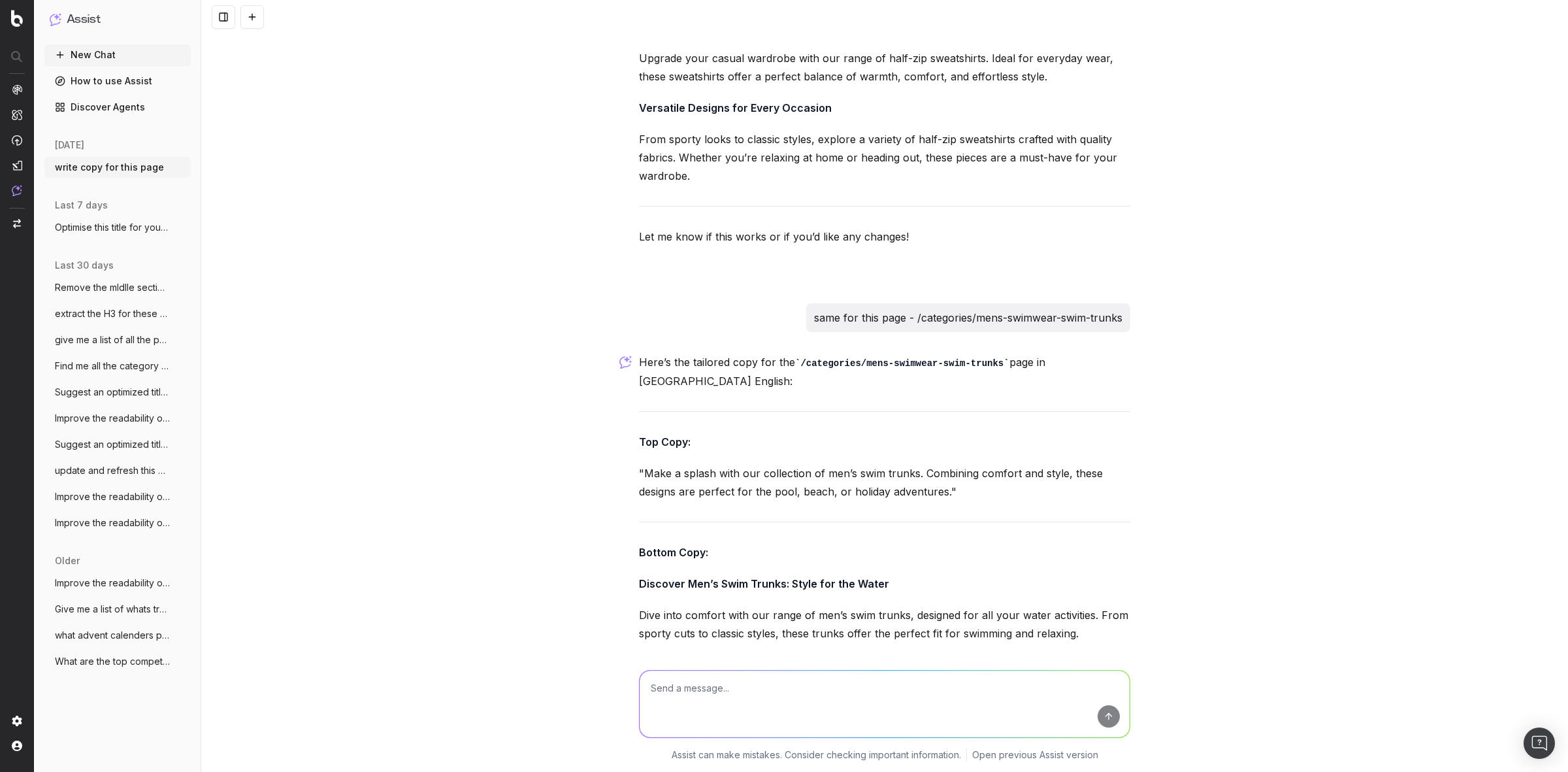
click at [681, 680] on textarea at bounding box center [885, 704] width 490 height 66
paste textarea "/categories/home-sale-furniture-dining-tables-chairs"
type textarea "same for this page - /categories/home-sale-furniture-dining-tables-chairs"
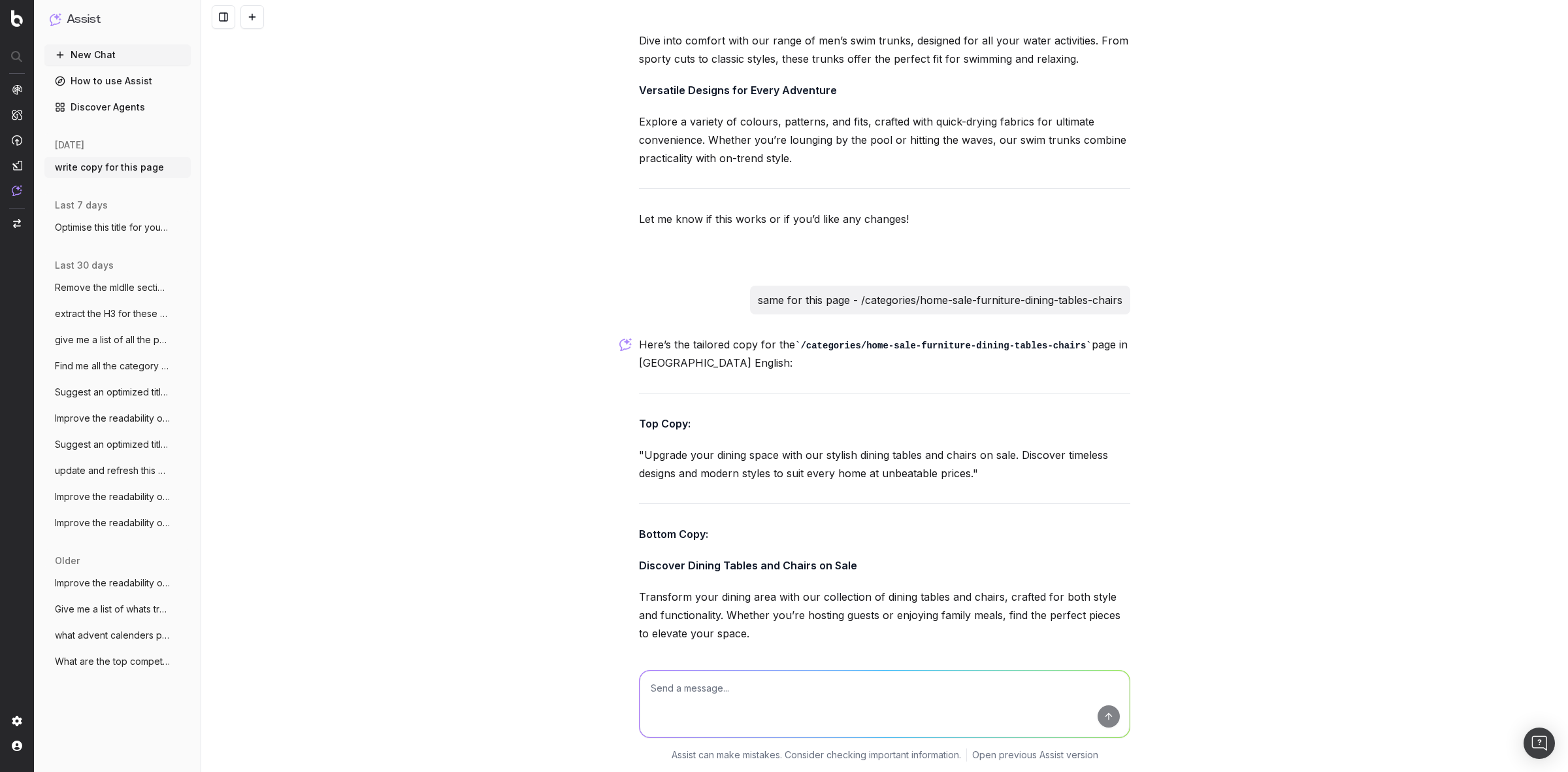
scroll to position [23051, 0]
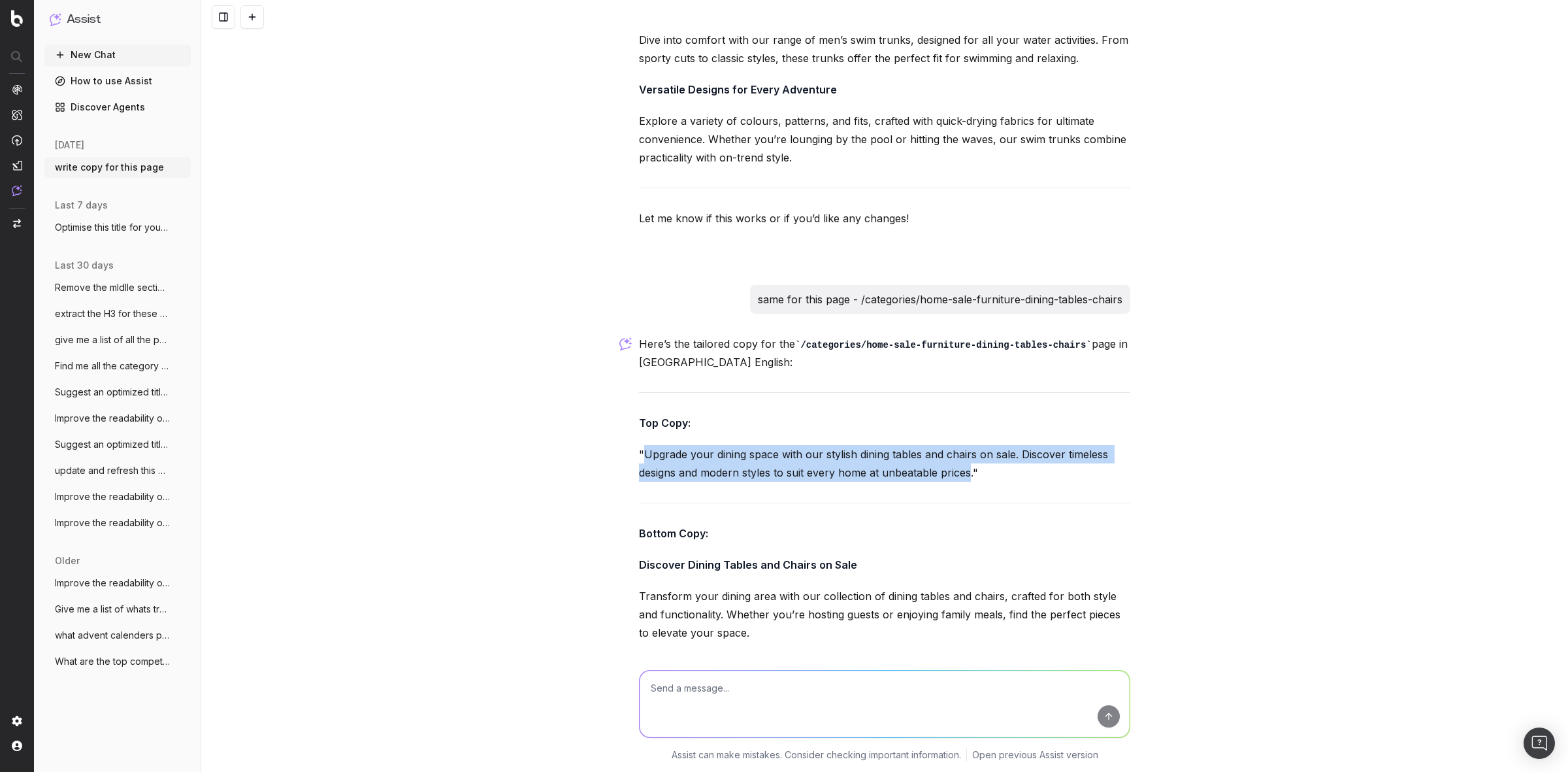
drag, startPoint x: 636, startPoint y: 247, endPoint x: 965, endPoint y: 271, distance: 329.9
click at [965, 445] on p ""Upgrade your dining space with our stylish dining tables and chairs on sale. D…" at bounding box center [885, 463] width 491 height 37
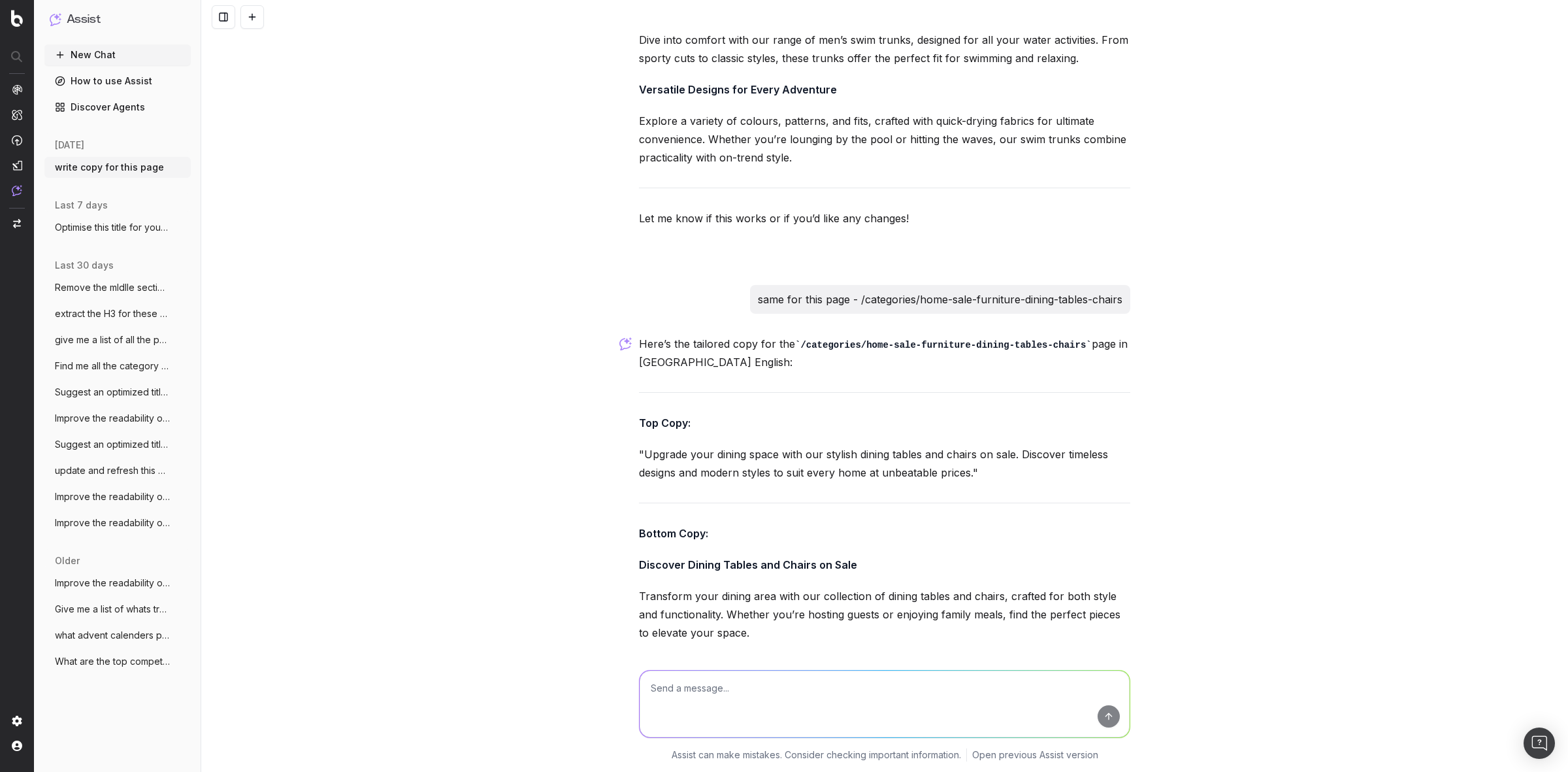
click at [569, 314] on div "write copy for this page Could you please provide the URL of the page or give m…" at bounding box center [884, 386] width 1367 height 772
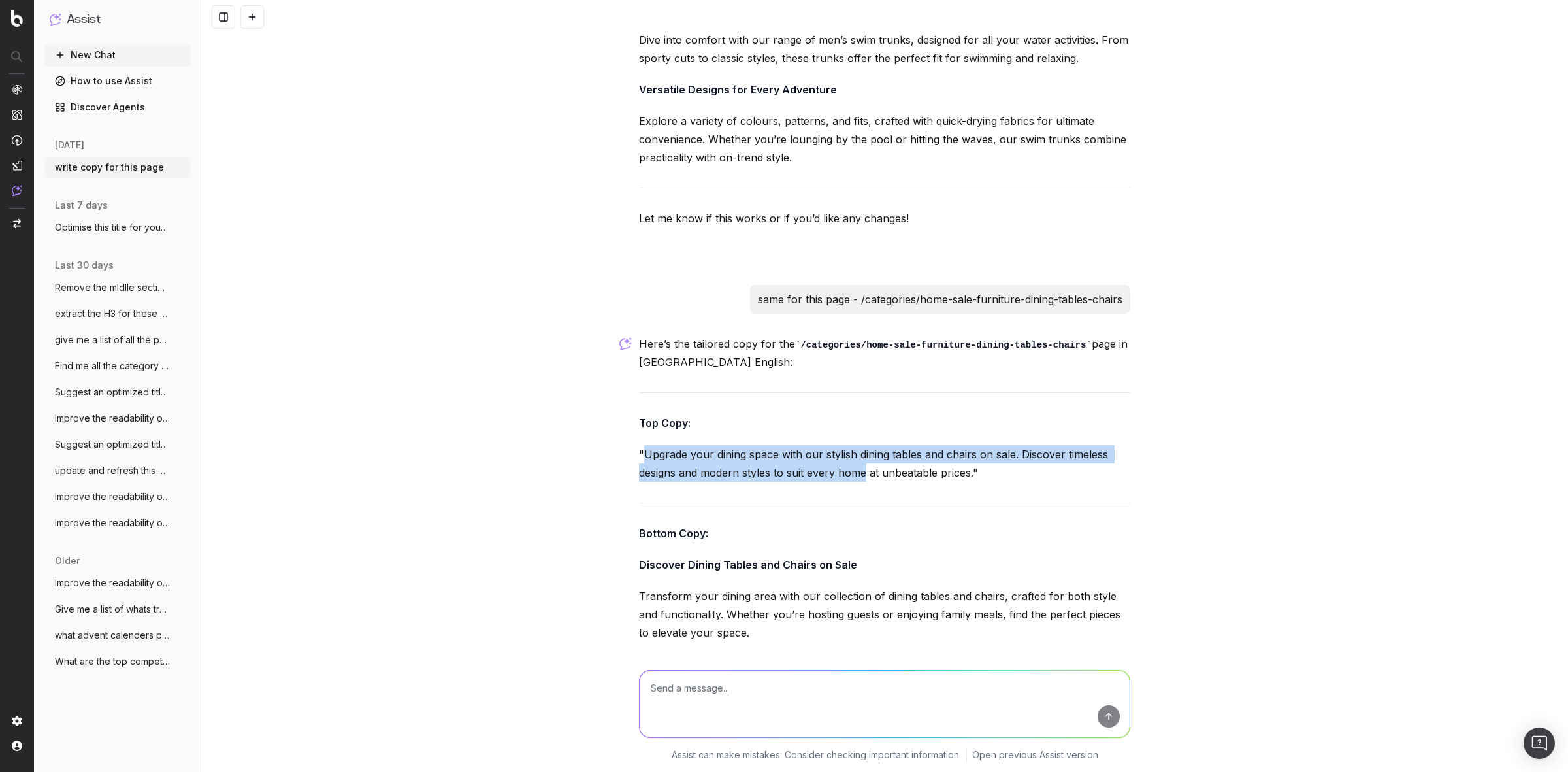
drag, startPoint x: 858, startPoint y: 269, endPoint x: 637, endPoint y: 245, distance: 222.3
click at [639, 445] on p ""Upgrade your dining space with our stylish dining tables and chairs on sale. D…" at bounding box center [885, 463] width 491 height 37
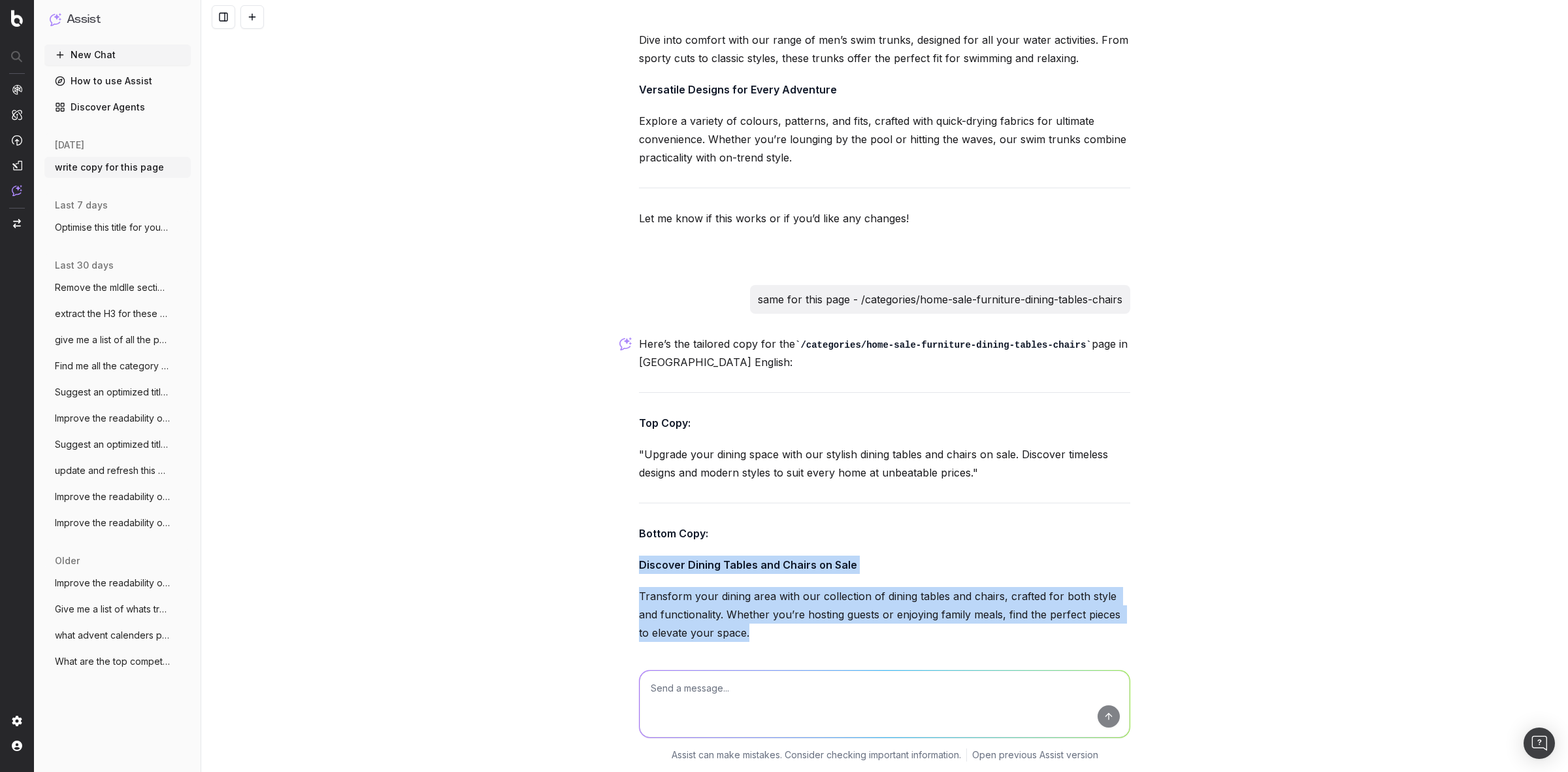
drag, startPoint x: 629, startPoint y: 357, endPoint x: 771, endPoint y: 422, distance: 156.2
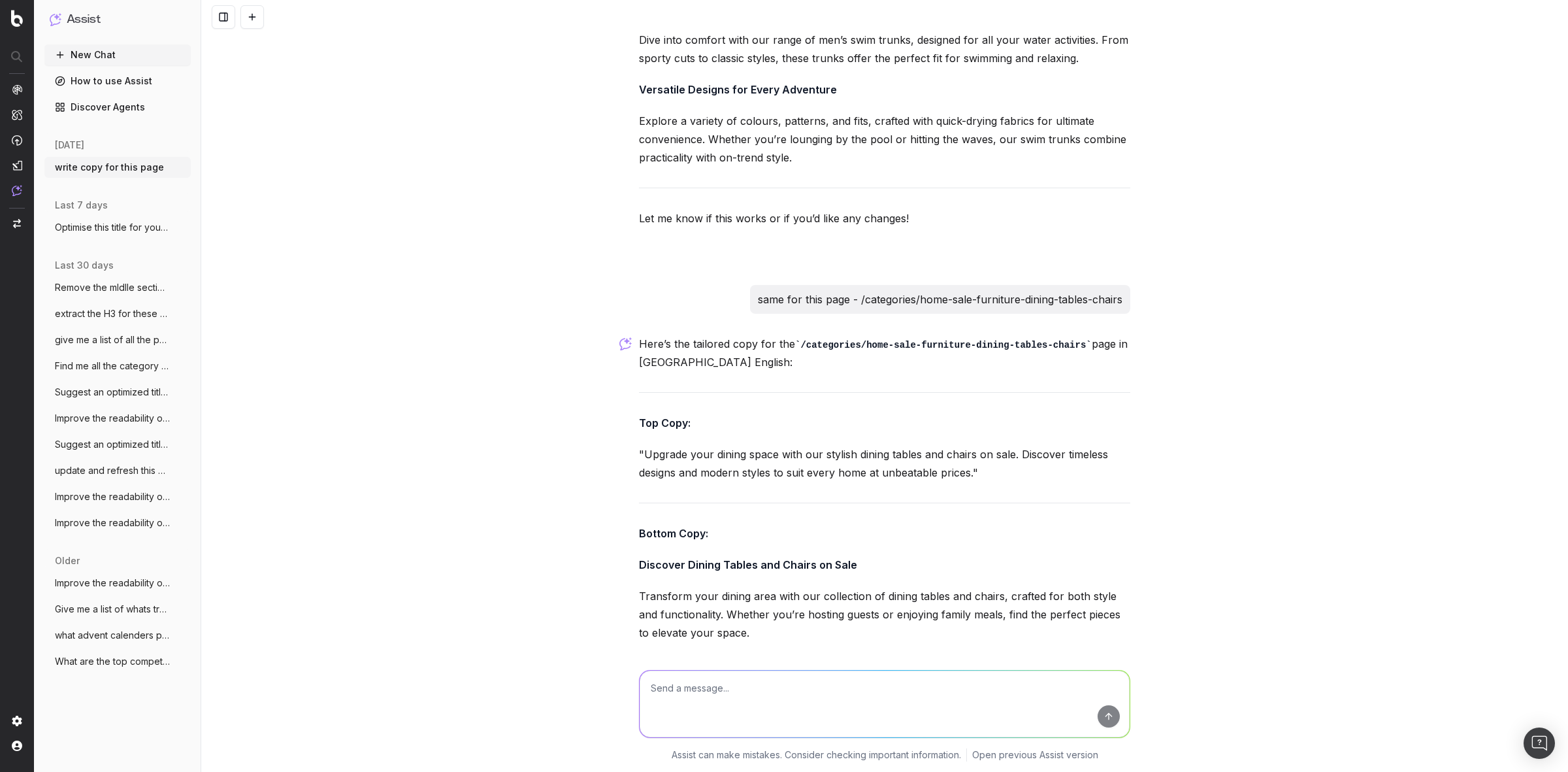
click at [702, 689] on textarea at bounding box center [885, 704] width 490 height 66
paste textarea "/categories/womens-dresses-maxi-dresses-slip-dresses"
type textarea "same for this page - /categories/womens-dresses-maxi-dresses-slip-dresses"
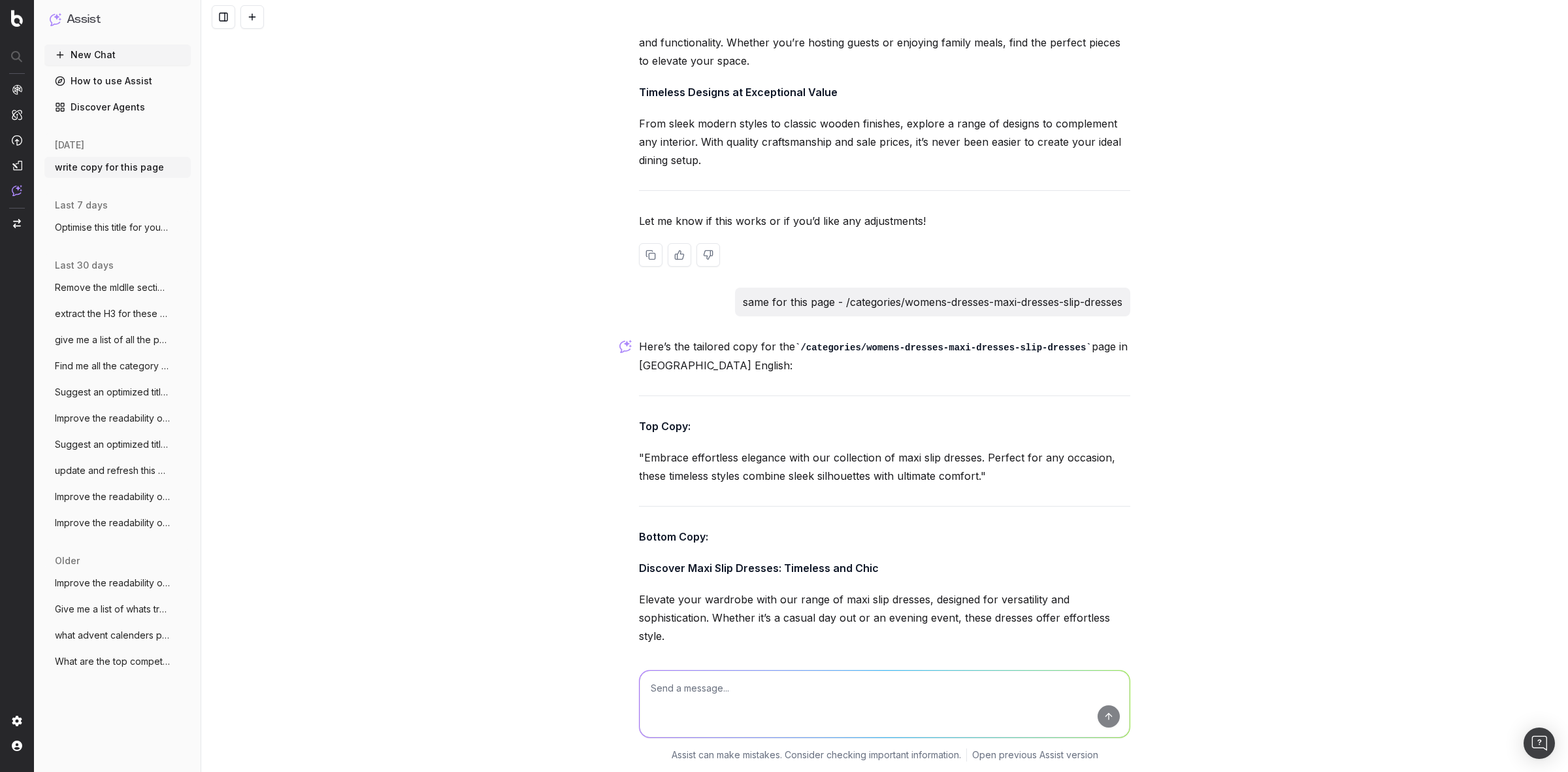
scroll to position [23626, 0]
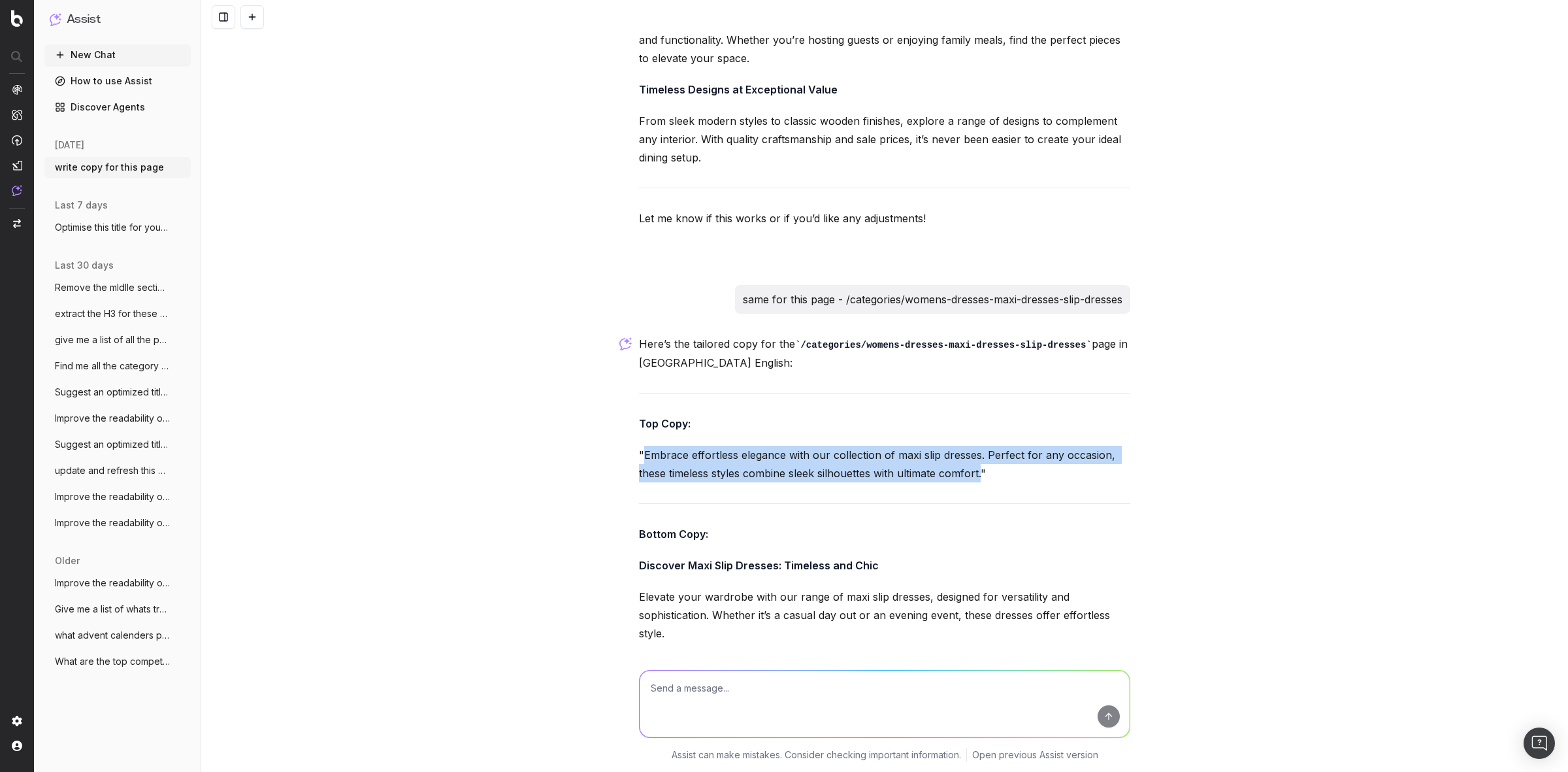
drag, startPoint x: 636, startPoint y: 247, endPoint x: 975, endPoint y: 275, distance: 340.2
click at [975, 446] on p ""Embrace effortless elegance with our collection of maxi slip dresses. Perfect …" at bounding box center [885, 464] width 491 height 37
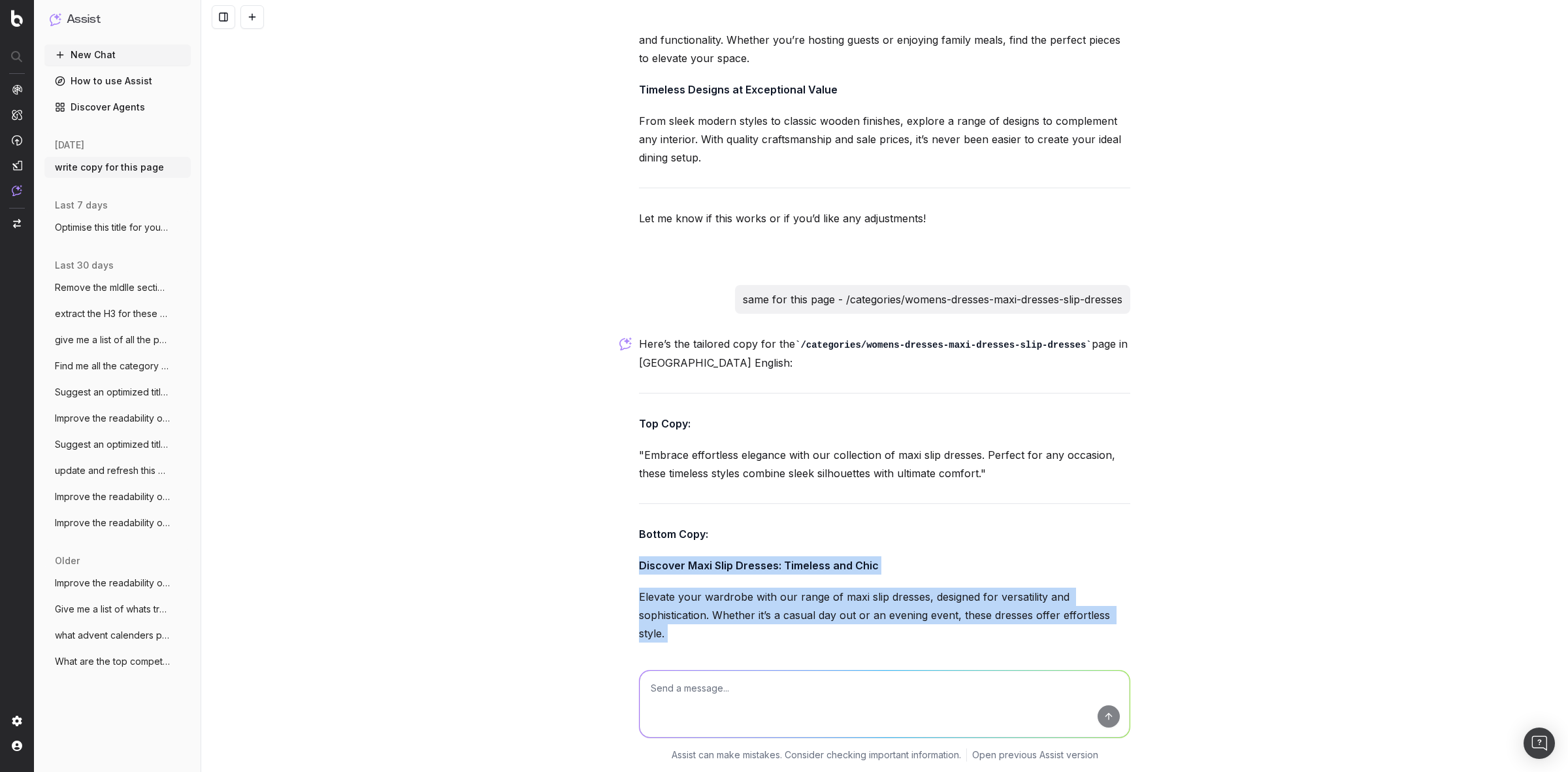
drag, startPoint x: 625, startPoint y: 360, endPoint x: 1078, endPoint y: 525, distance: 482.1
click at [1078, 525] on div "write copy for this page Could you please provide the URL of the page or give m…" at bounding box center [884, 386] width 1367 height 772
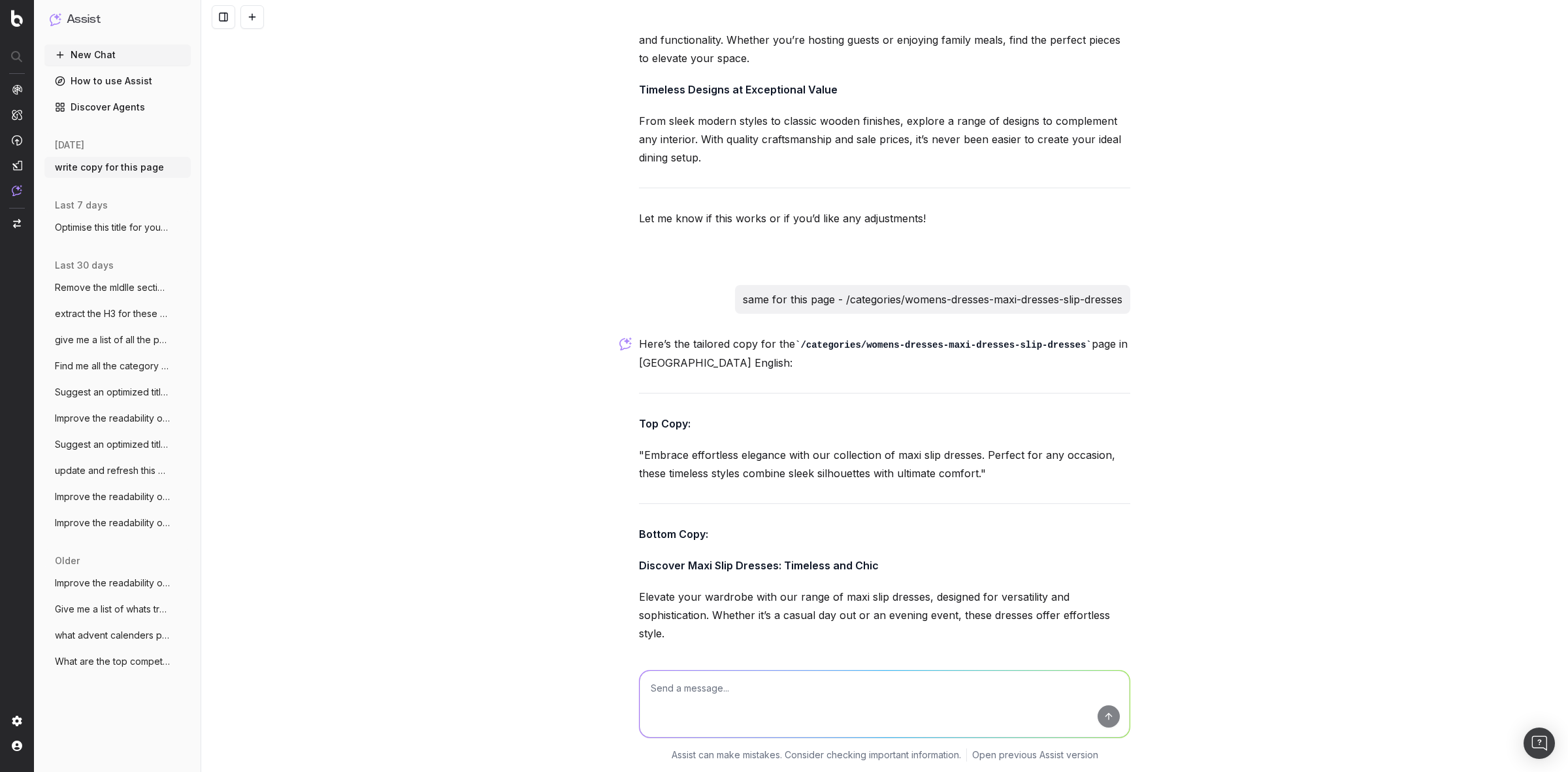
click at [748, 684] on textarea at bounding box center [885, 704] width 490 height 66
paste textarea "/categories/beauty-brands-urban-decay-eyeshadow-palettes"
type textarea "same for this page - /categories/beauty-brands-urban-decay-eyeshadow-palettes"
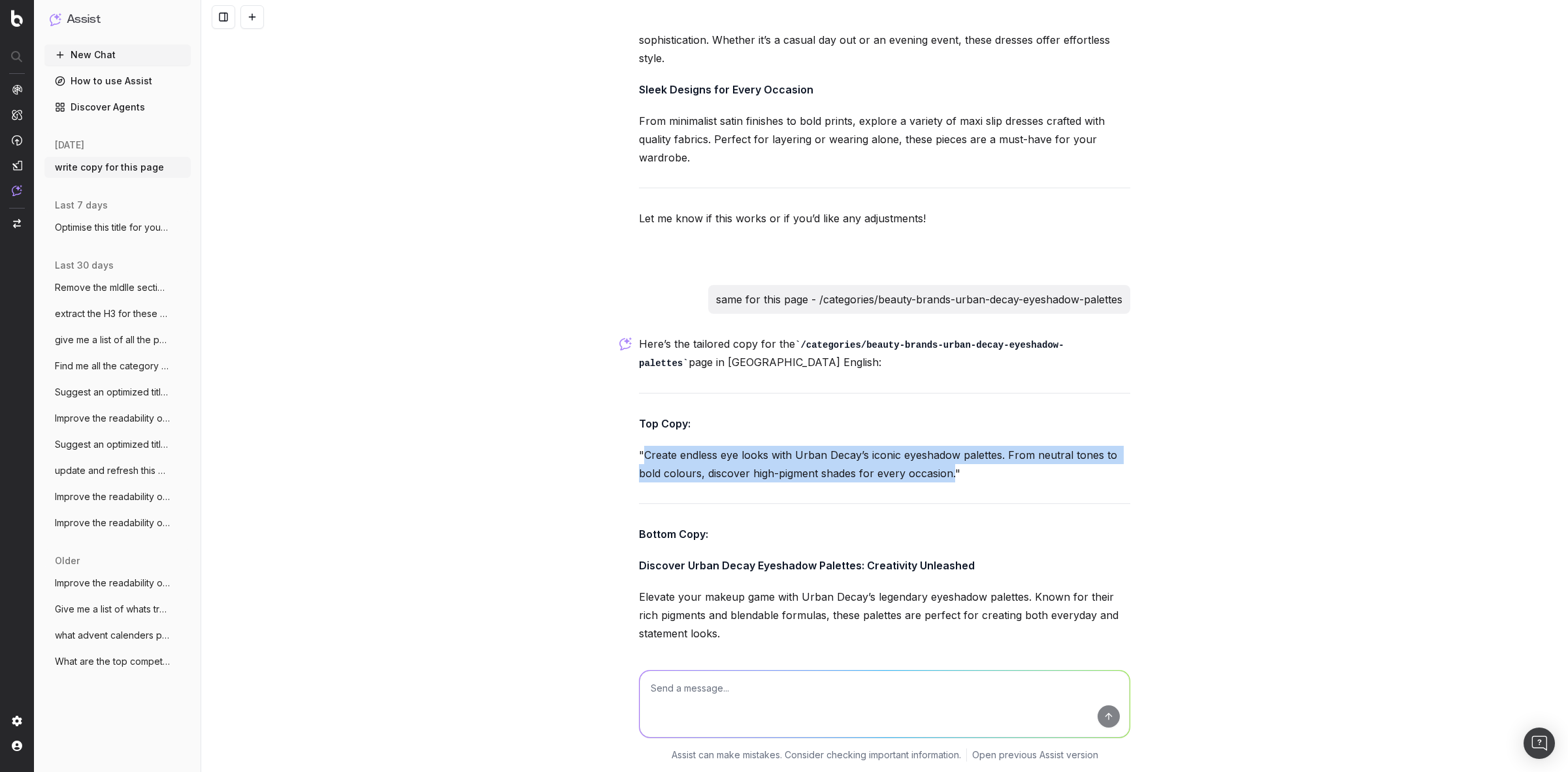
drag, startPoint x: 637, startPoint y: 249, endPoint x: 948, endPoint y: 275, distance: 312.1
click at [948, 446] on p ""Create endless eye looks with Urban Decay’s iconic eyeshadow palettes. From ne…" at bounding box center [885, 464] width 491 height 37
drag, startPoint x: 632, startPoint y: 354, endPoint x: 747, endPoint y: 520, distance: 201.9
click at [747, 520] on div "Here’s the tailored copy for the /categories/beauty-brands-urban-decay-eyeshado…" at bounding box center [885, 597] width 491 height 525
